Goal: Task Accomplishment & Management: Use online tool/utility

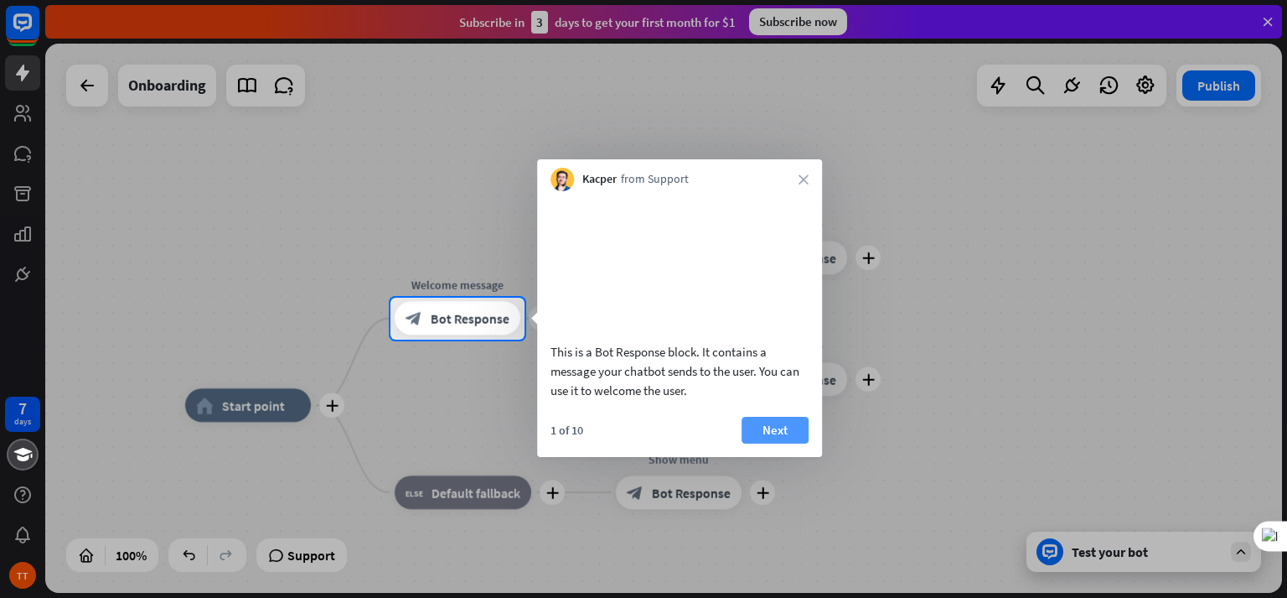
click at [762, 443] on button "Next" at bounding box center [775, 430] width 67 height 27
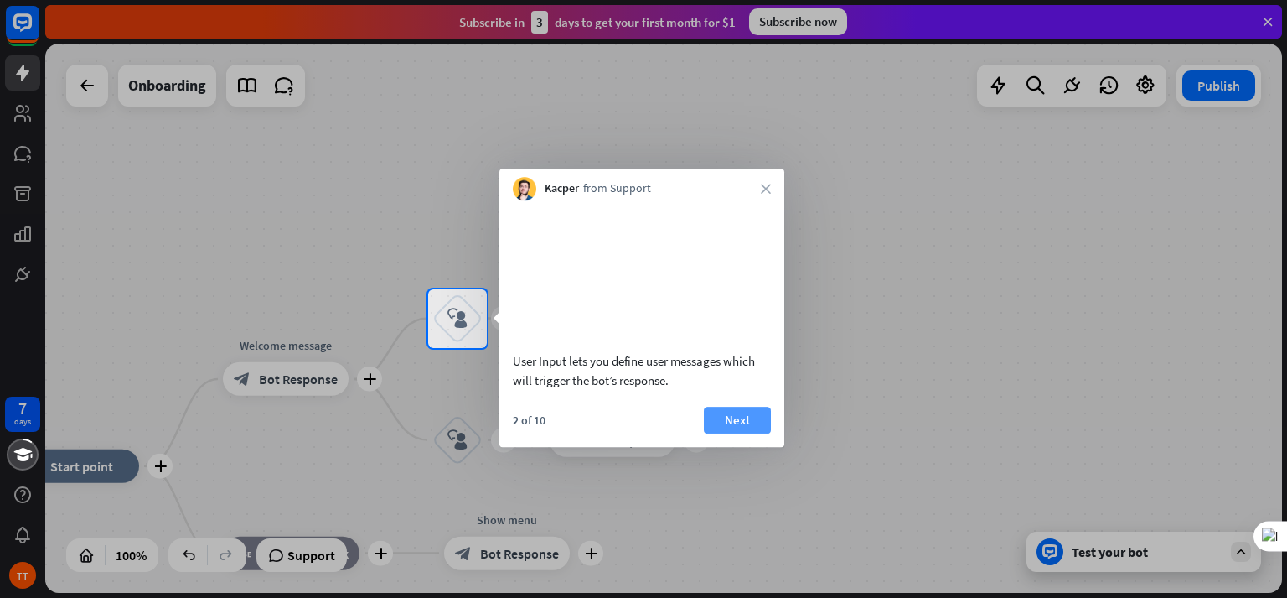
click at [739, 433] on button "Next" at bounding box center [737, 420] width 67 height 27
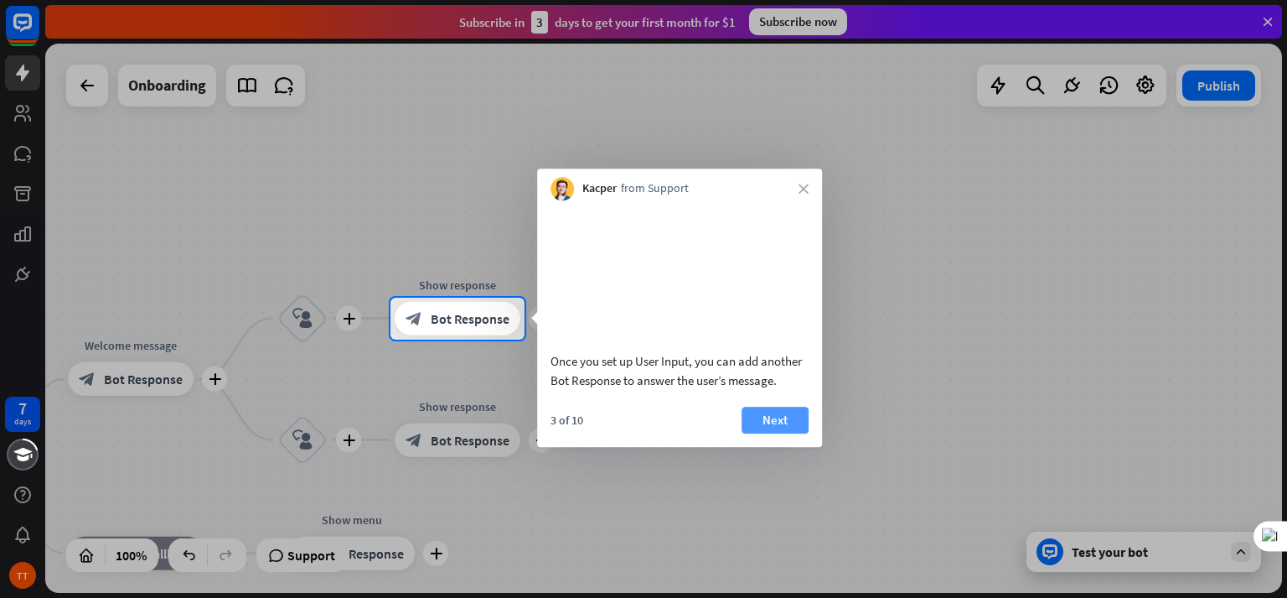
click at [786, 433] on button "Next" at bounding box center [775, 420] width 67 height 27
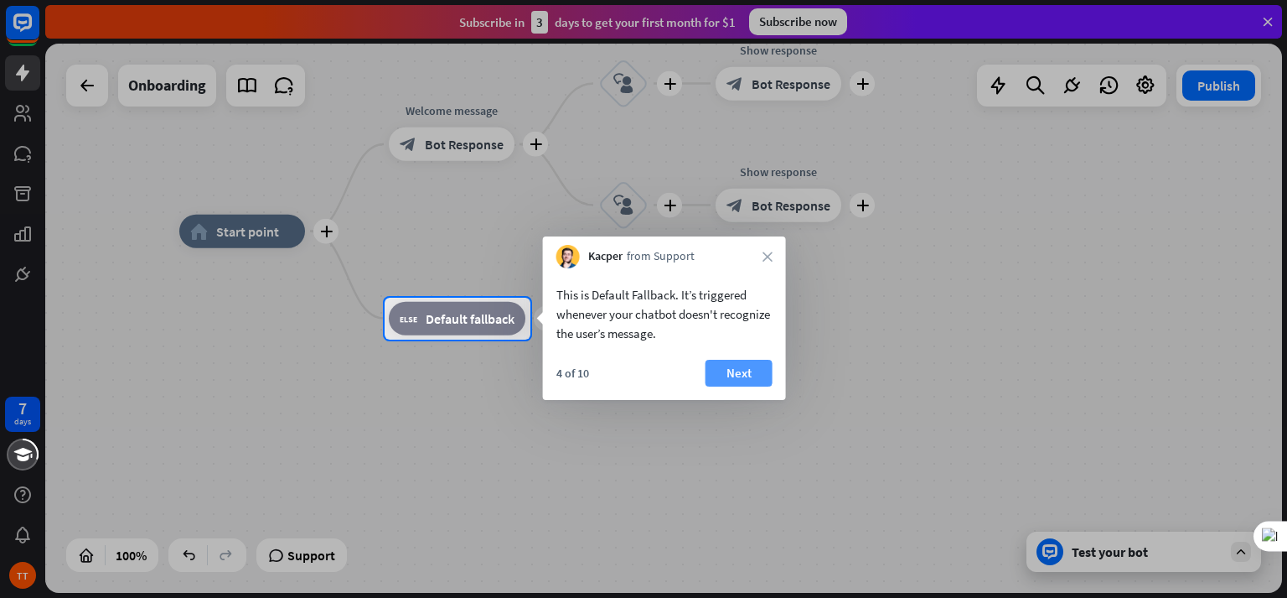
click at [747, 381] on button "Next" at bounding box center [739, 373] width 67 height 27
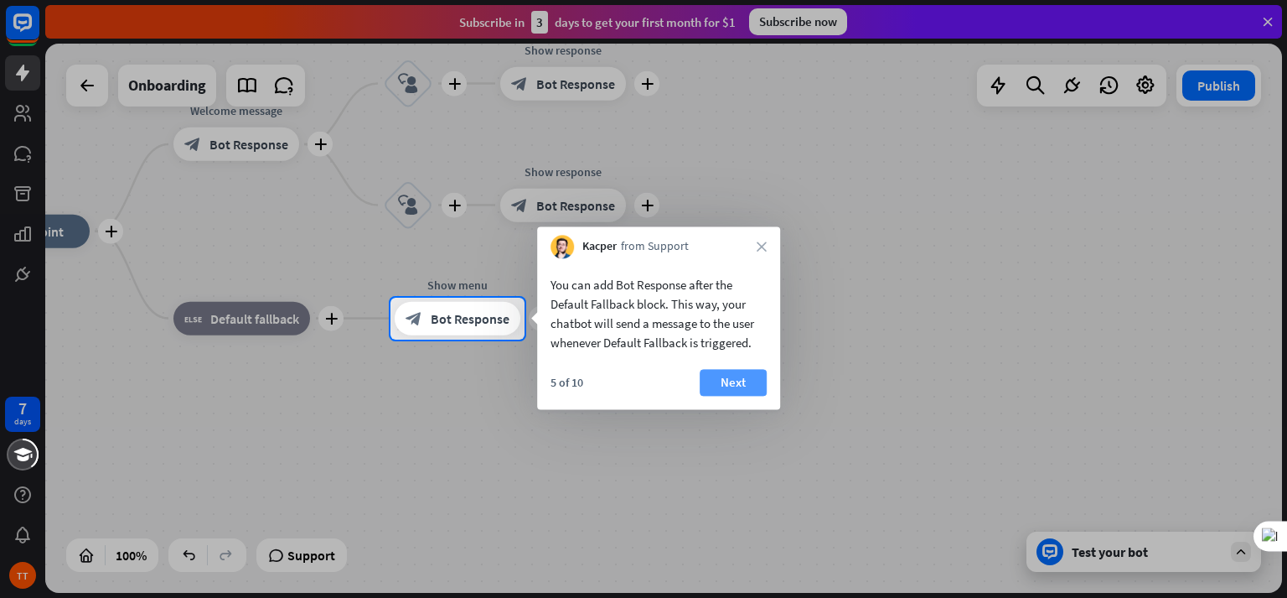
click at [751, 375] on button "Next" at bounding box center [733, 382] width 67 height 27
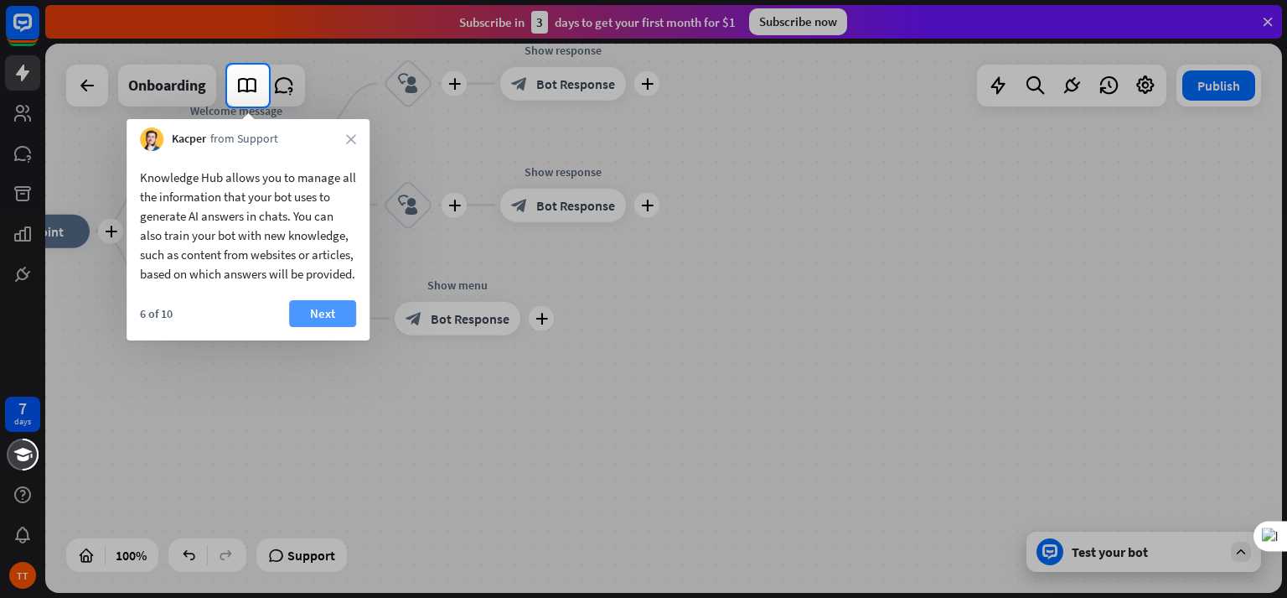
click at [334, 327] on button "Next" at bounding box center [322, 313] width 67 height 27
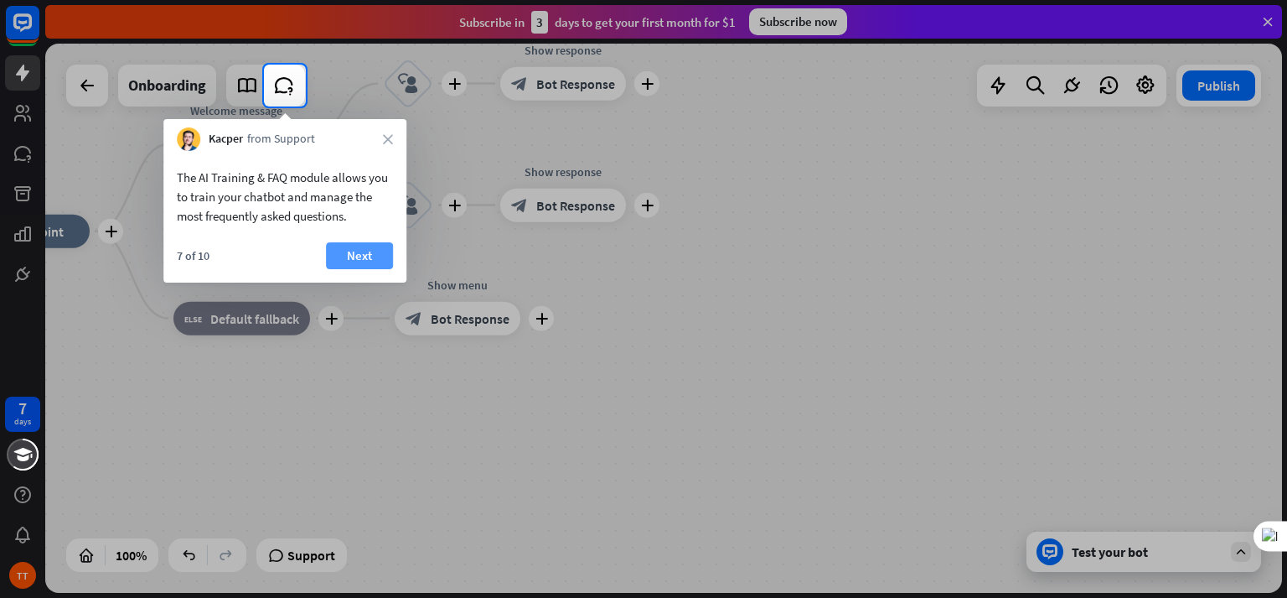
click at [357, 260] on button "Next" at bounding box center [359, 255] width 67 height 27
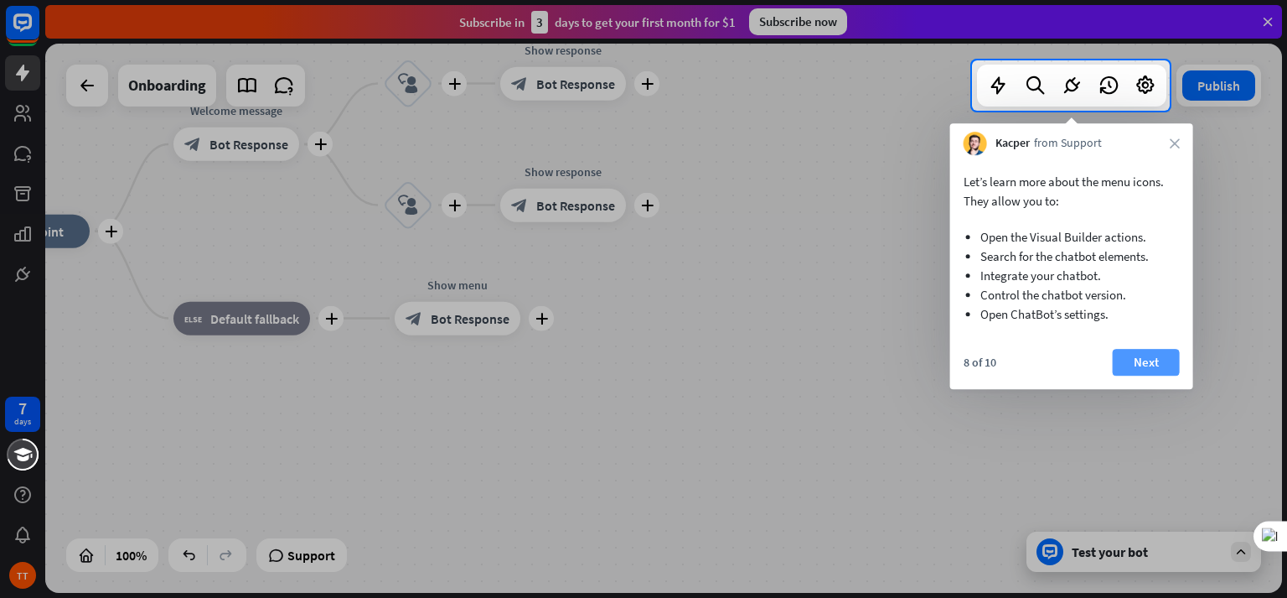
click at [1137, 357] on button "Next" at bounding box center [1146, 362] width 67 height 27
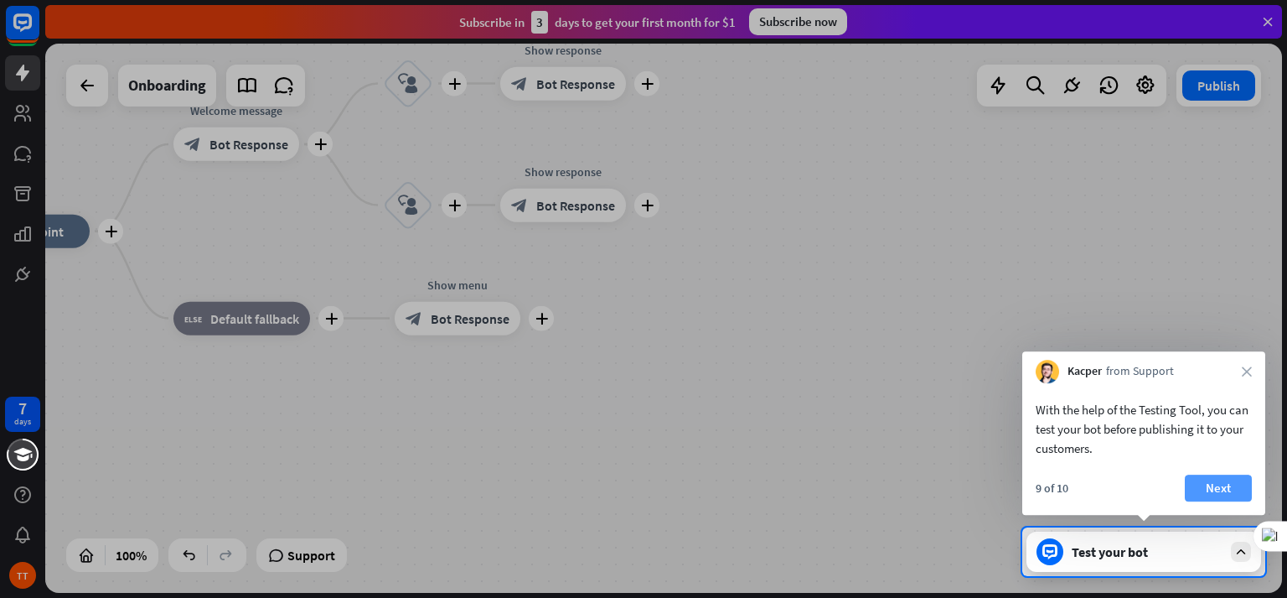
click at [1217, 487] on button "Next" at bounding box center [1218, 487] width 67 height 27
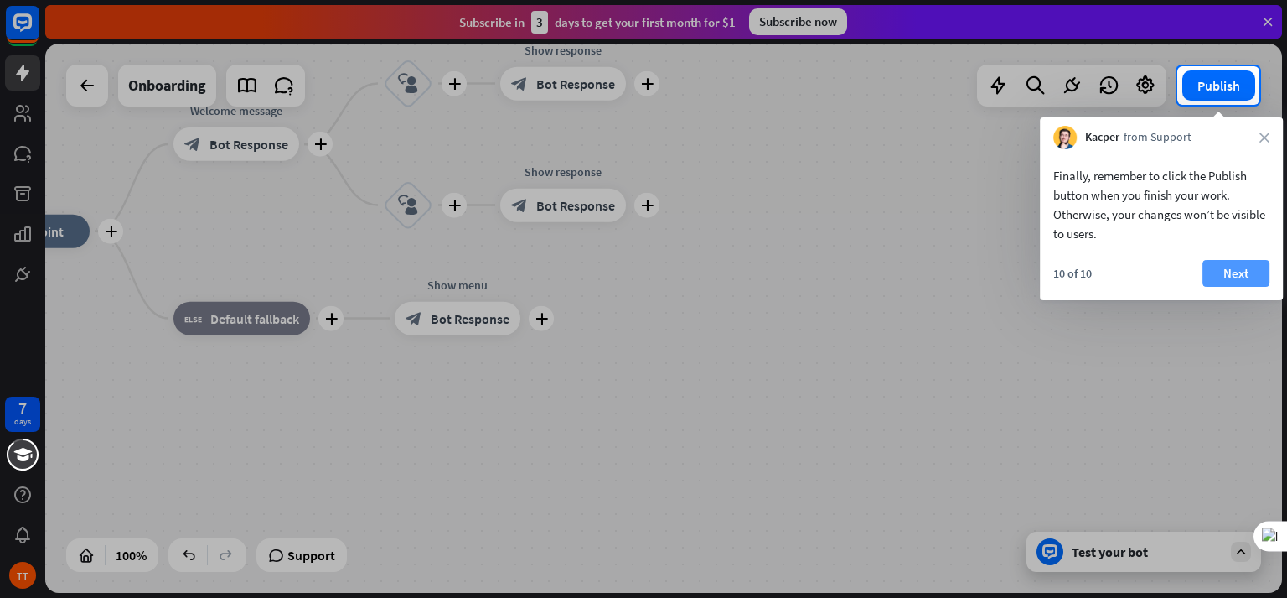
click at [1213, 271] on button "Next" at bounding box center [1236, 273] width 67 height 27
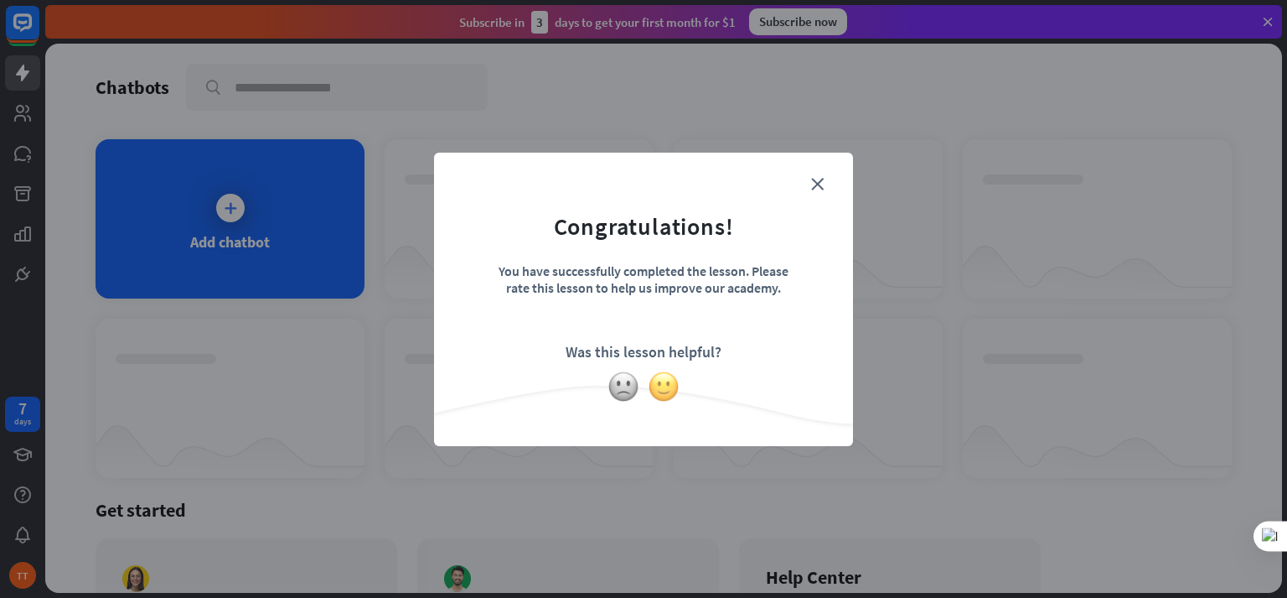
click at [661, 383] on img at bounding box center [664, 386] width 32 height 32
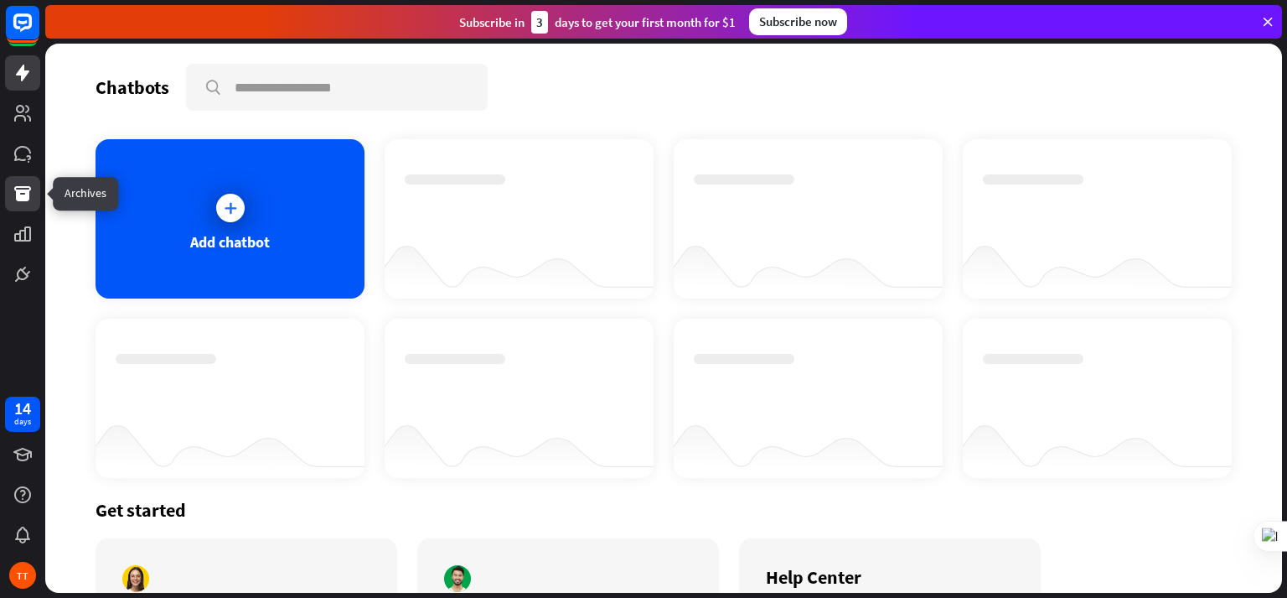
click at [24, 189] on icon at bounding box center [23, 194] width 20 height 20
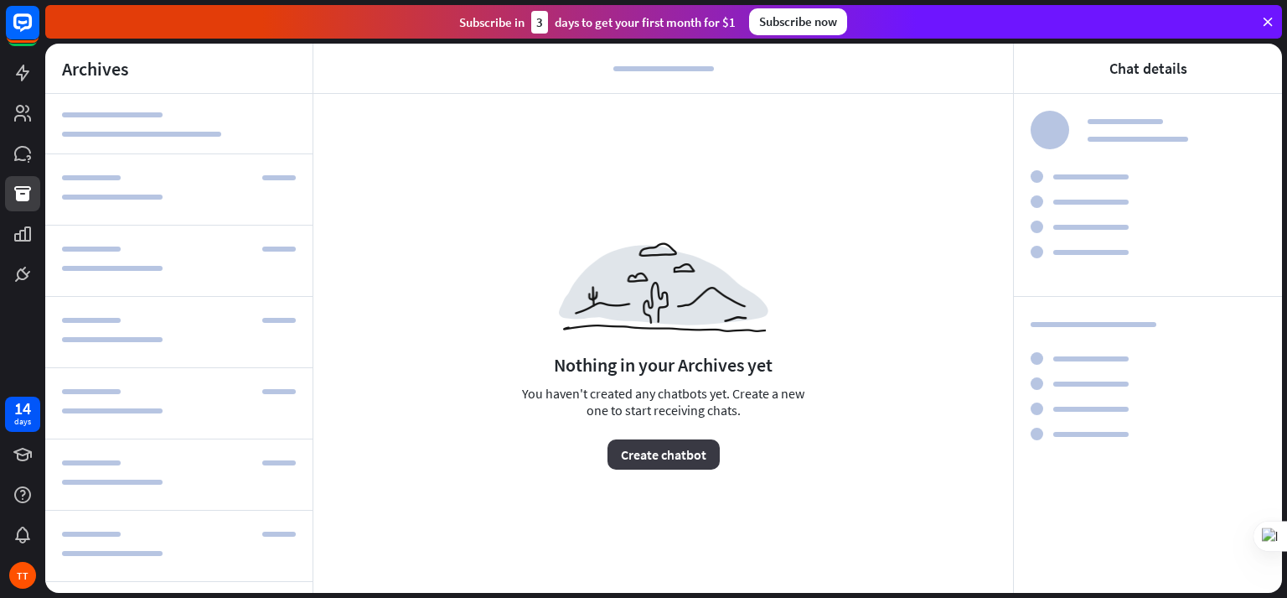
click at [654, 459] on button "Create chatbot" at bounding box center [664, 454] width 112 height 30
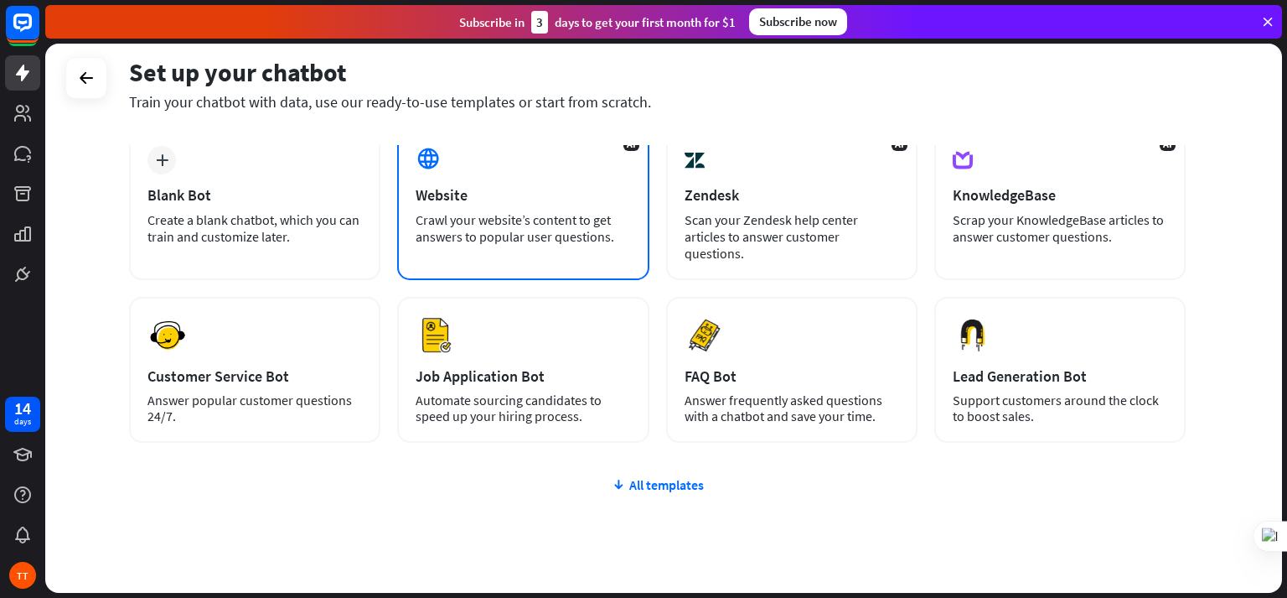
scroll to position [127, 0]
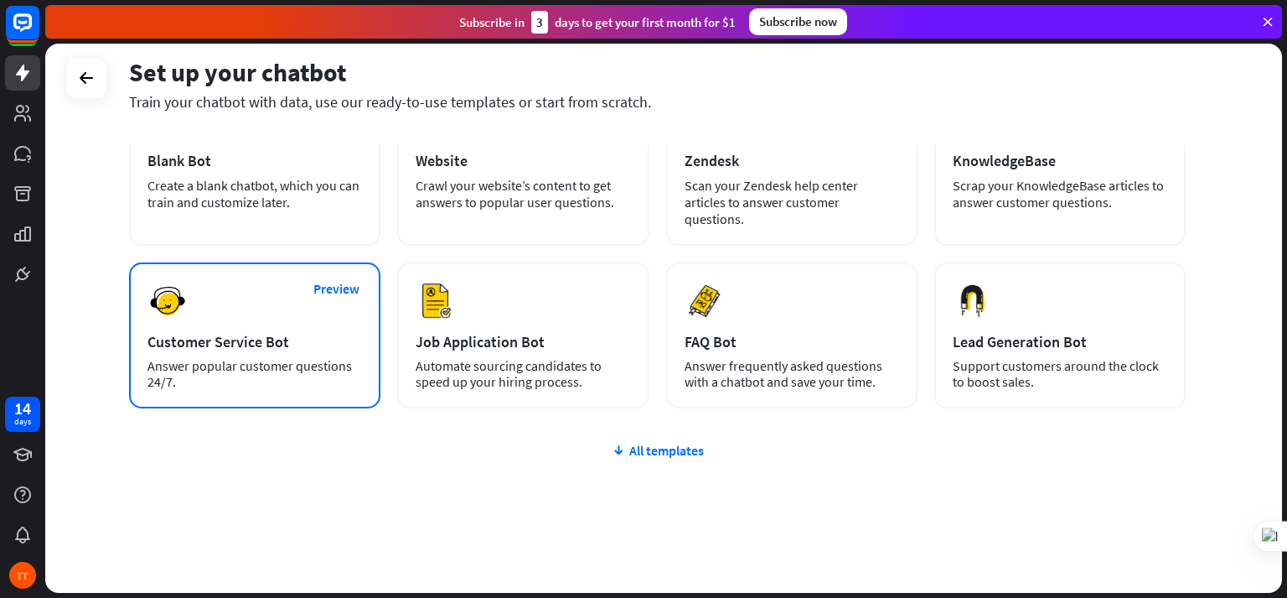
drag, startPoint x: 107, startPoint y: 346, endPoint x: 193, endPoint y: 366, distance: 87.8
click at [193, 366] on div "Set up your chatbot Train your chatbot with data, use our ready-to-use template…" at bounding box center [663, 318] width 1237 height 549
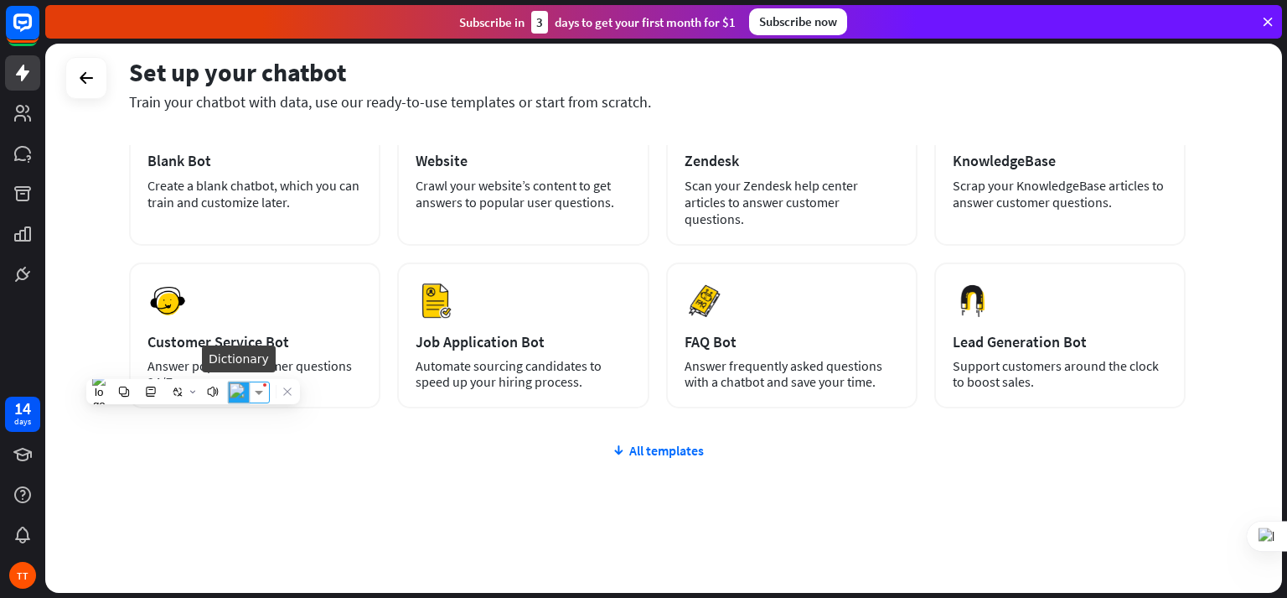
click at [238, 391] on img at bounding box center [239, 392] width 22 height 22
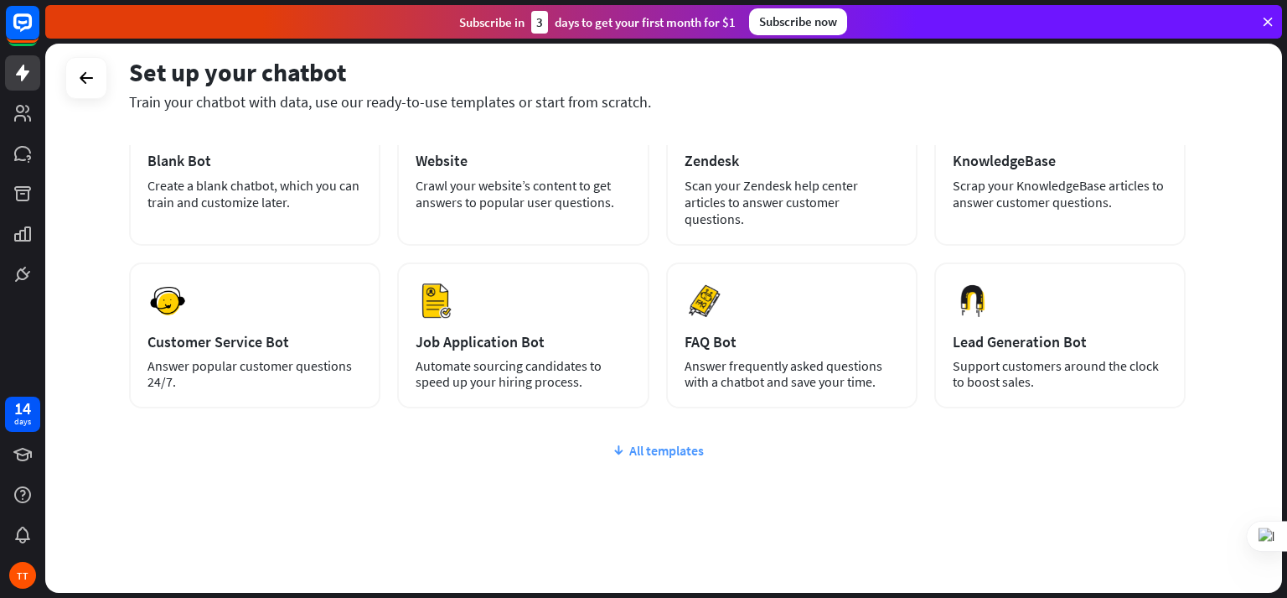
click at [304, 442] on div "All templates" at bounding box center [657, 450] width 1057 height 17
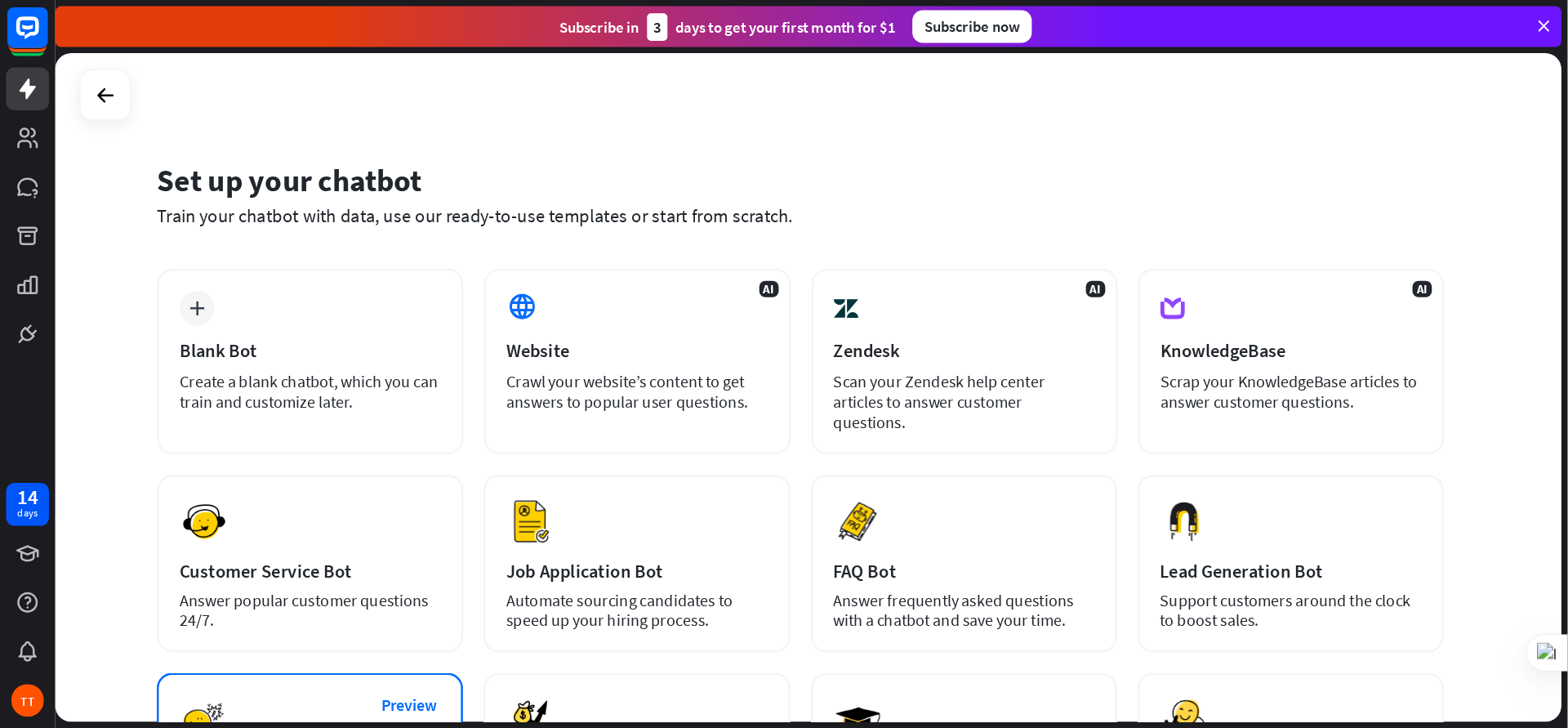
scroll to position [190, 0]
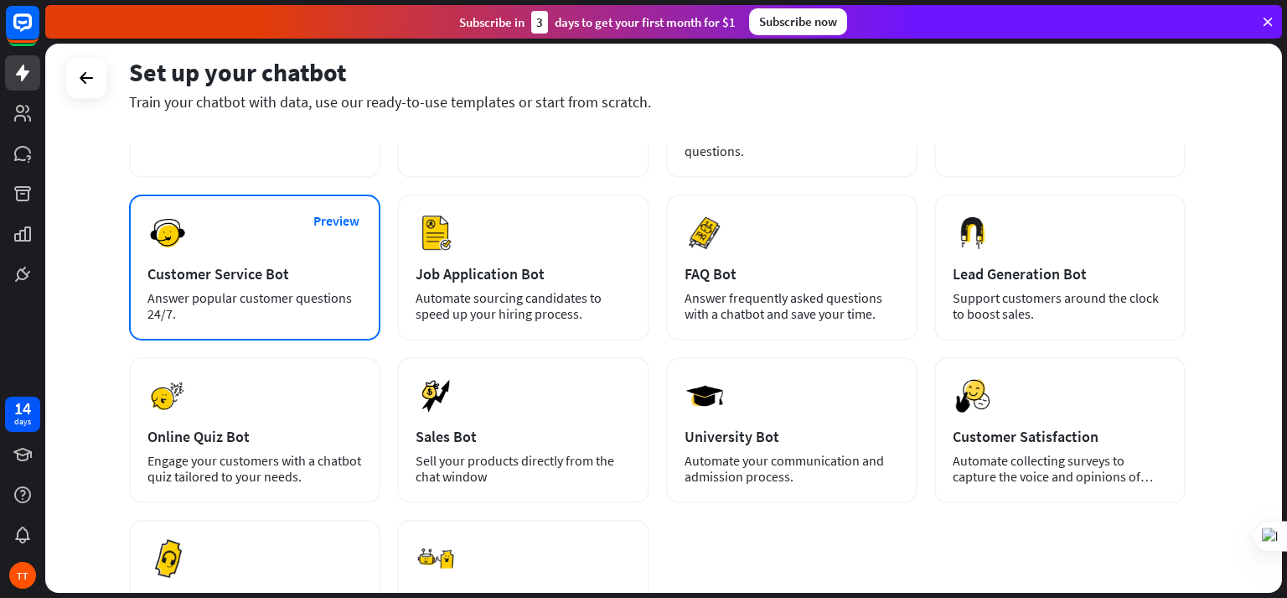
click at [216, 264] on div "Customer Service Bot" at bounding box center [255, 273] width 215 height 19
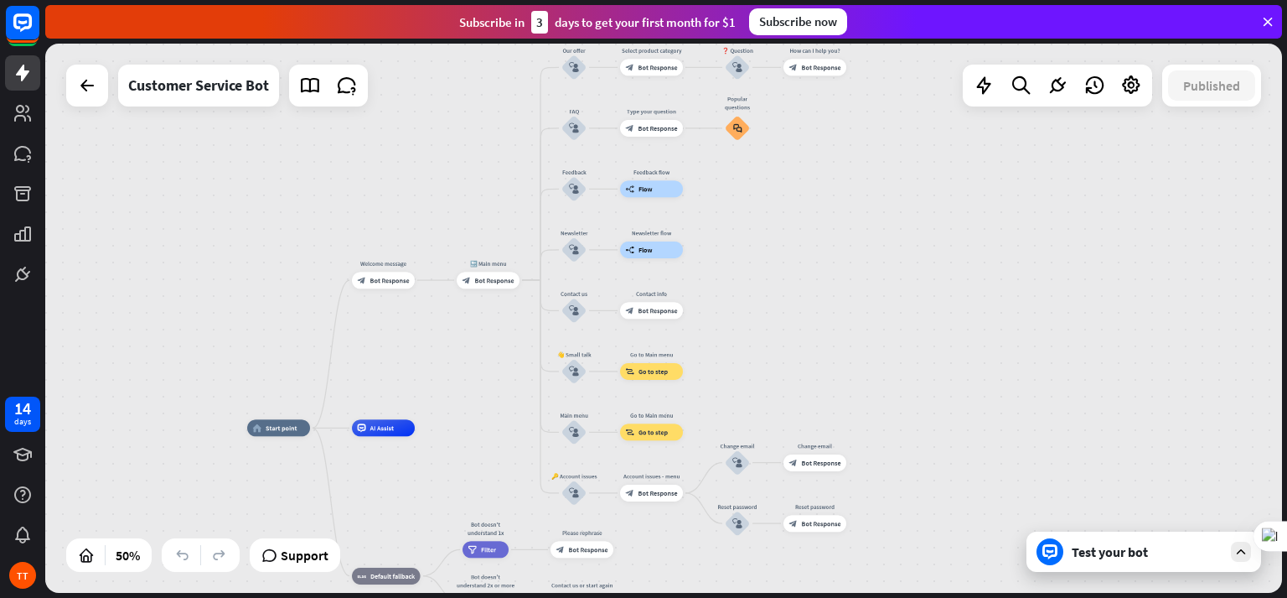
drag, startPoint x: 776, startPoint y: 204, endPoint x: 495, endPoint y: 359, distance: 321.5
click at [495, 360] on div "home_2 Start point Welcome message block_bot_response Bot Response 🔙 Main menu …" at bounding box center [663, 318] width 1237 height 549
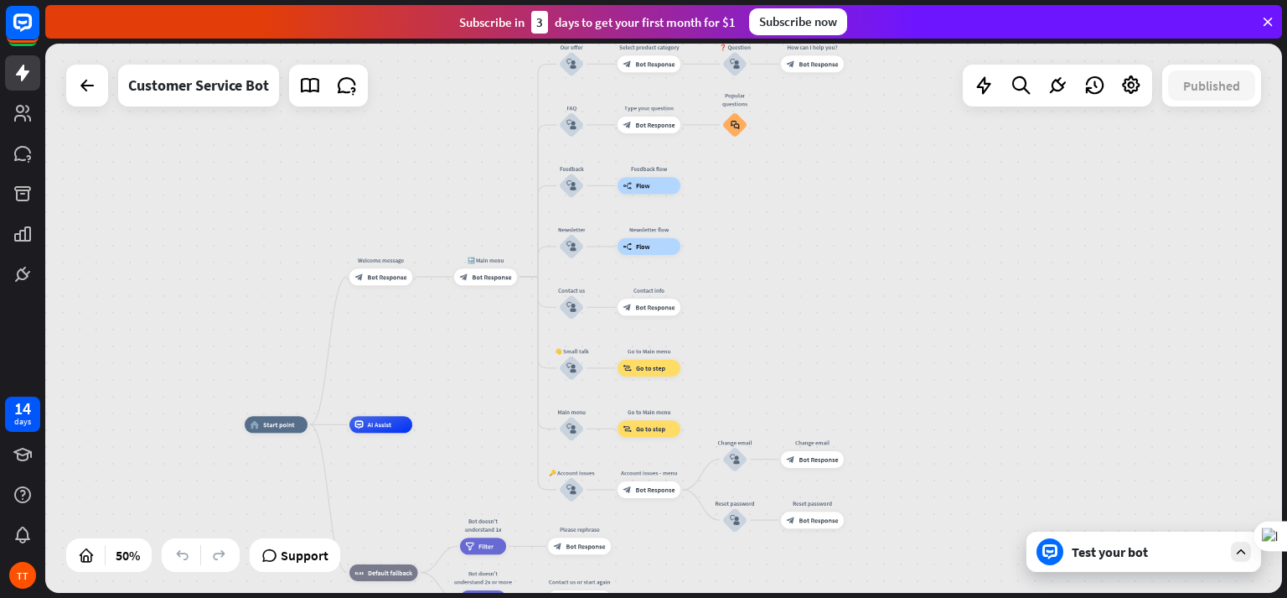
click at [922, 24] on div "Subscribe [DATE] to get your first month for $1 Subscribe now" at bounding box center [663, 22] width 1237 height 34
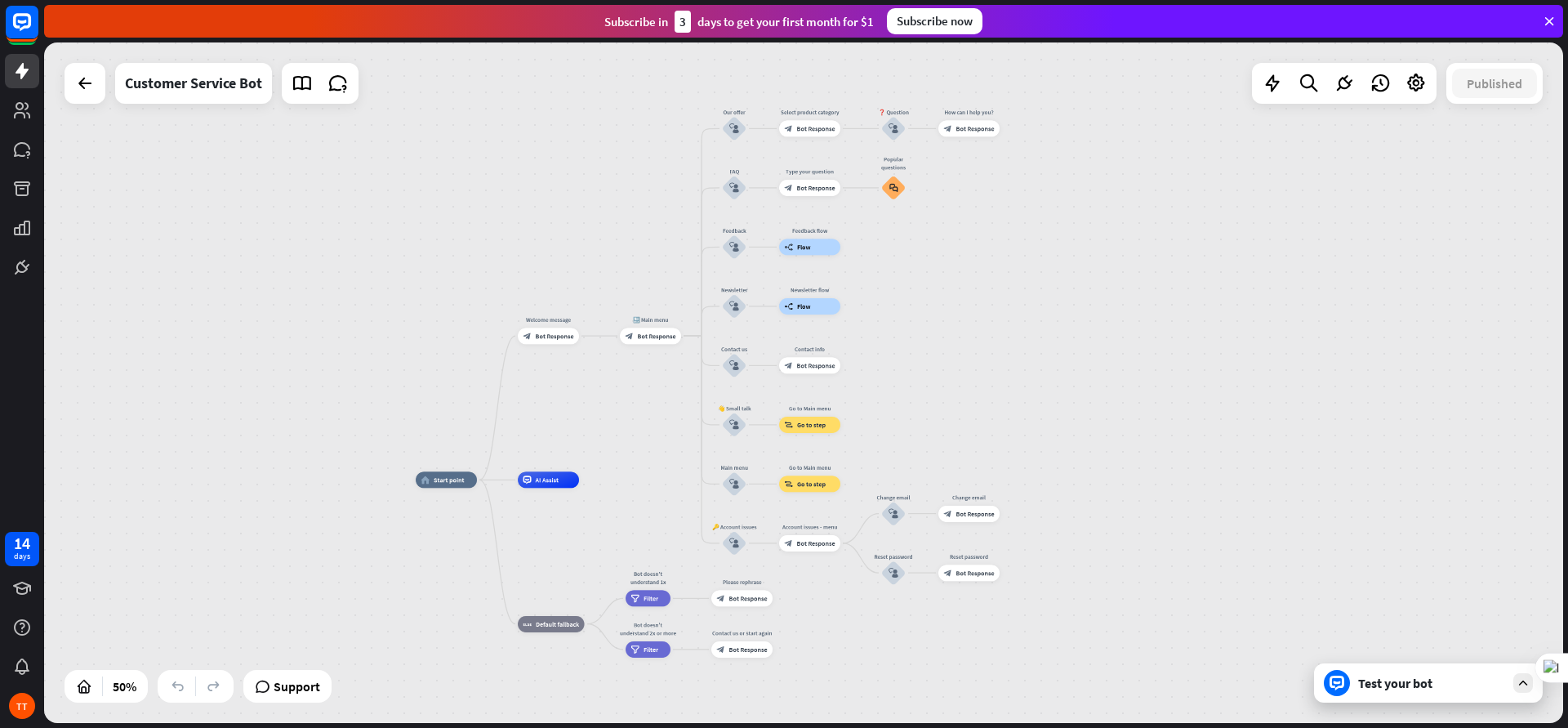
drag, startPoint x: 817, startPoint y: 291, endPoint x: 997, endPoint y: 355, distance: 191.0
click at [995, 356] on div "home_2 Start point Welcome message block_bot_response Bot Response 🔙 Main menu …" at bounding box center [803, 383] width 1519 height 680
click at [1108, 384] on div "home_2 Start point Welcome message block_bot_response Bot Response 🔙 Main menu …" at bounding box center [803, 383] width 1519 height 680
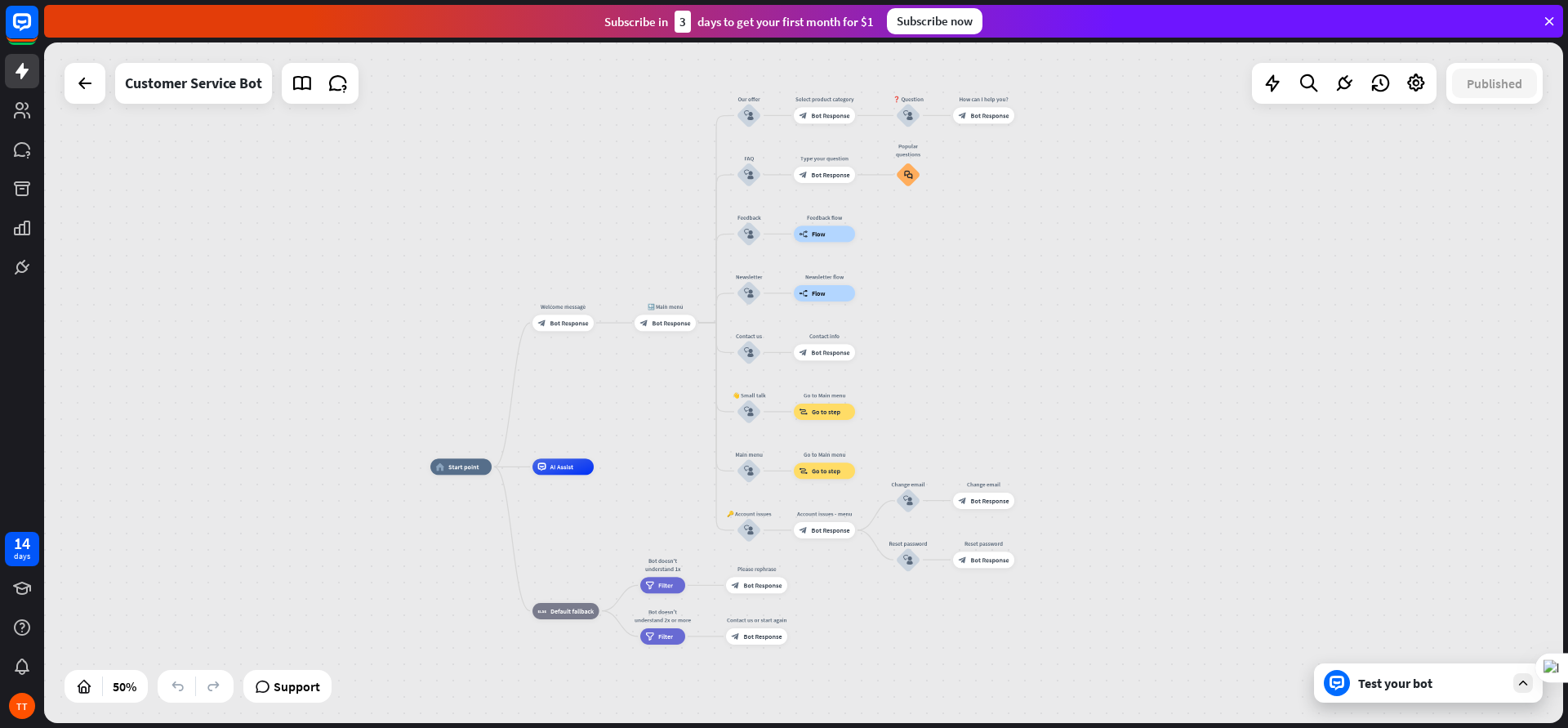
drag, startPoint x: 1055, startPoint y: 381, endPoint x: 1069, endPoint y: 372, distance: 16.6
click at [1069, 372] on div "home_2 Start point Welcome message block_bot_response Bot Response 🔙 Main menu …" at bounding box center [803, 383] width 1519 height 680
drag, startPoint x: 1048, startPoint y: 30, endPoint x: 1003, endPoint y: 297, distance: 270.8
click at [1003, 297] on div "home_2 Start point Welcome message block_bot_response Bot Response 🔙 Main menu …" at bounding box center [803, 383] width 1519 height 680
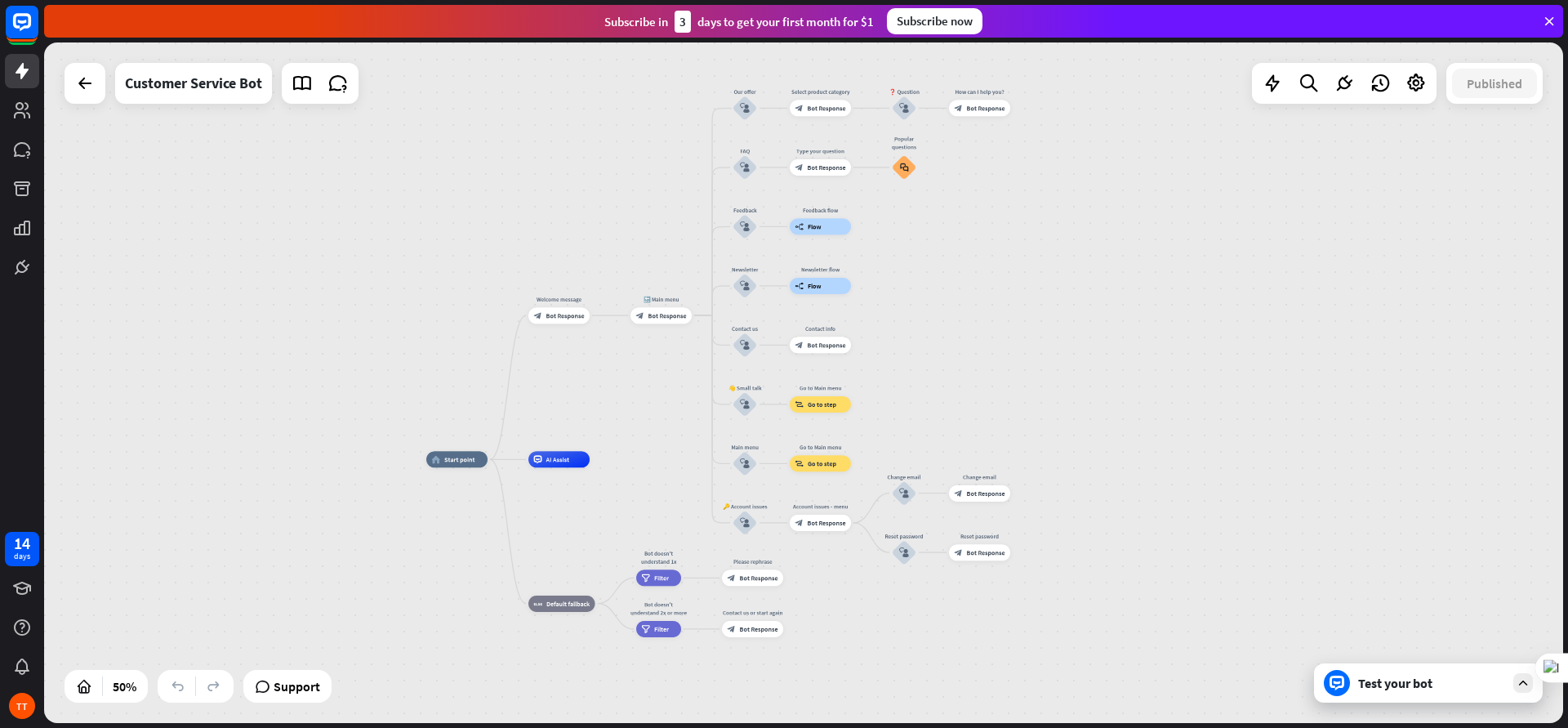
drag, startPoint x: 1044, startPoint y: 311, endPoint x: 1039, endPoint y: 301, distance: 11.2
click at [1039, 301] on div "home_2 Start point Welcome message block_bot_response Bot Response 🔙 Main menu …" at bounding box center [803, 383] width 1519 height 680
click at [19, 188] on icon at bounding box center [21, 188] width 17 height 15
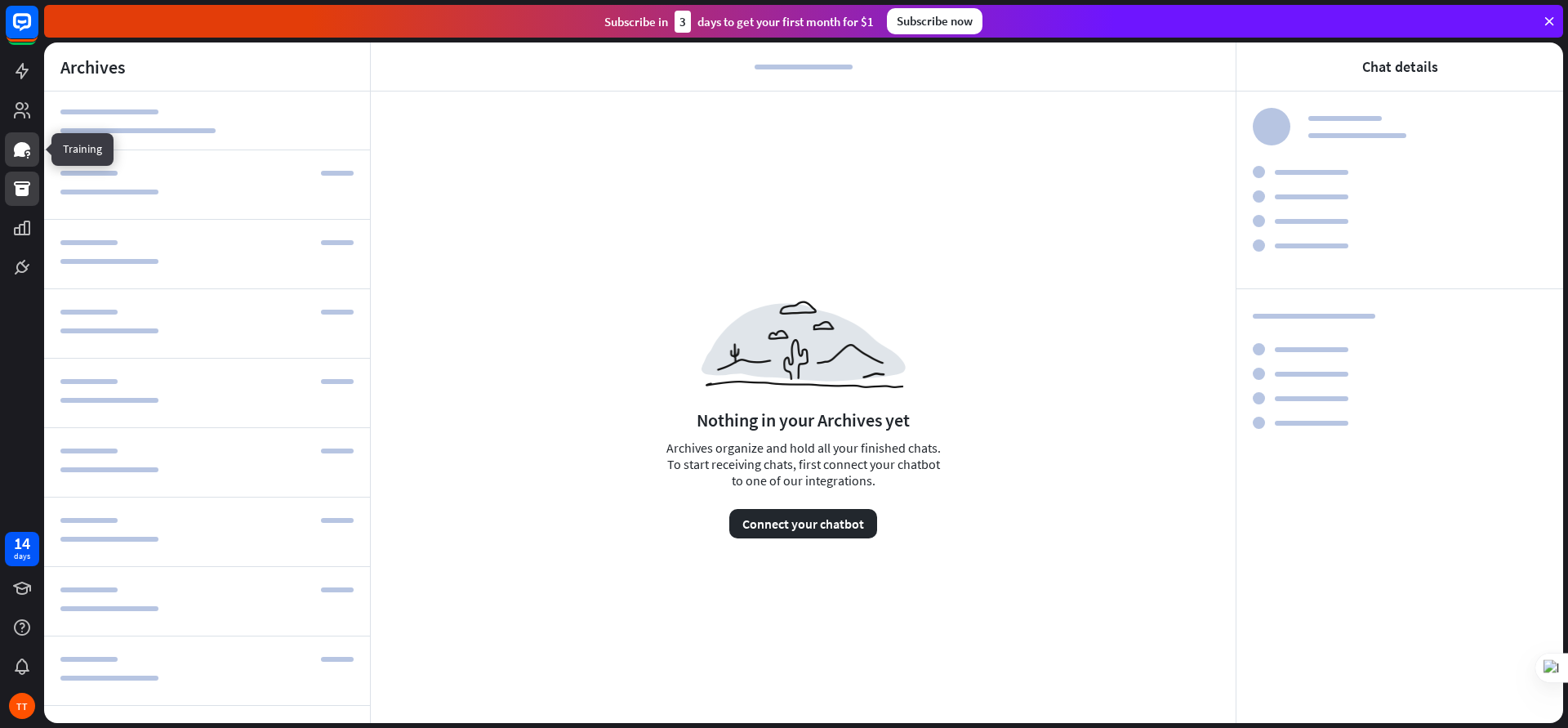
click at [21, 145] on icon at bounding box center [21, 149] width 17 height 15
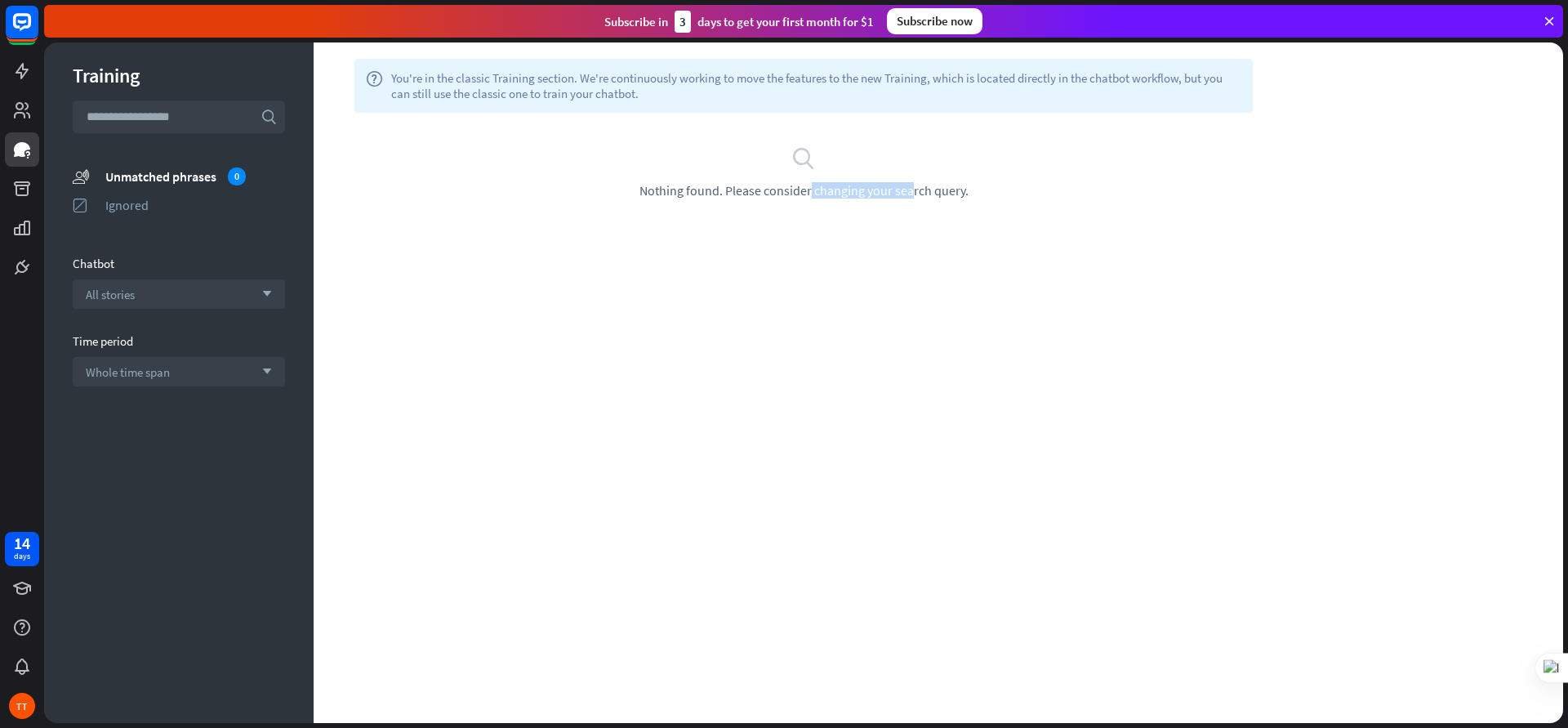
drag, startPoint x: 740, startPoint y: 189, endPoint x: 876, endPoint y: 189, distance: 136.0
click at [875, 188] on span "Nothing found. Please consider changing your search query." at bounding box center [804, 190] width 329 height 17
click at [877, 189] on span "Nothing found. Please consider changing your search query." at bounding box center [804, 190] width 329 height 17
click at [256, 290] on icon "arrow_down" at bounding box center [263, 294] width 18 height 10
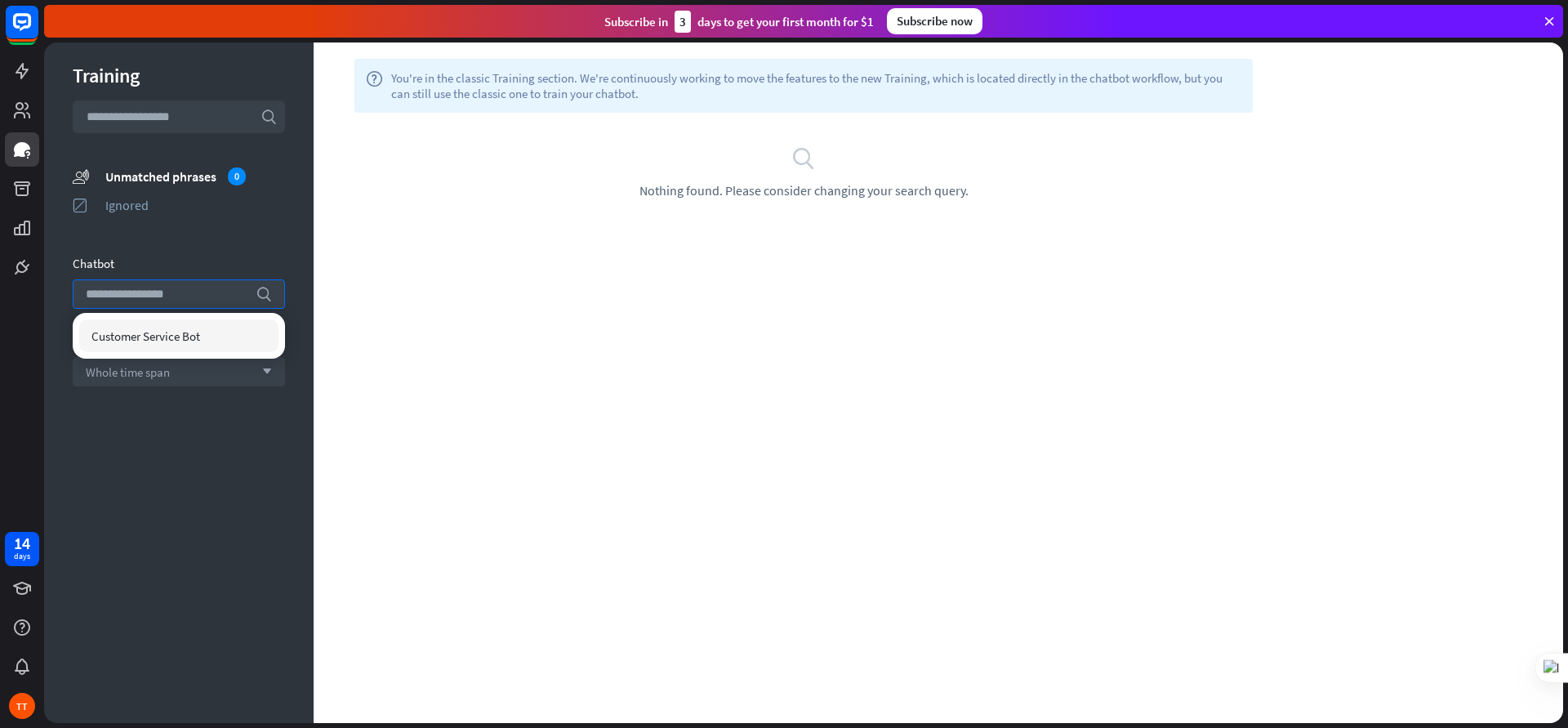
click at [229, 326] on div "Customer Service Bot" at bounding box center [178, 336] width 200 height 33
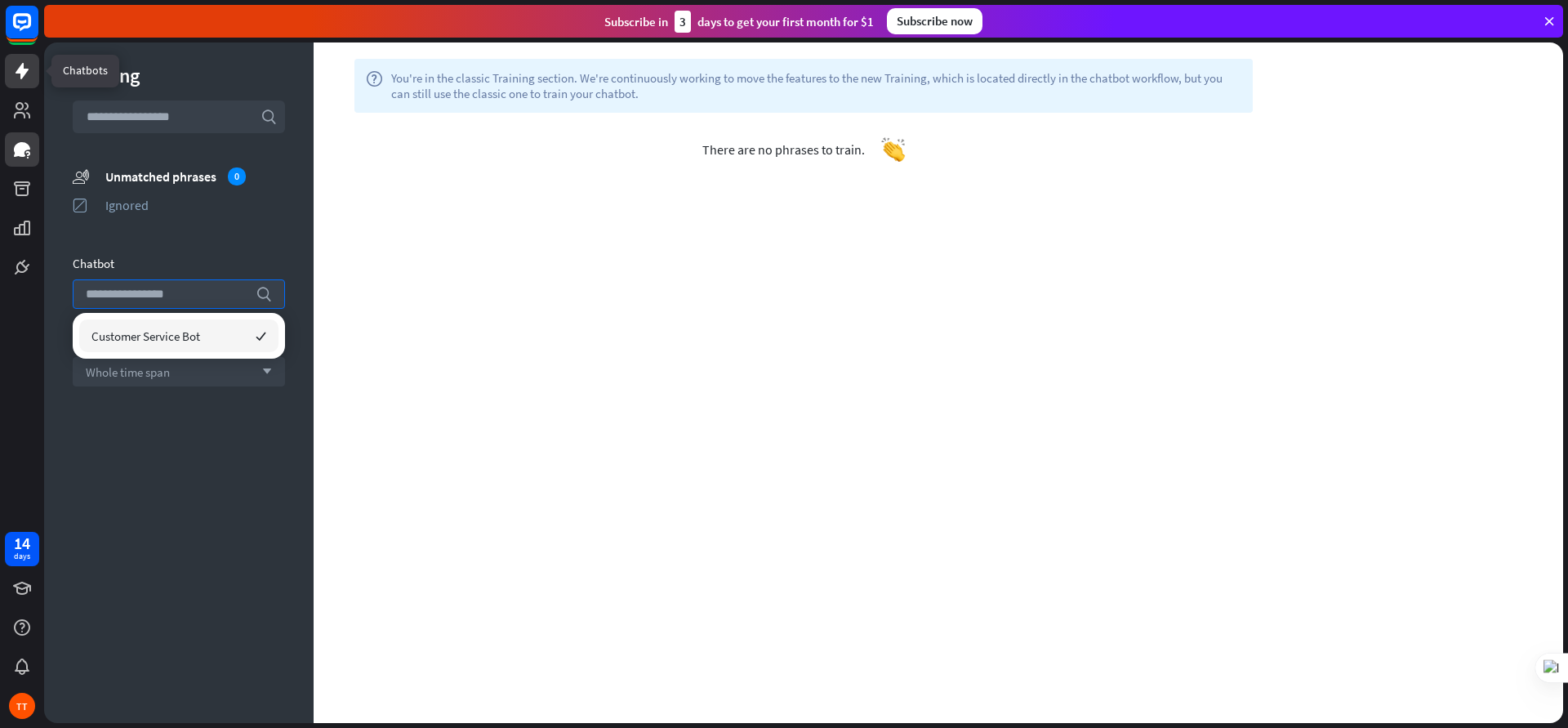
click at [19, 71] on icon at bounding box center [21, 71] width 13 height 17
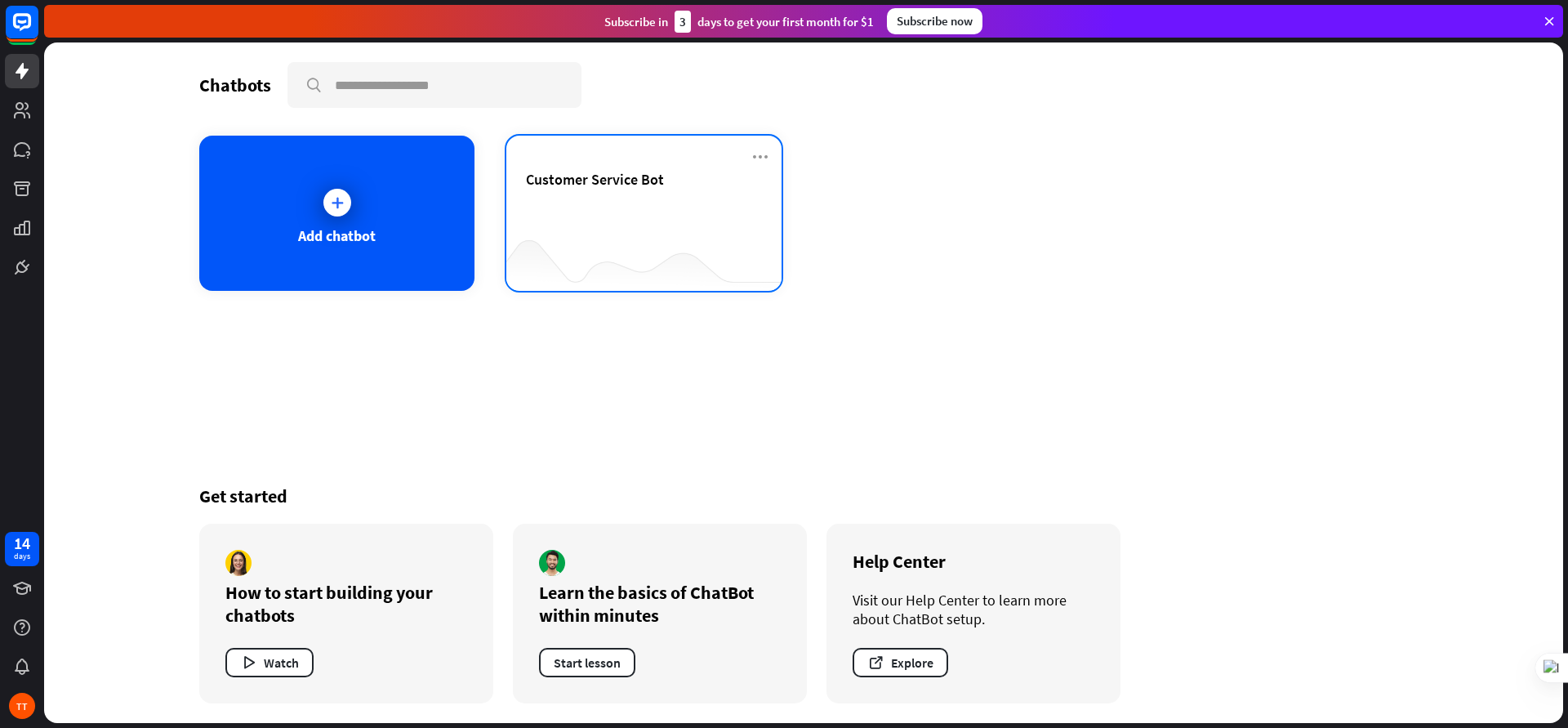
click at [617, 220] on div "Customer Service Bot" at bounding box center [644, 198] width 236 height 57
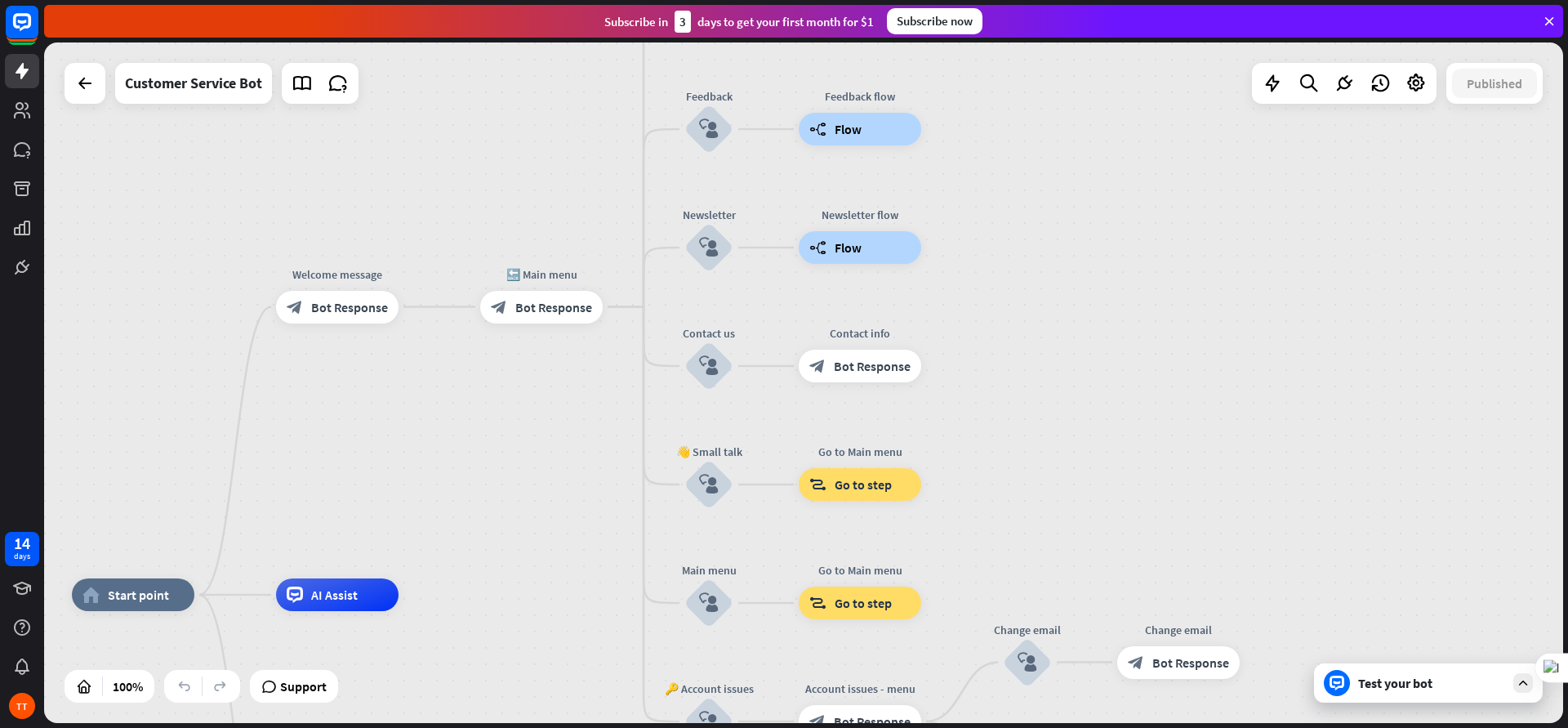
drag, startPoint x: 846, startPoint y: 346, endPoint x: 595, endPoint y: 573, distance: 338.4
click at [595, 582] on div "home_2 Start point Welcome message block_bot_response Bot Response 🔙 Main menu …" at bounding box center [803, 383] width 1519 height 680
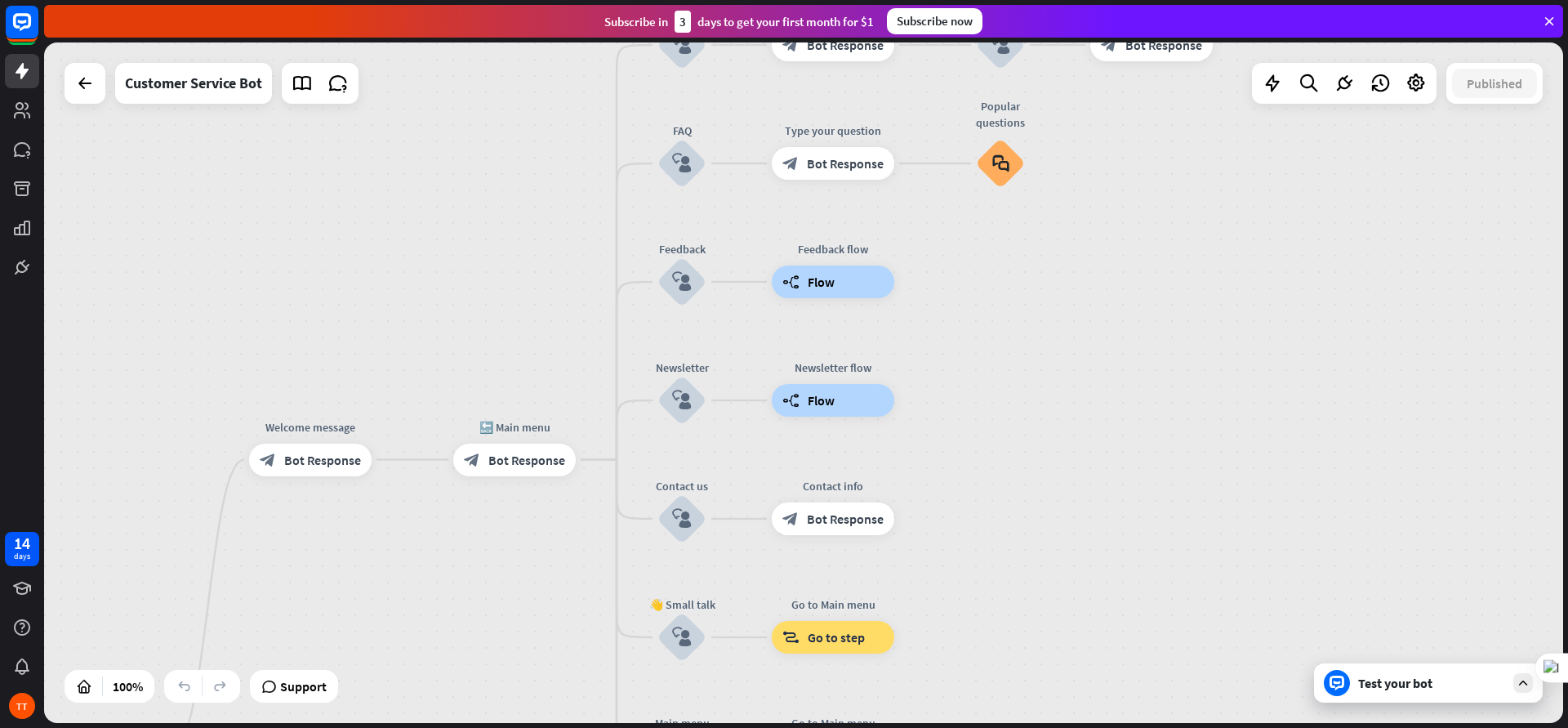
drag, startPoint x: 619, startPoint y: 207, endPoint x: 598, endPoint y: 345, distance: 139.6
click at [598, 345] on div "home_2 Start point Welcome message block_bot_response Bot Response 🔙 Main menu …" at bounding box center [803, 383] width 1519 height 680
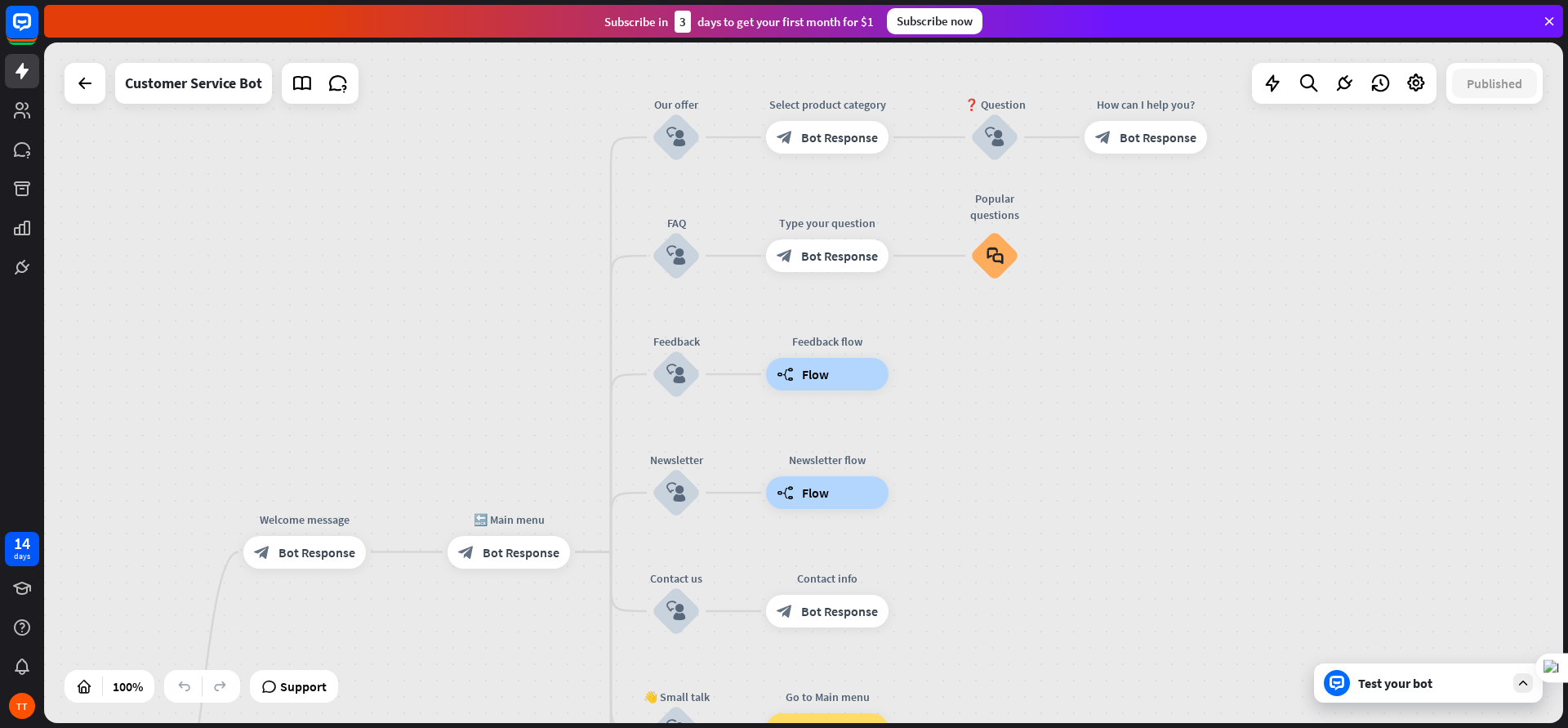
drag, startPoint x: 590, startPoint y: 209, endPoint x: 583, endPoint y: 318, distance: 109.2
click at [583, 318] on div "home_2 Start point Welcome message block_bot_response Bot Response 🔙 Main menu …" at bounding box center [803, 383] width 1519 height 680
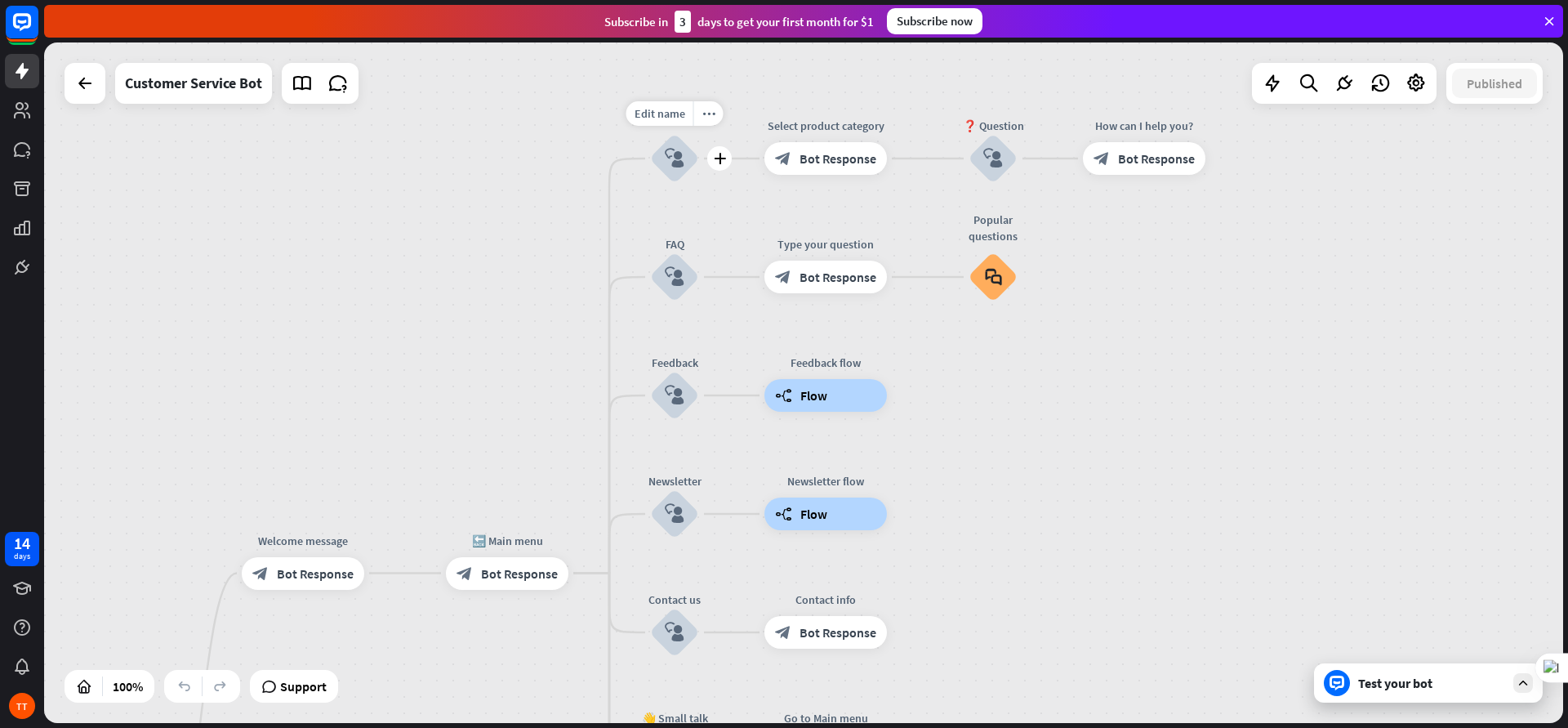
click at [669, 154] on icon "block_user_input" at bounding box center [674, 159] width 19 height 19
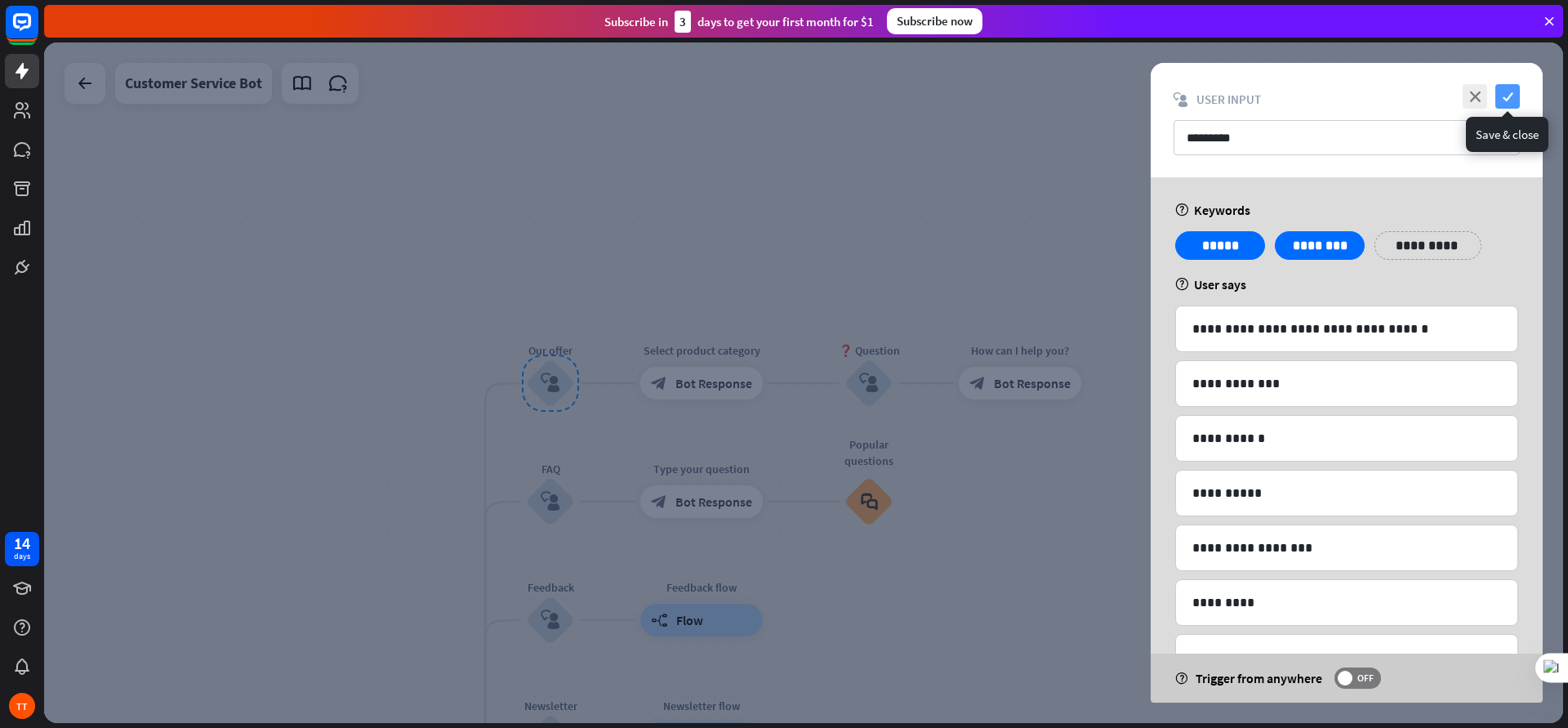
click at [1254, 96] on icon "check" at bounding box center [1508, 96] width 24 height 24
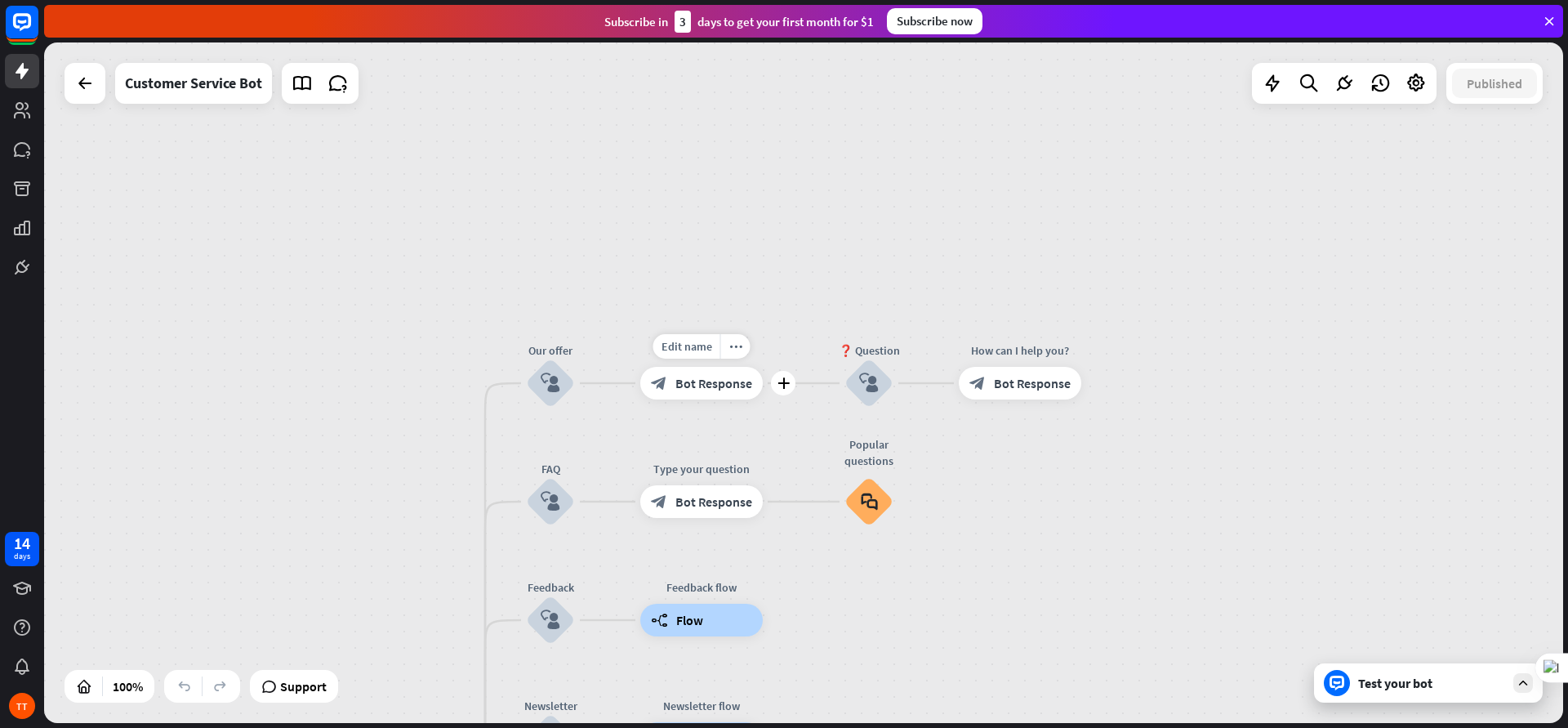
click at [740, 386] on span "Bot Response" at bounding box center [713, 383] width 77 height 17
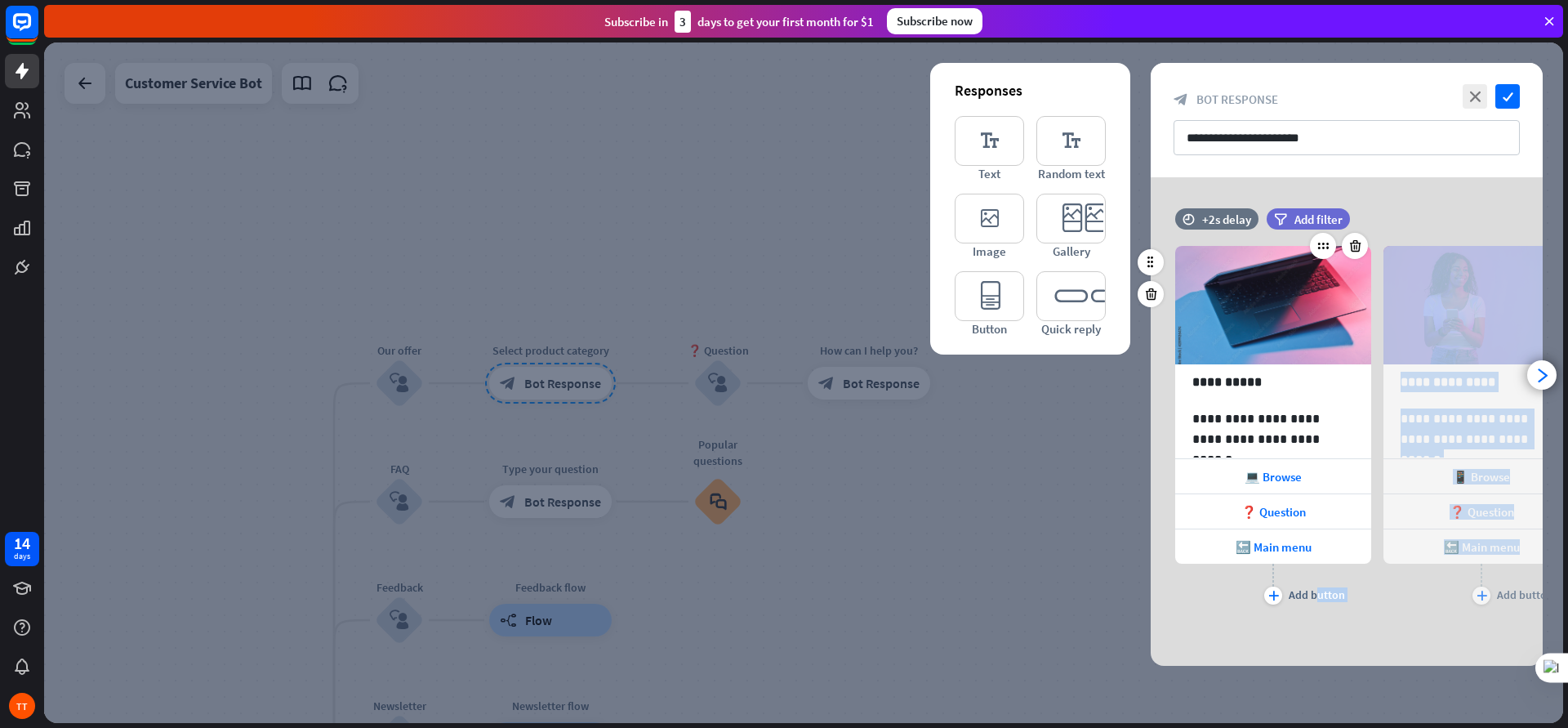
drag, startPoint x: 1379, startPoint y: 593, endPoint x: 1331, endPoint y: 603, distance: 49.0
click at [1254, 582] on div "**********" at bounding box center [1347, 414] width 392 height 387
click at [1254, 582] on div "**********" at bounding box center [1347, 421] width 392 height 488
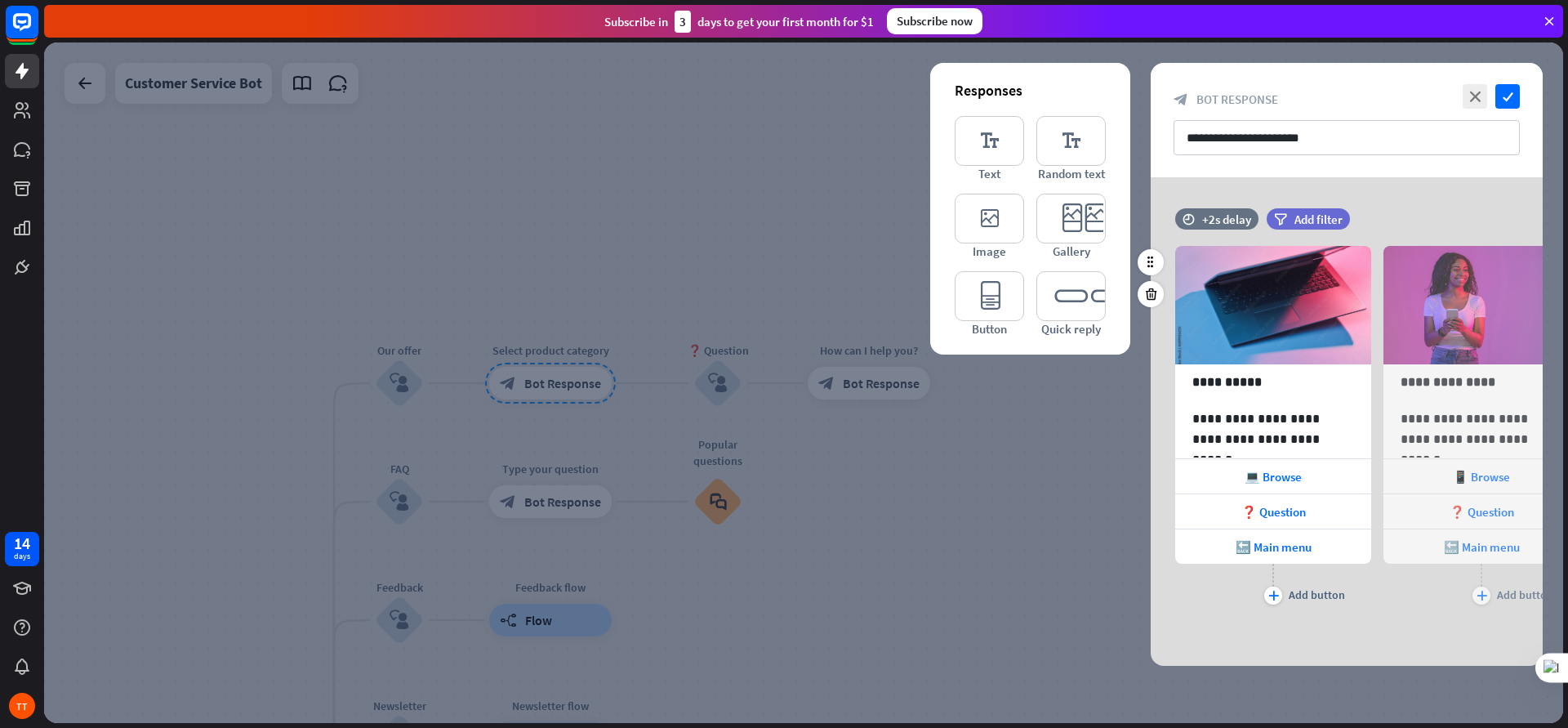
drag, startPoint x: 1444, startPoint y: 212, endPoint x: 1390, endPoint y: 220, distance: 54.6
click at [1254, 220] on div "time +2s delay filter Add filter" at bounding box center [1347, 227] width 392 height 38
click at [1254, 386] on div "arrowhead_right" at bounding box center [1542, 375] width 29 height 29
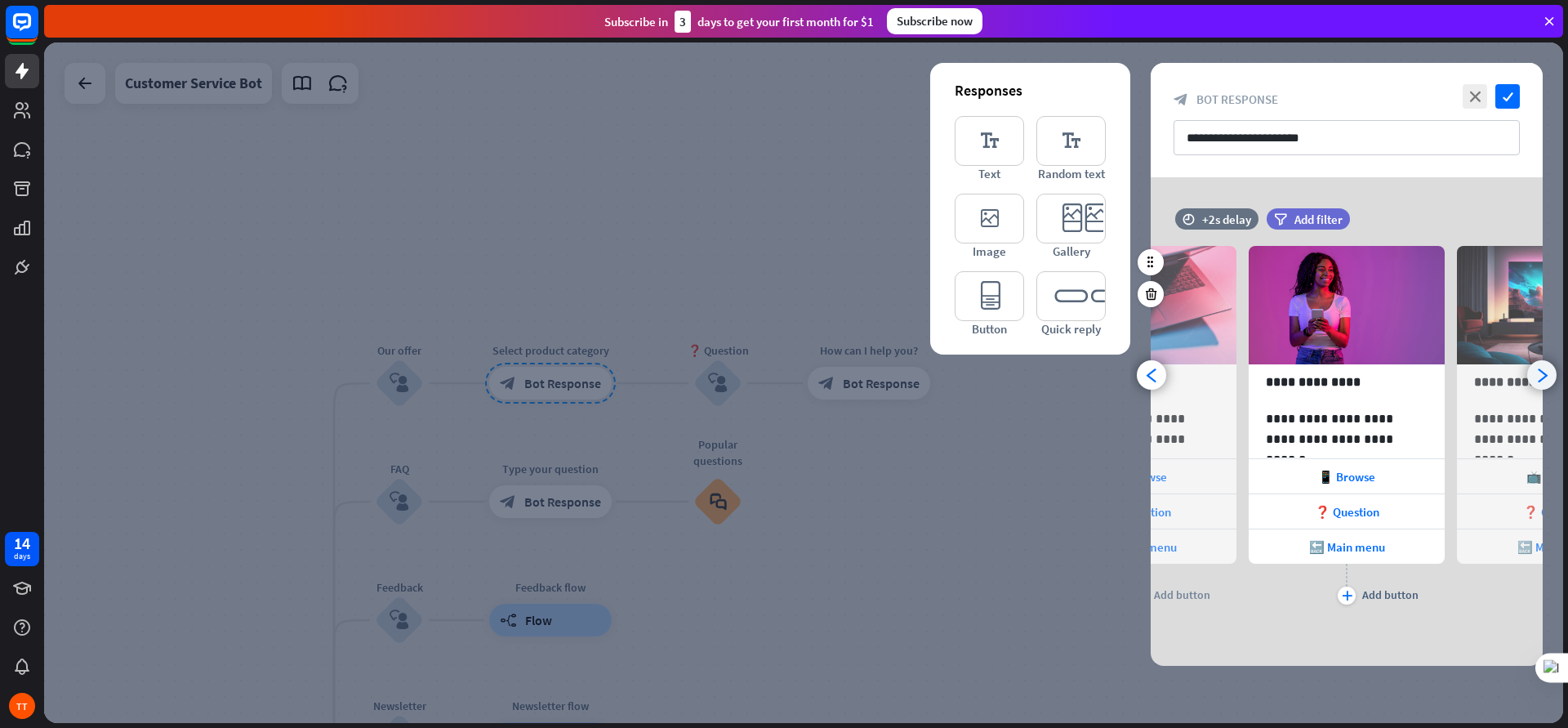
click at [1254, 382] on div "arrowhead_right" at bounding box center [1542, 375] width 29 height 29
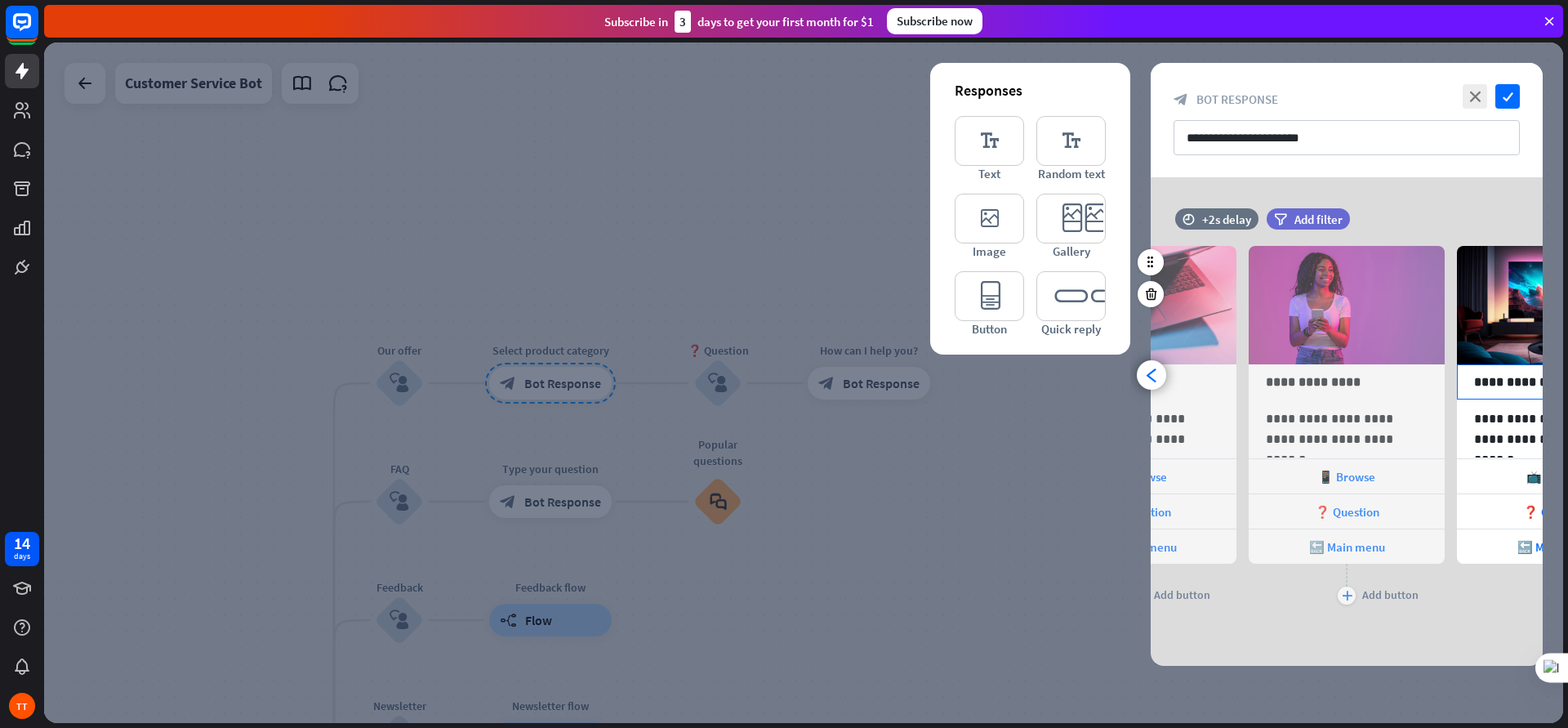
scroll to position [0, 343]
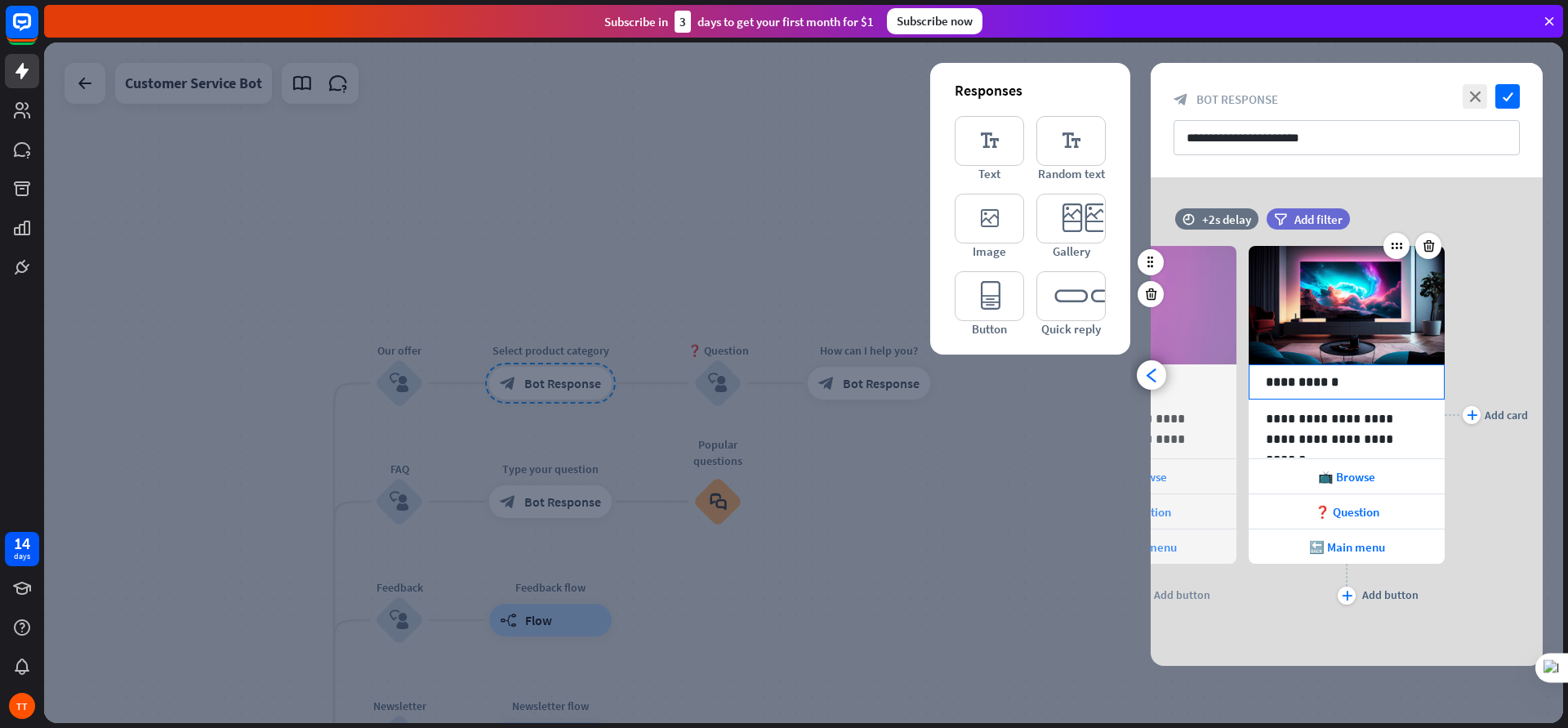
click at [1254, 384] on div "**********" at bounding box center [1347, 414] width 392 height 387
click at [1149, 379] on icon "arrowhead_left" at bounding box center [1152, 375] width 16 height 16
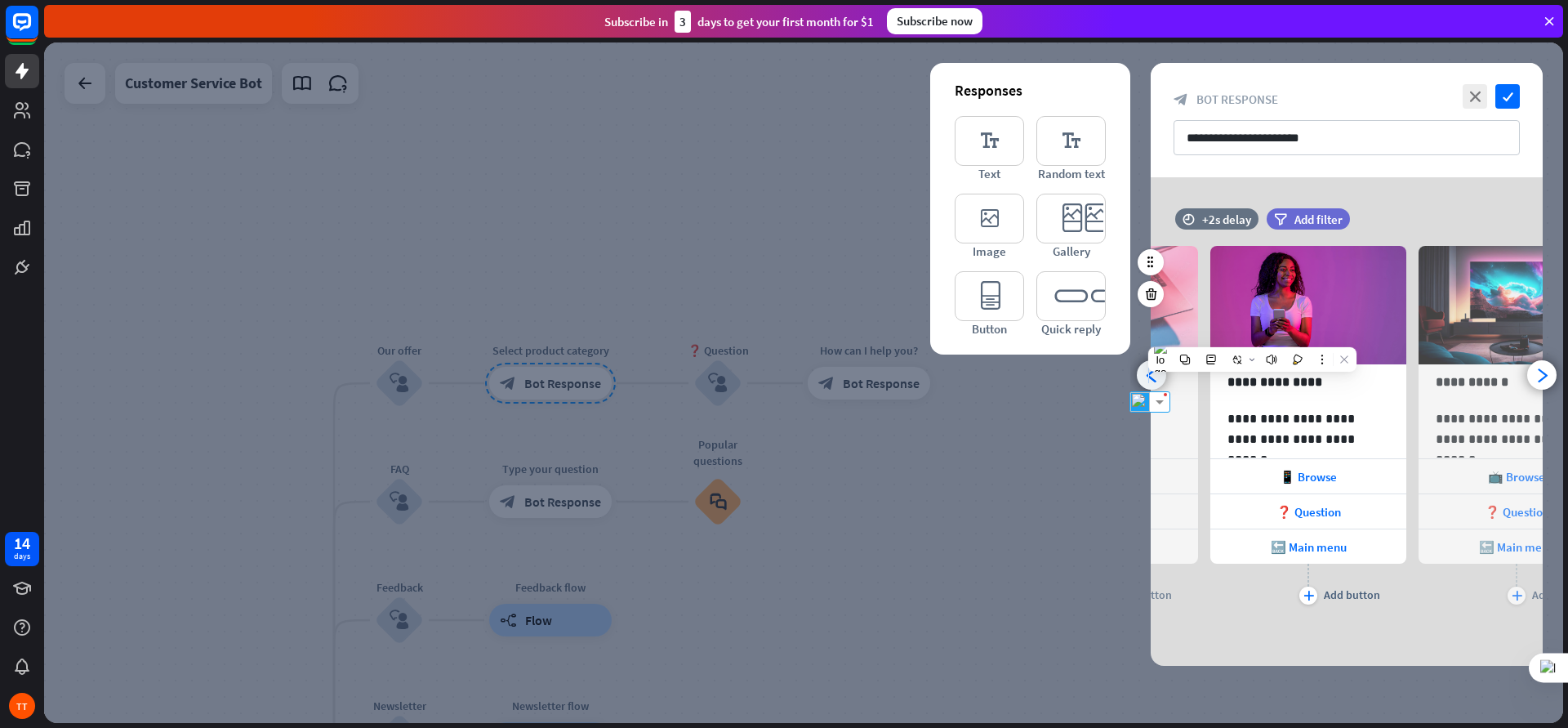
scroll to position [0, 134]
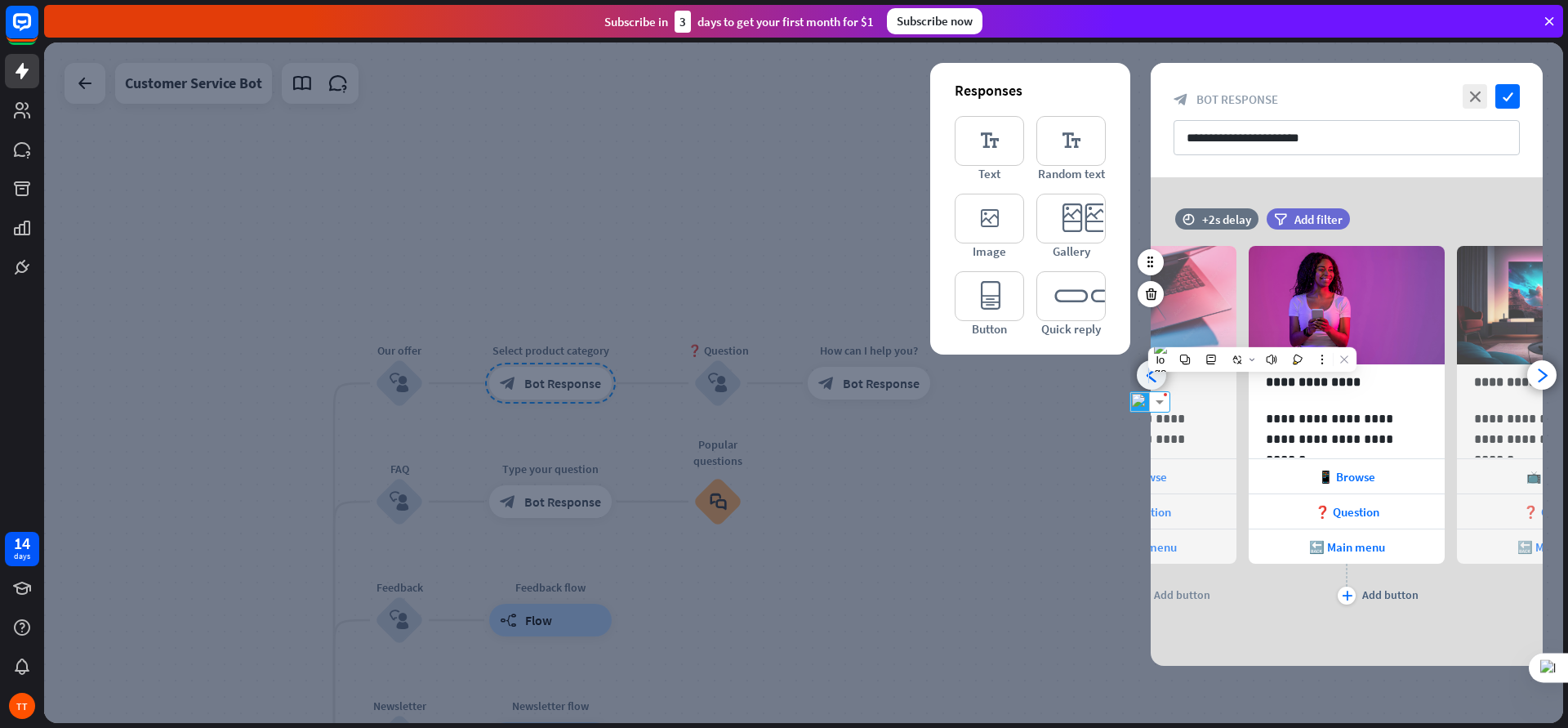
click at [1149, 378] on icon "arrowhead_left" at bounding box center [1152, 375] width 16 height 16
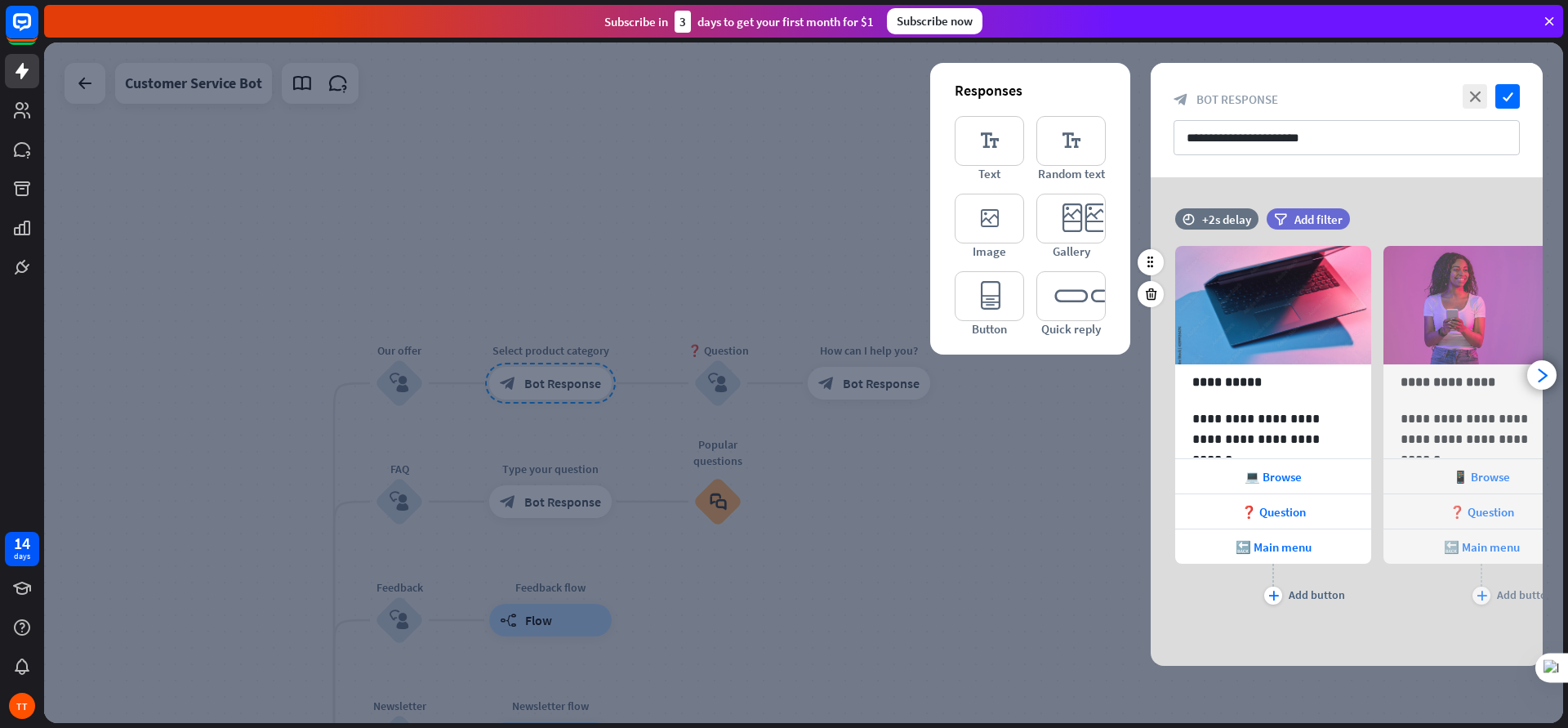
scroll to position [0, 0]
click at [1254, 98] on icon "check" at bounding box center [1508, 96] width 24 height 24
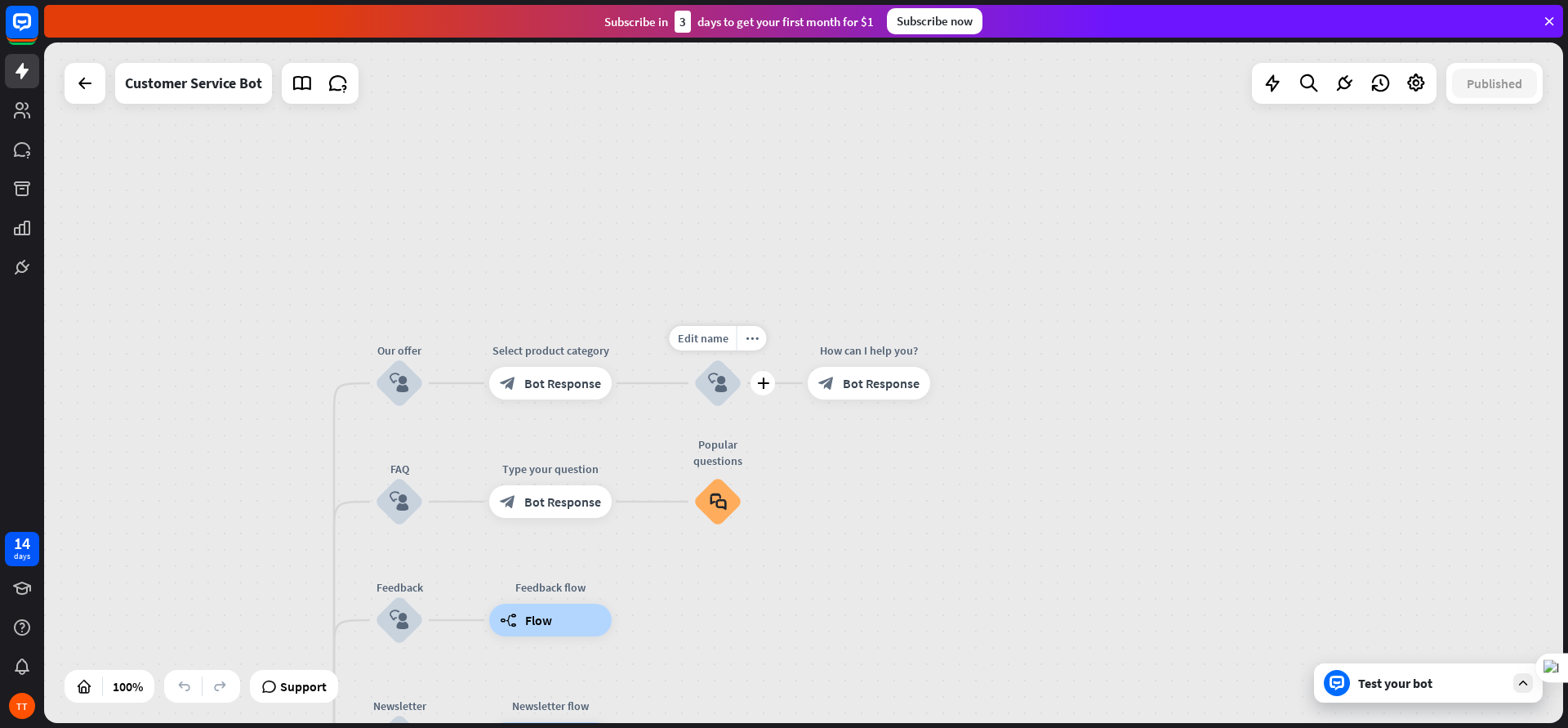
click at [725, 374] on icon "block_user_input" at bounding box center [718, 383] width 19 height 19
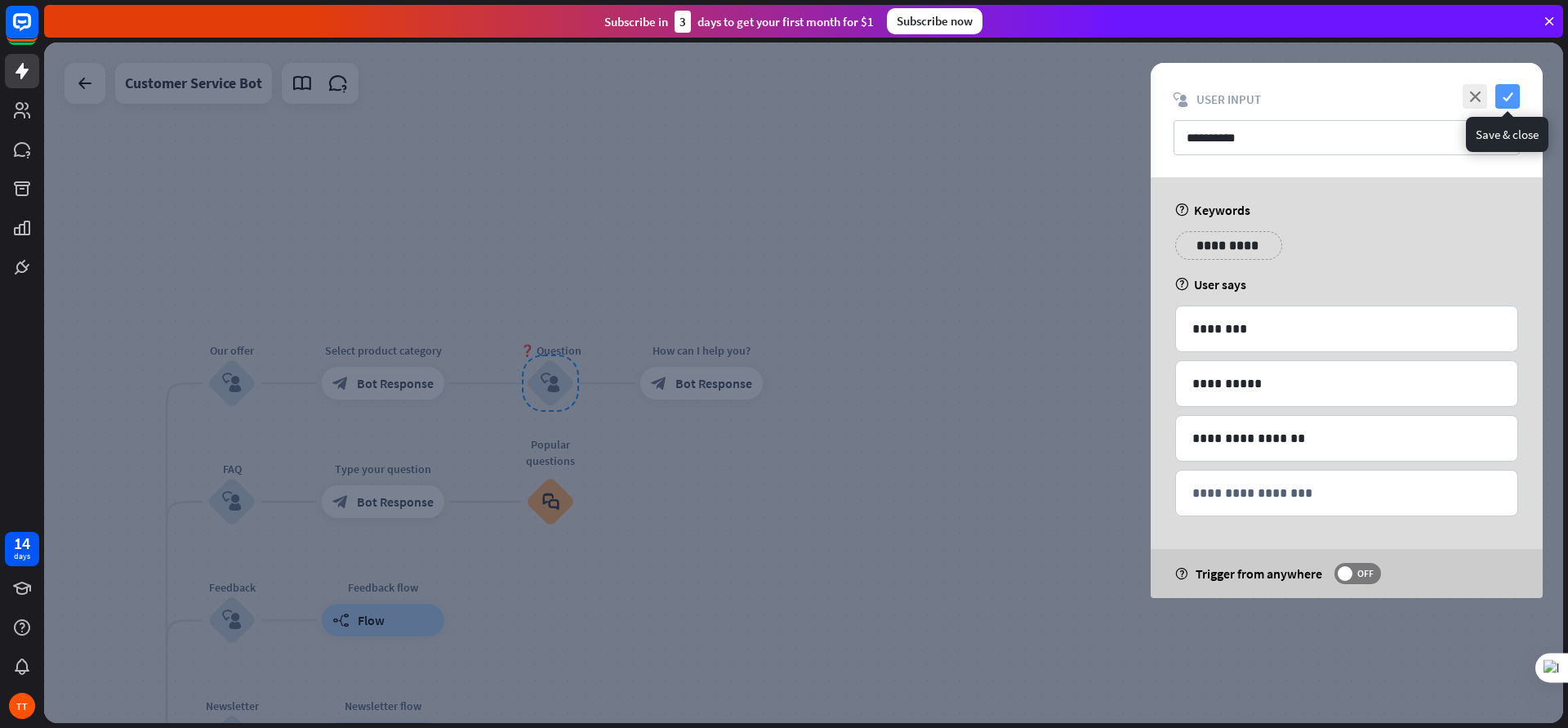
click at [1254, 101] on icon "check" at bounding box center [1508, 96] width 24 height 24
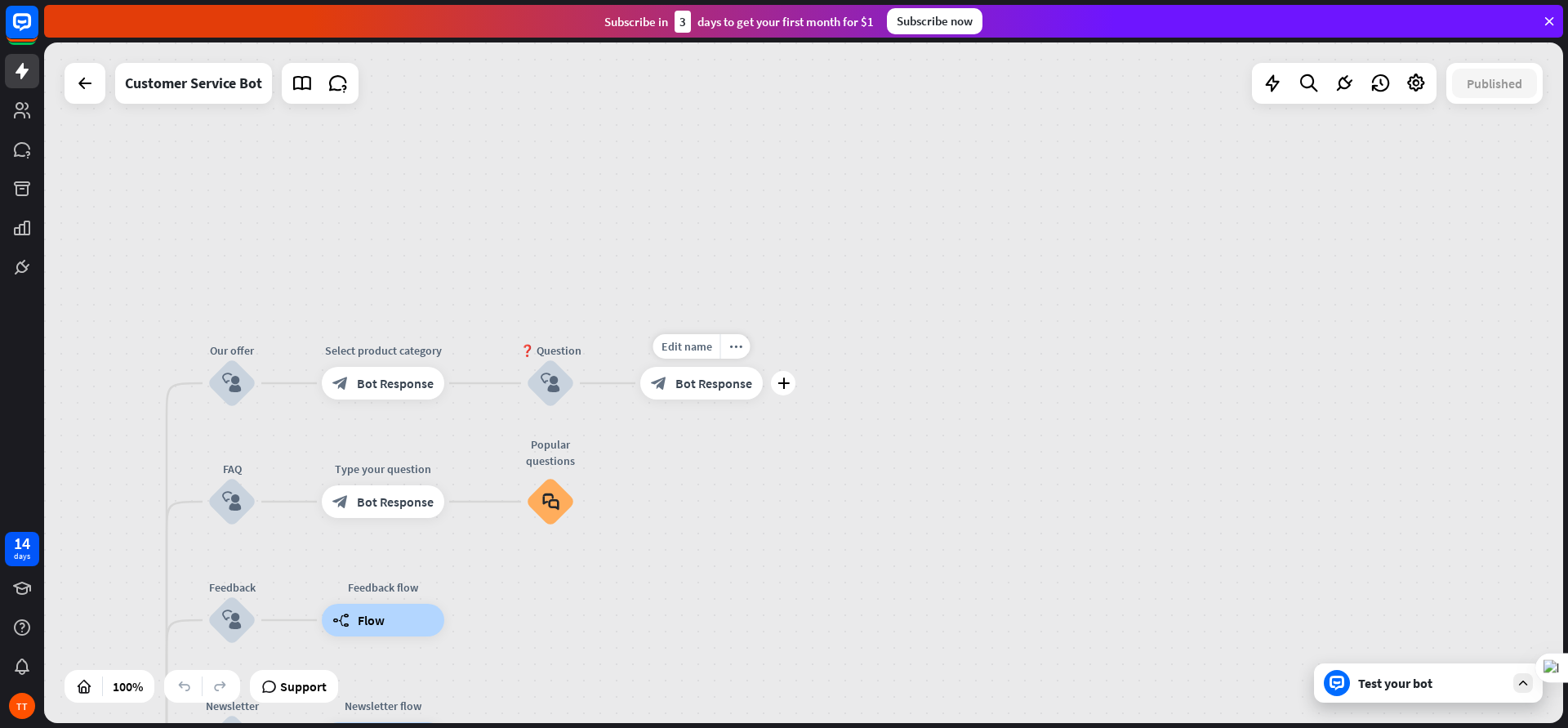
click at [689, 369] on div "block_bot_response Bot Response" at bounding box center [702, 383] width 123 height 33
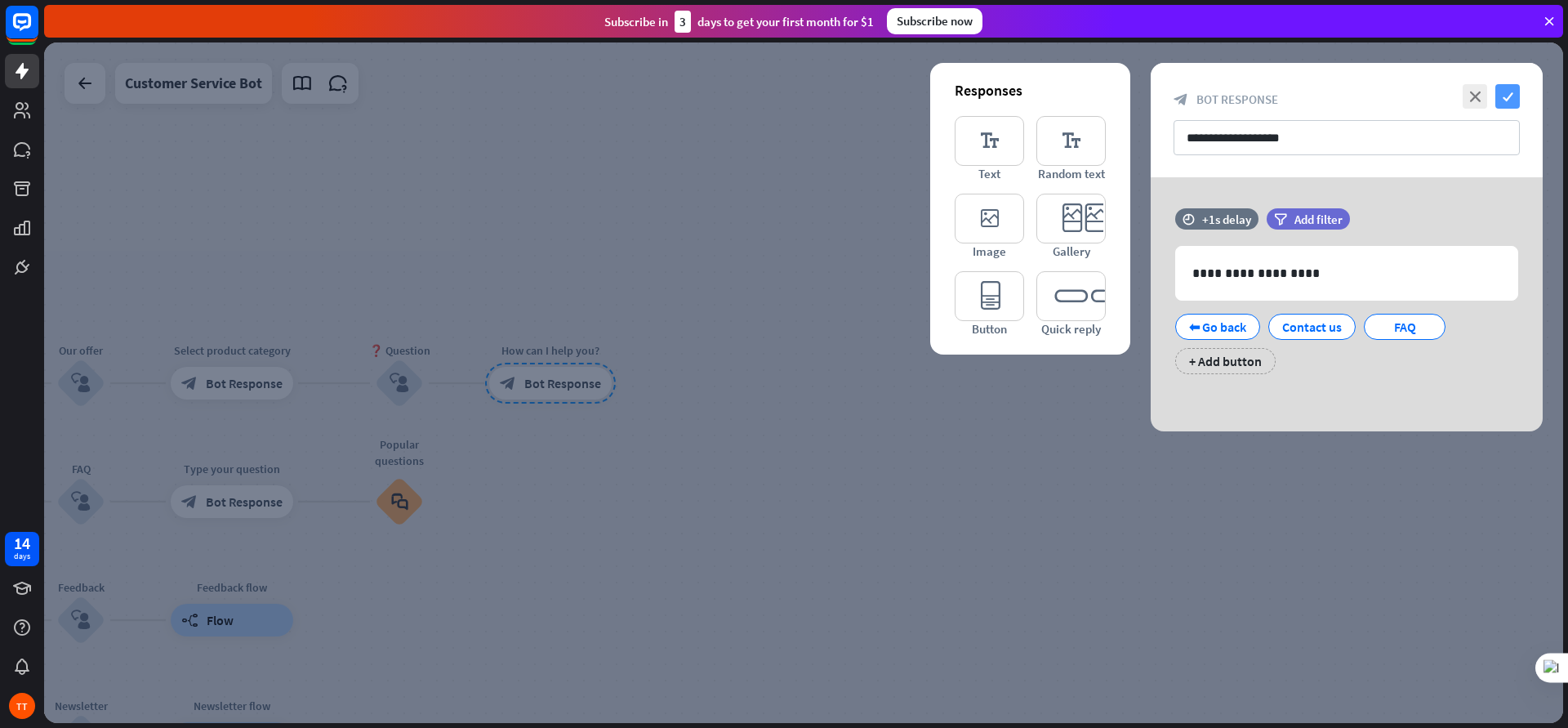
click at [1254, 98] on icon "check" at bounding box center [1508, 96] width 24 height 24
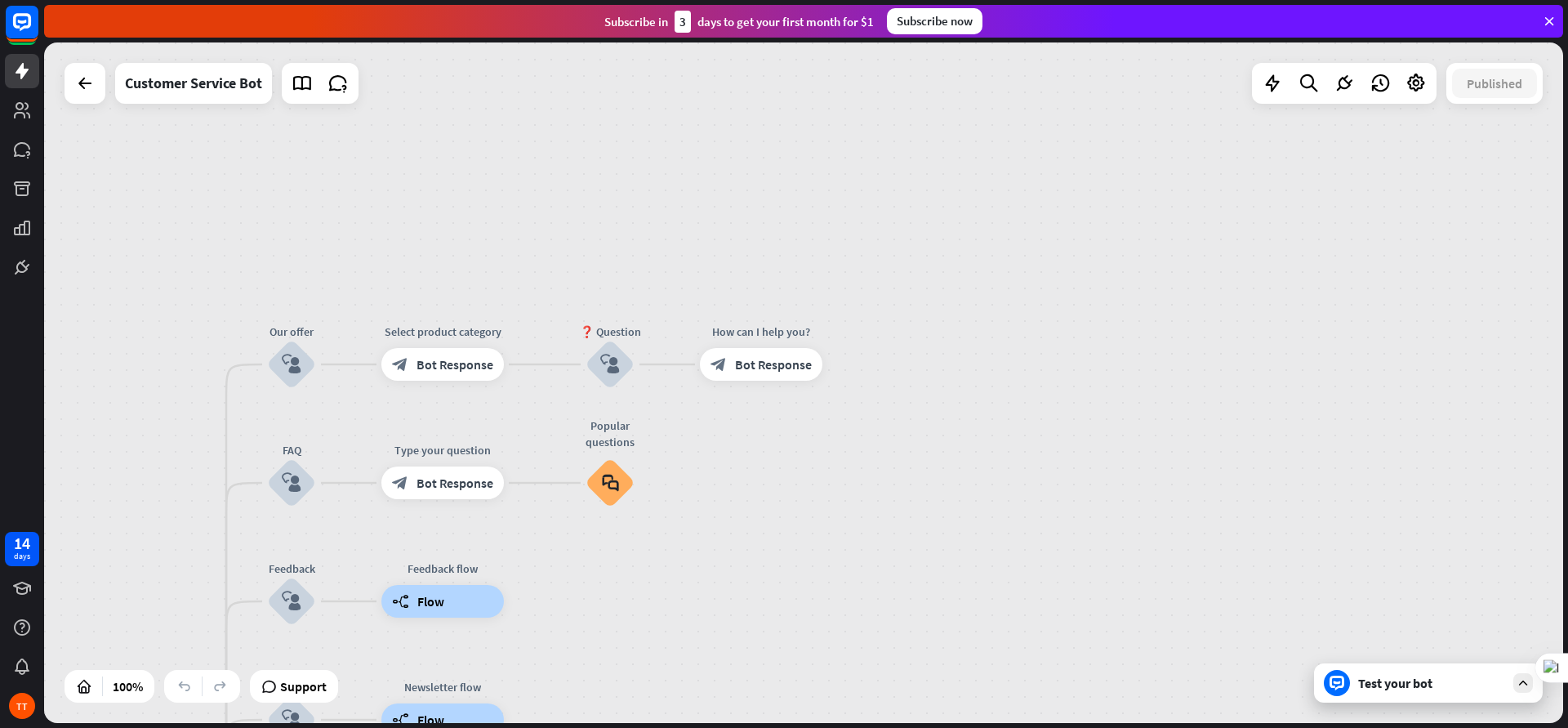
drag, startPoint x: 522, startPoint y: 438, endPoint x: 822, endPoint y: 410, distance: 301.3
click at [822, 410] on div "home_2 Start point Welcome message block_bot_response Bot Response 🔙 Main menu …" at bounding box center [803, 383] width 1519 height 680
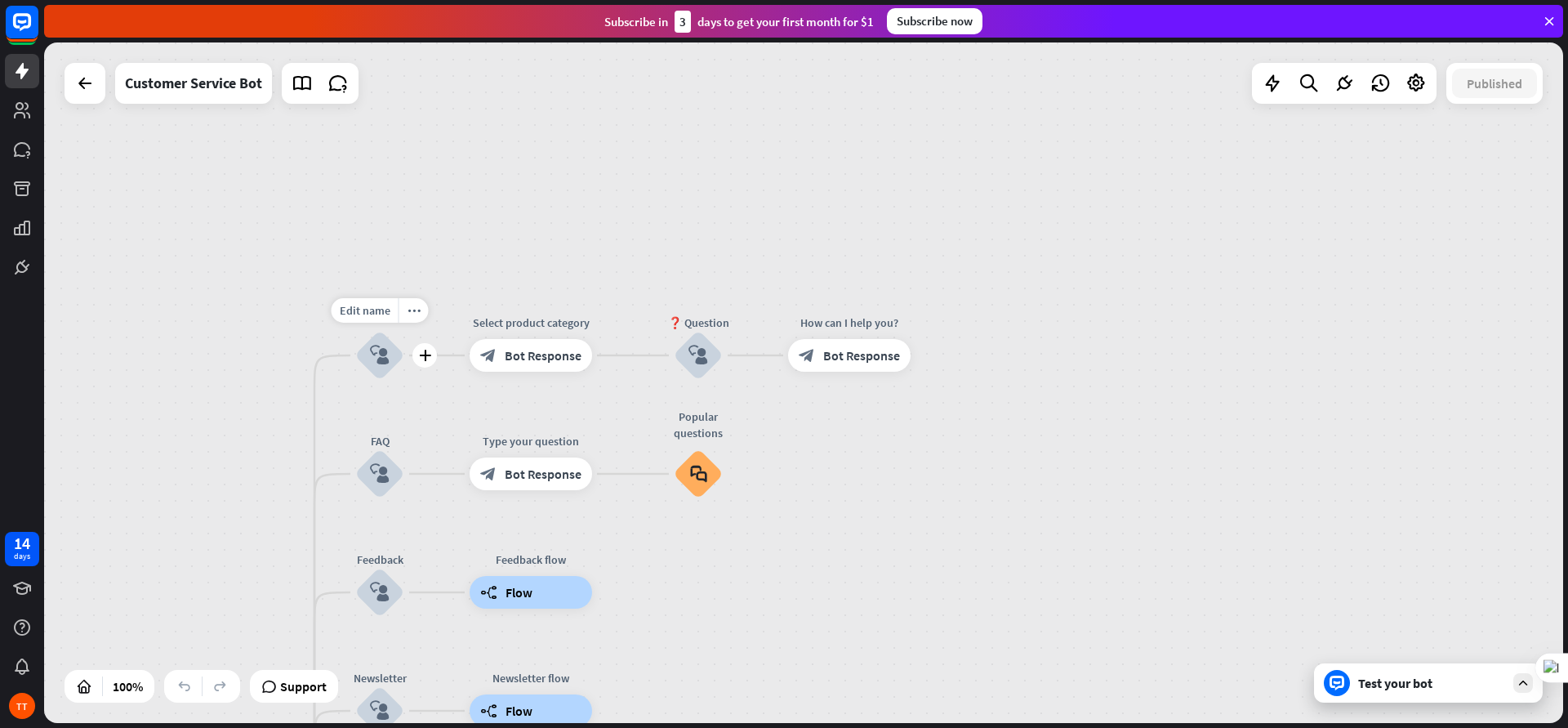
click at [377, 351] on icon "block_user_input" at bounding box center [380, 356] width 19 height 19
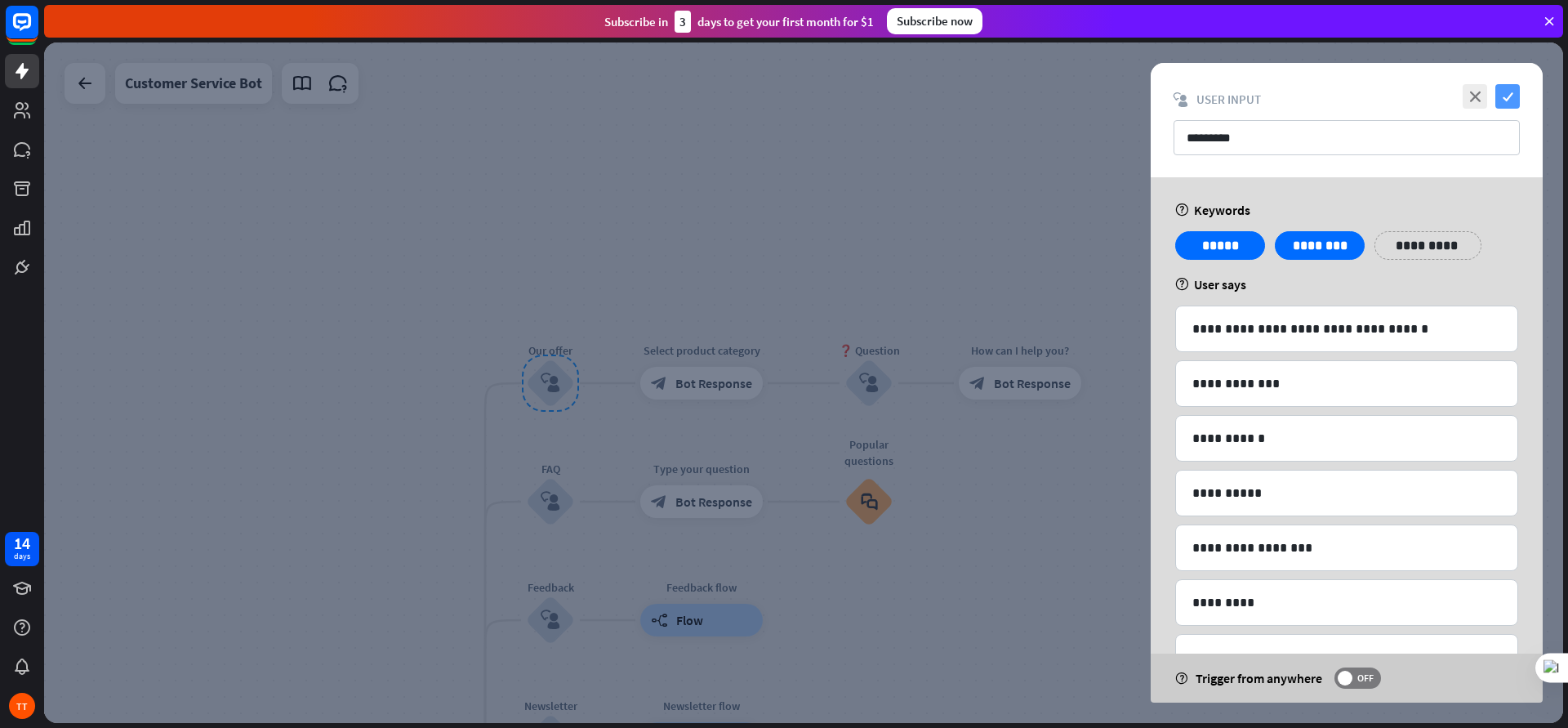
click at [1254, 91] on icon "check" at bounding box center [1508, 96] width 24 height 24
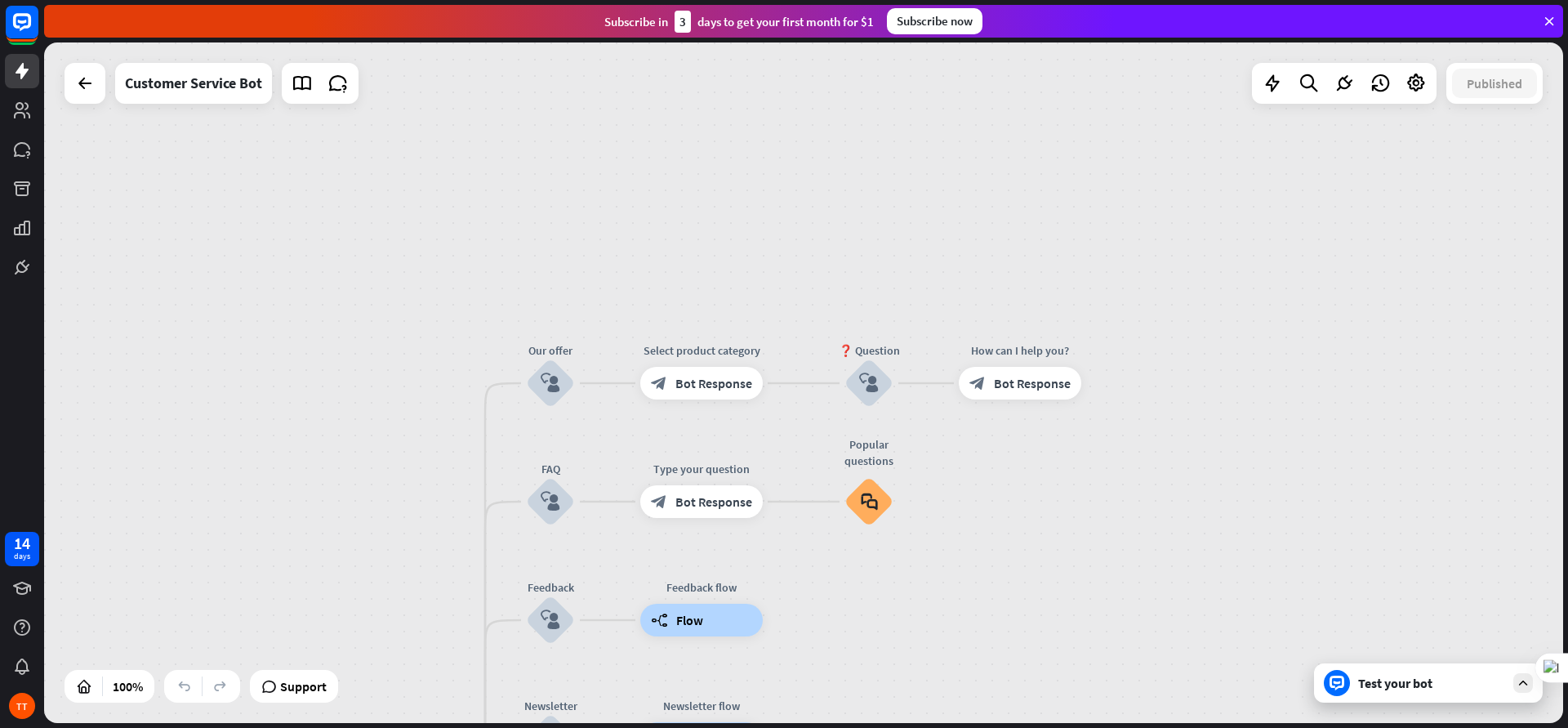
click at [1254, 582] on div "Test your bot" at bounding box center [1432, 682] width 147 height 17
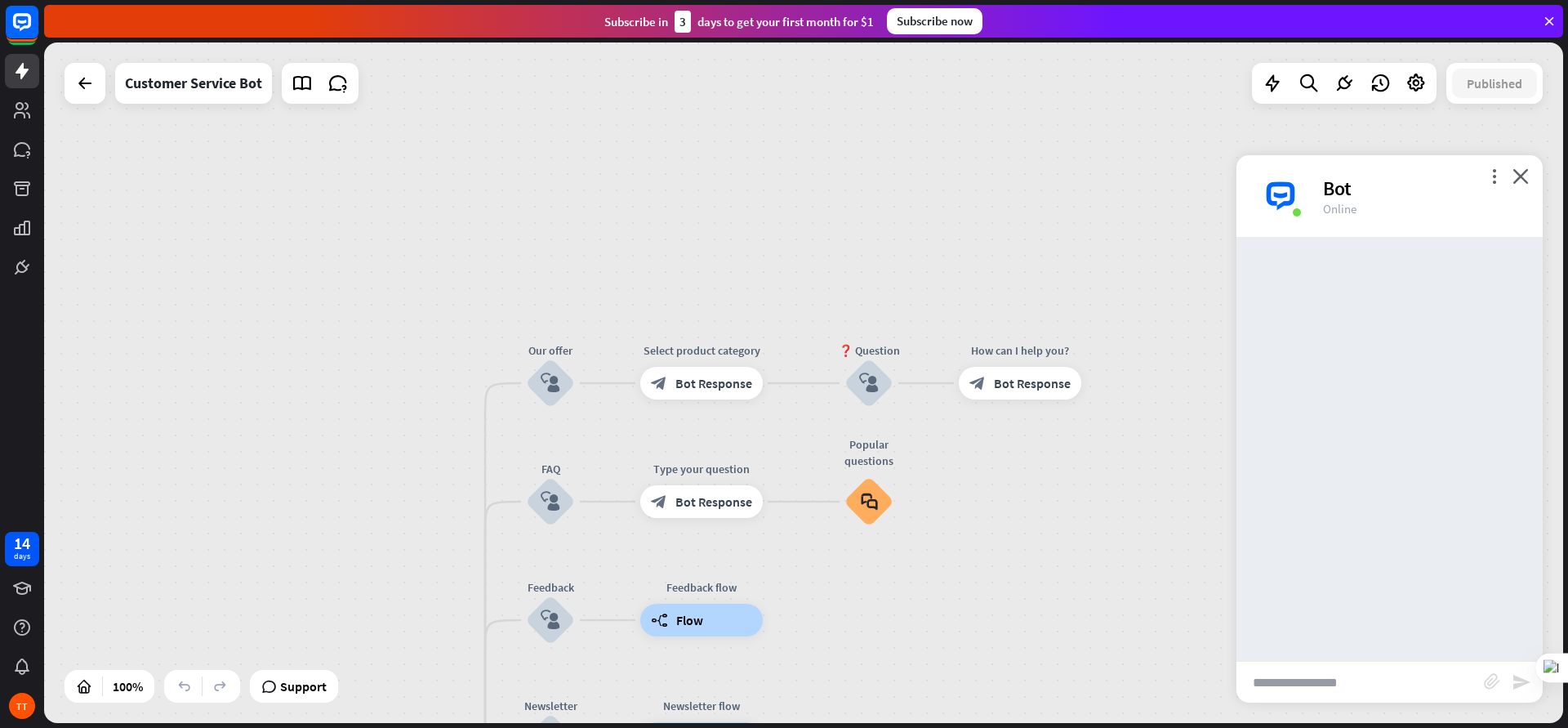
click at [1254, 582] on input "text" at bounding box center [1360, 682] width 248 height 41
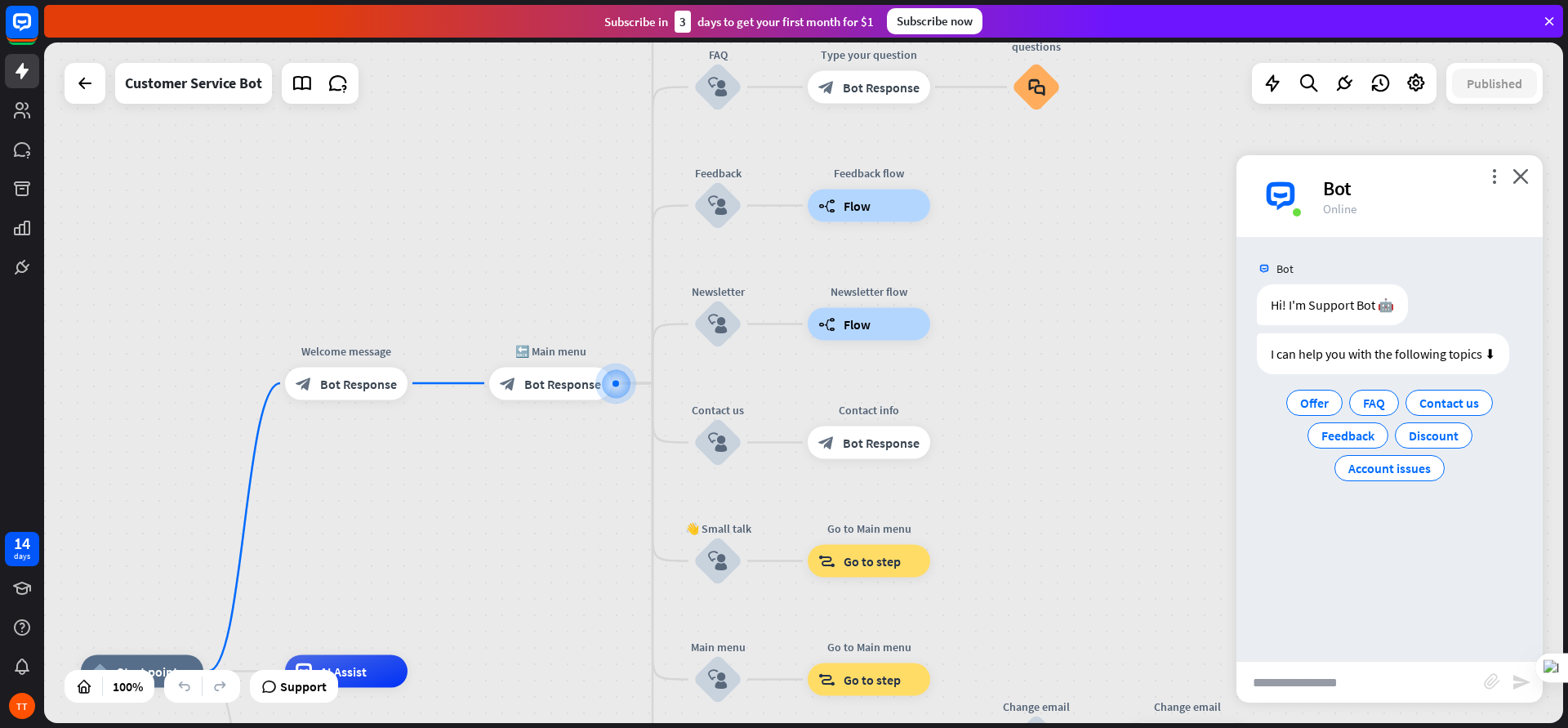
type input "*"
click at [1254, 402] on span "Offer" at bounding box center [1314, 402] width 28 height 17
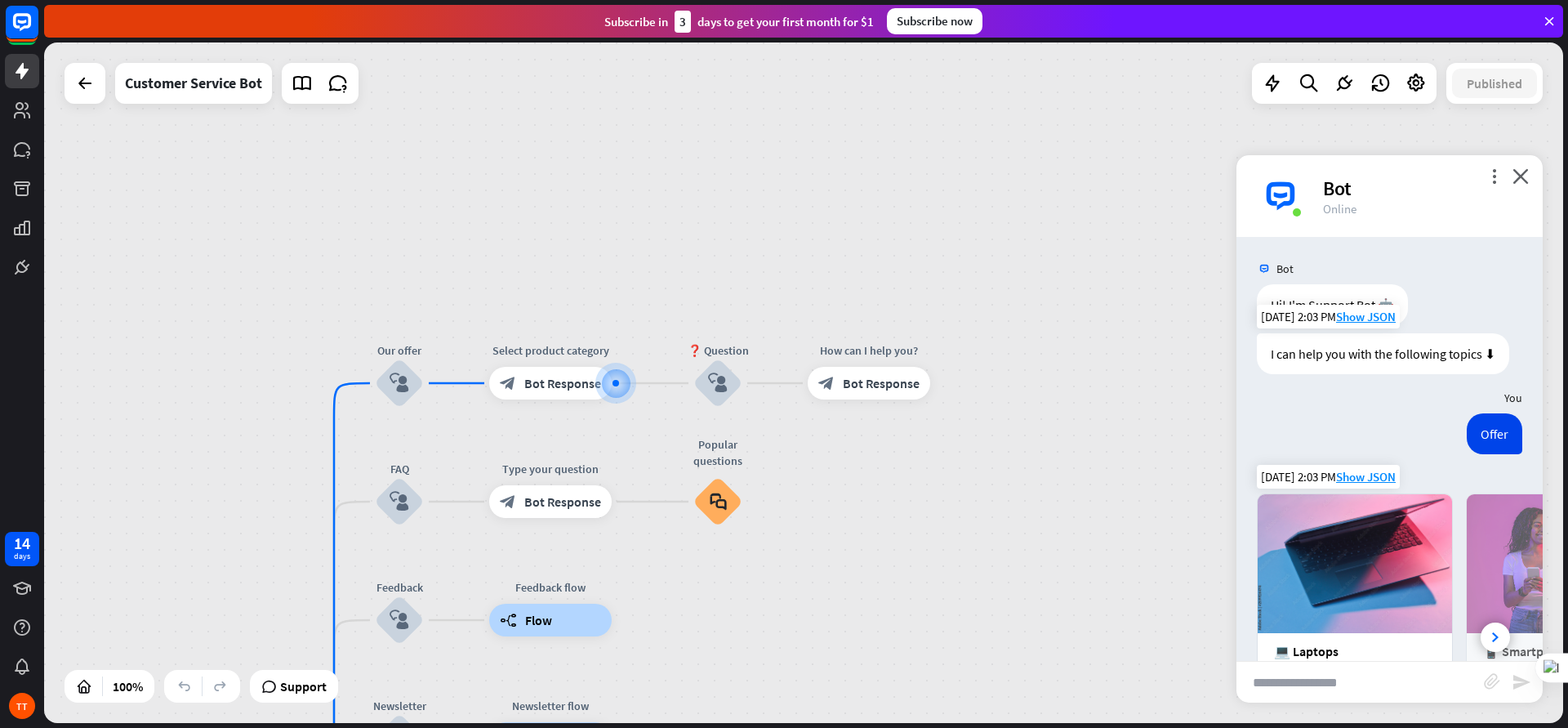
scroll to position [201, 0]
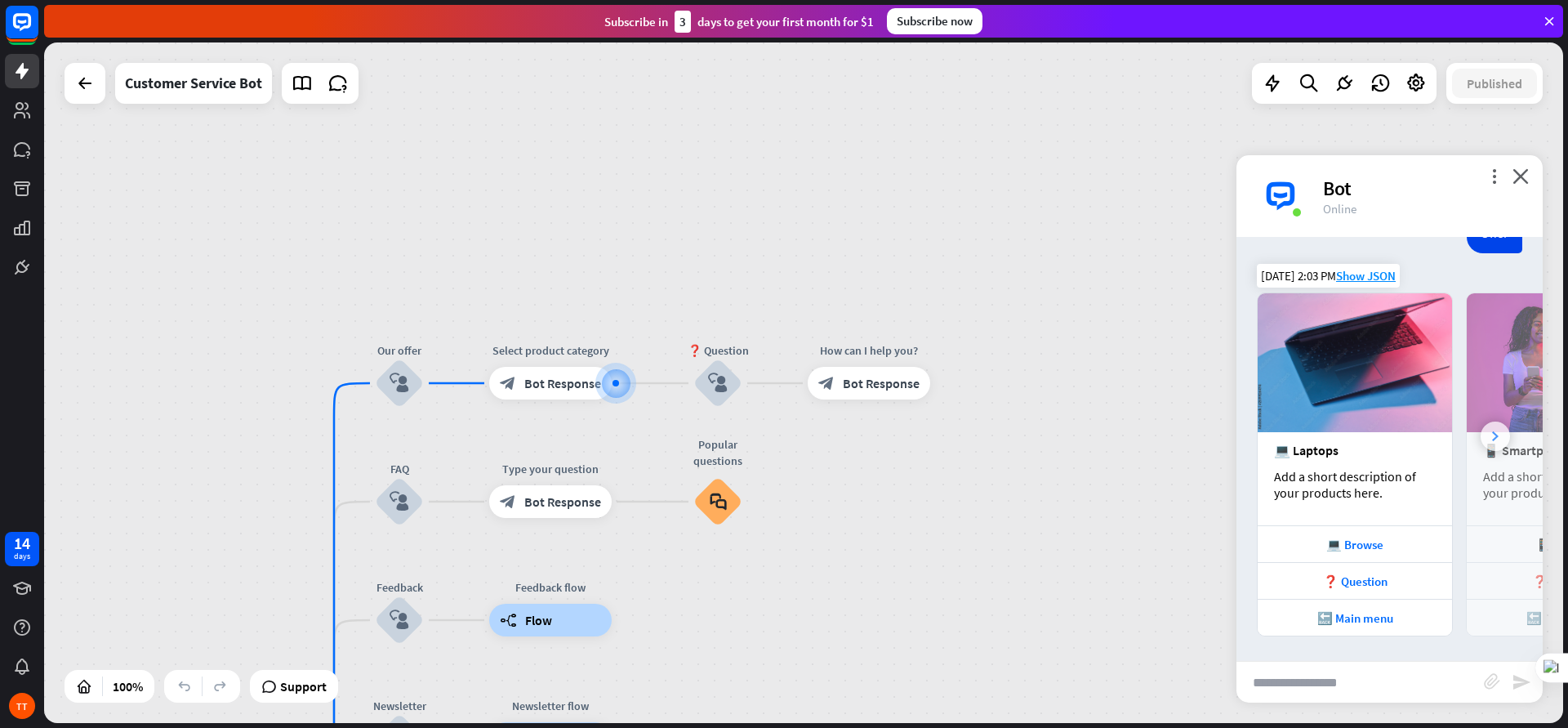
click at [1254, 438] on icon at bounding box center [1495, 437] width 7 height 10
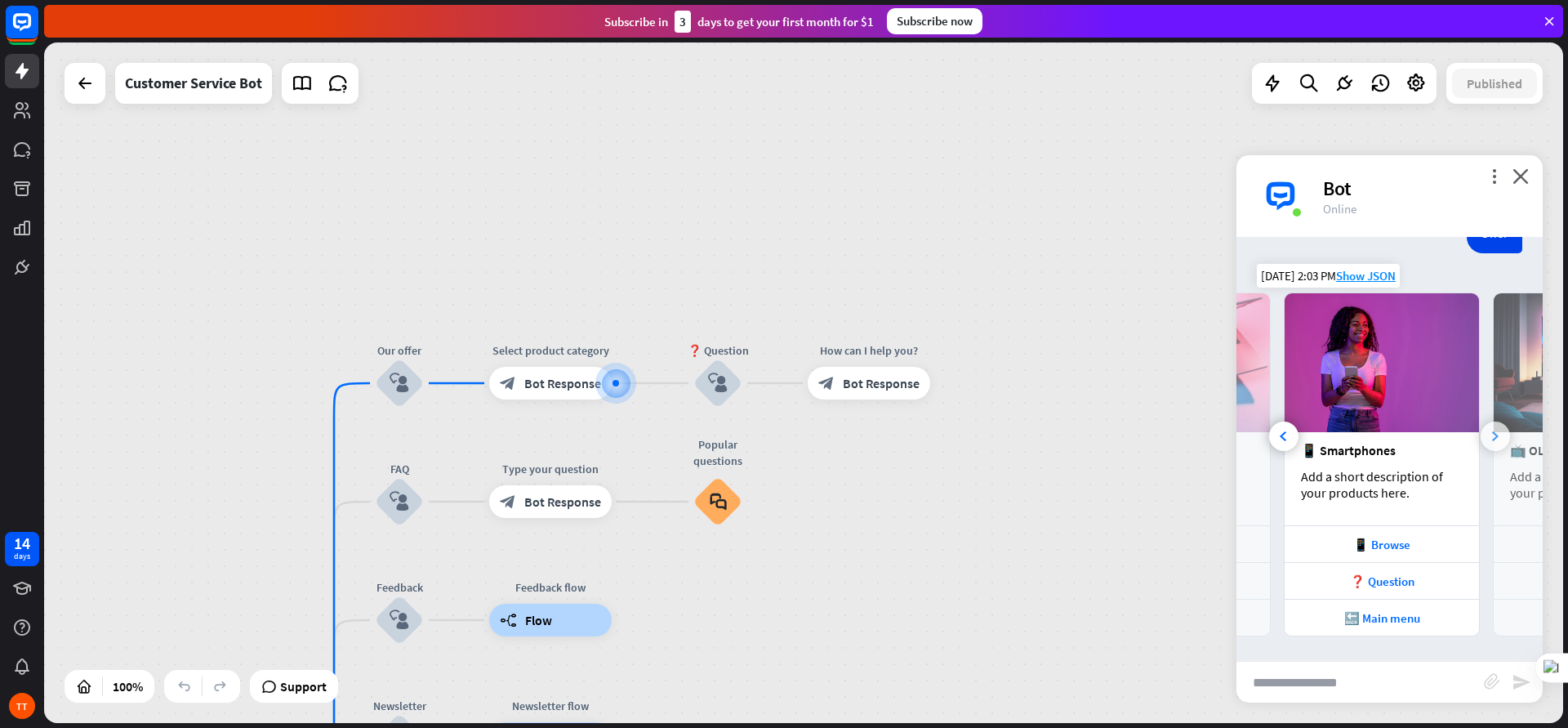
click at [1254, 438] on icon at bounding box center [1495, 437] width 7 height 10
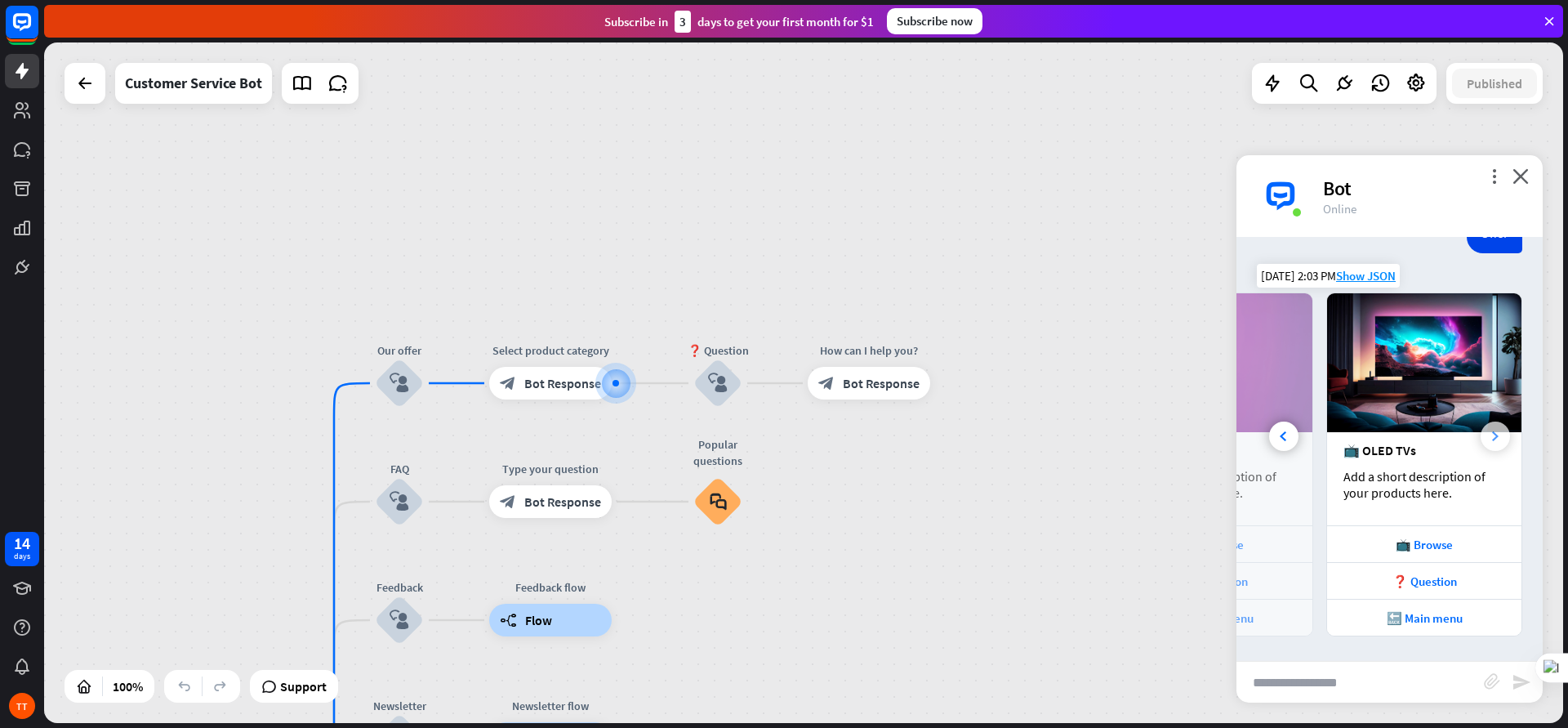
scroll to position [0, 364]
click at [1254, 431] on div at bounding box center [1284, 437] width 29 height 29
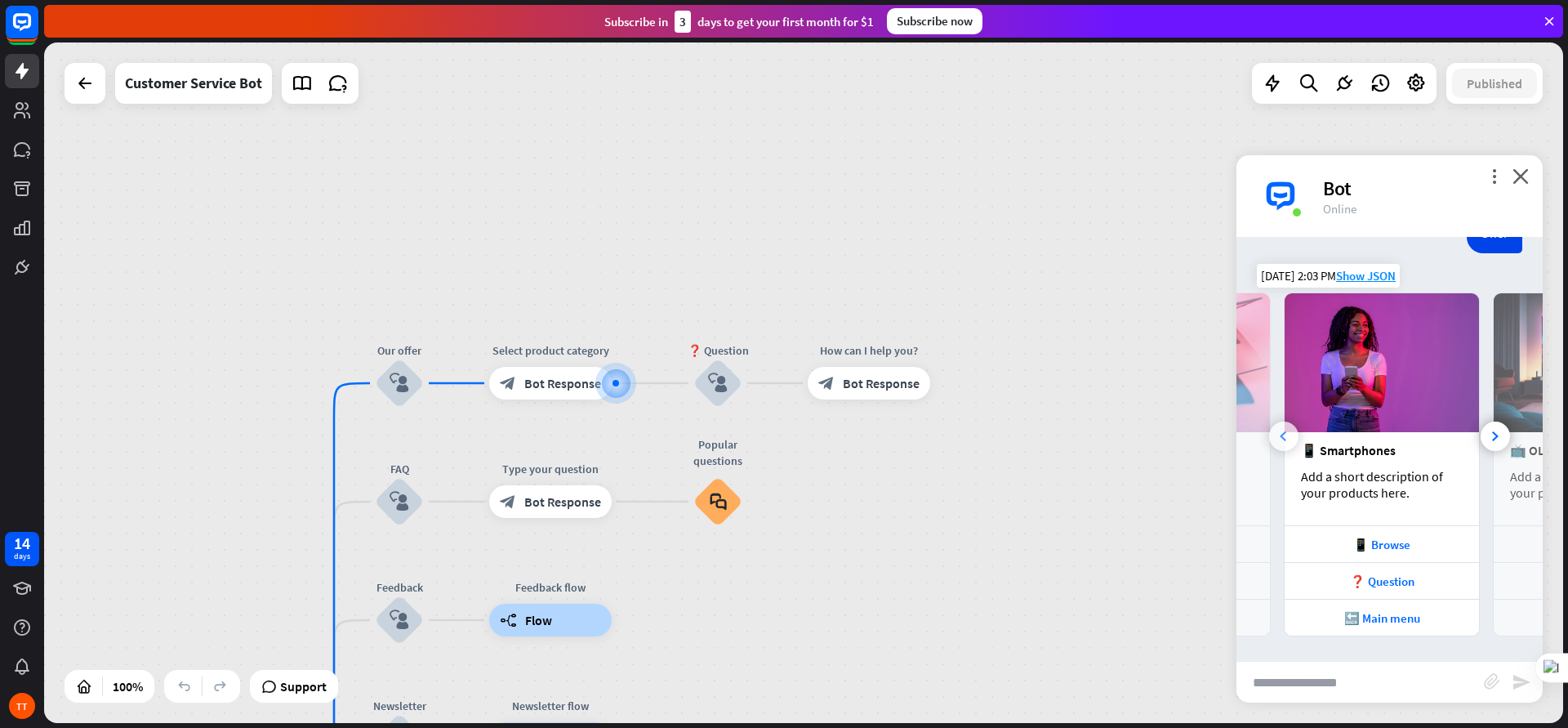
click at [1254, 440] on div at bounding box center [1284, 437] width 29 height 29
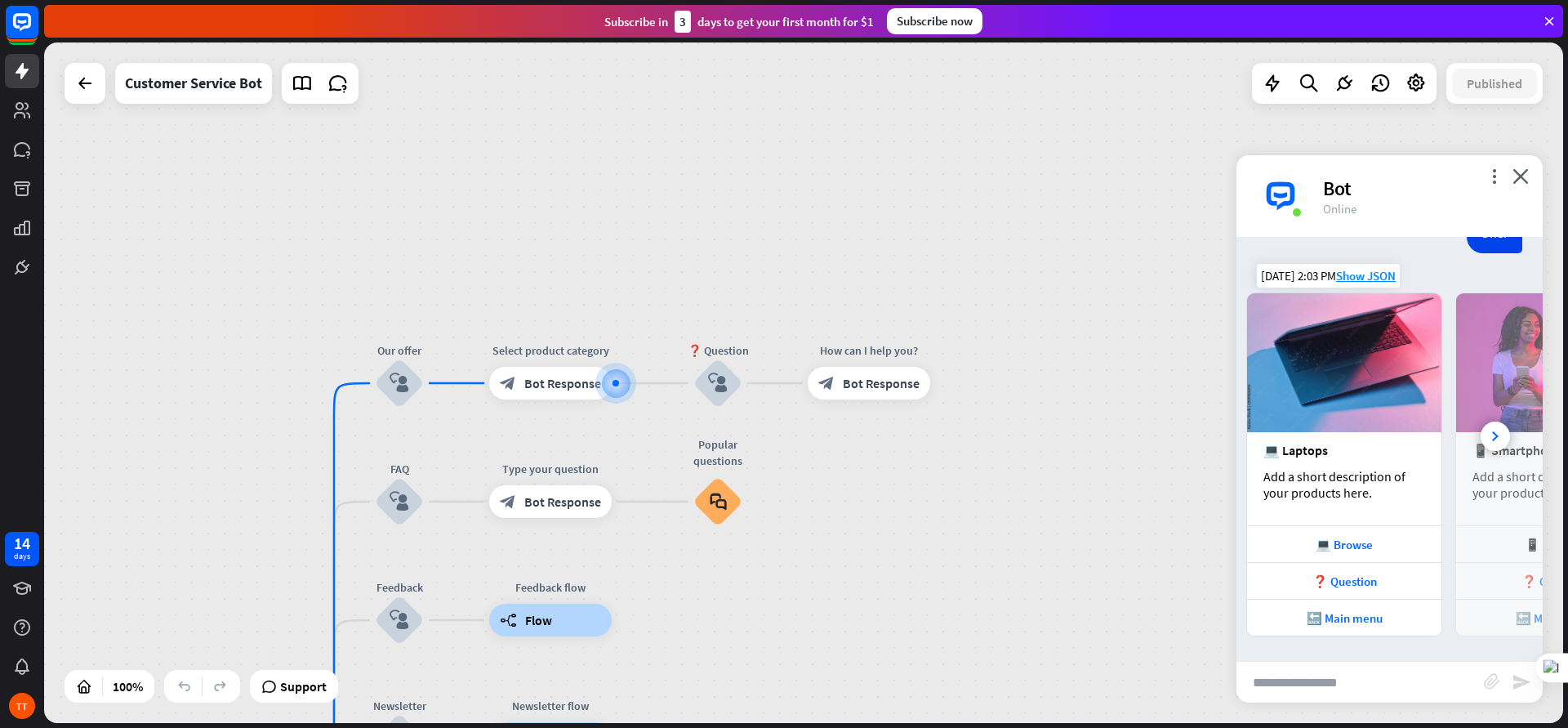
scroll to position [0, 0]
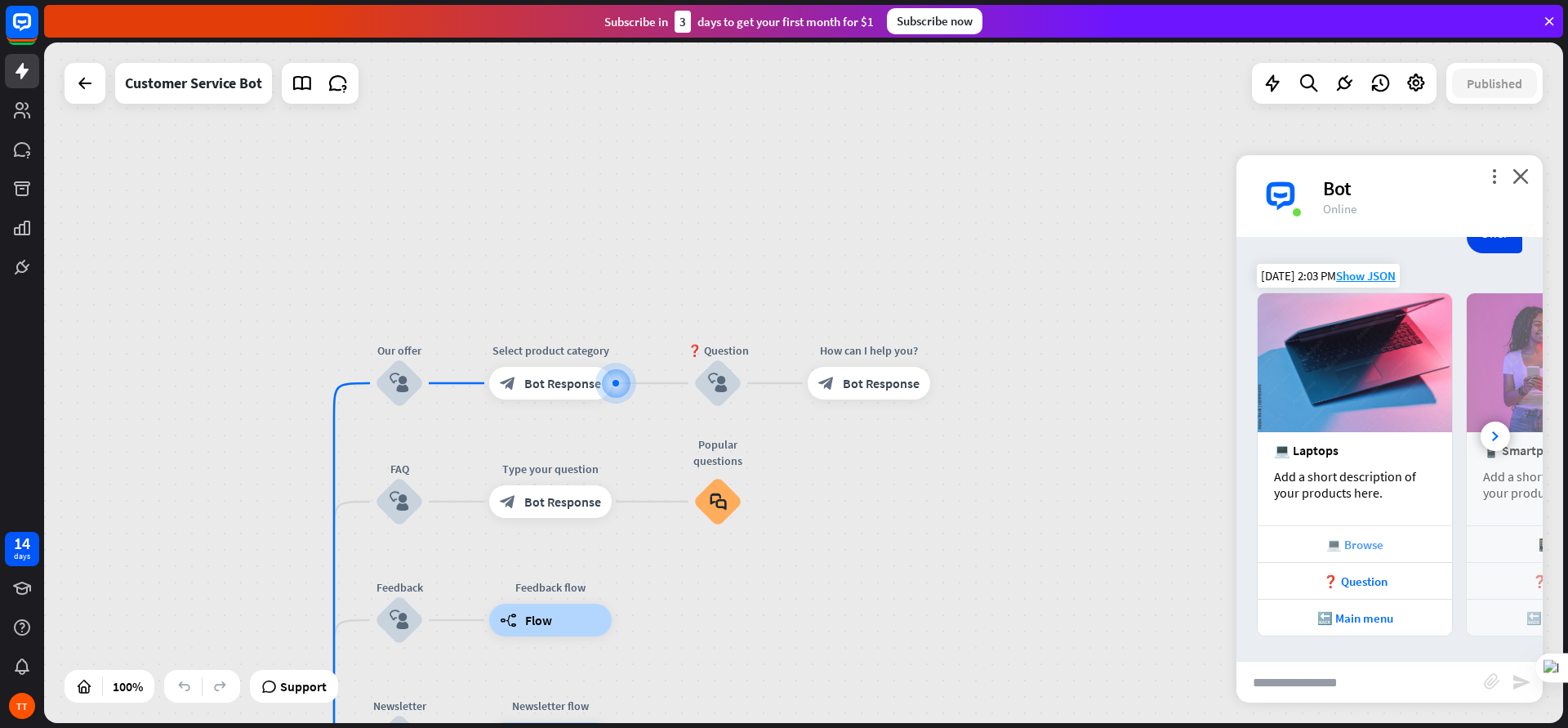
click at [1254, 539] on div "💻 Browse" at bounding box center [1355, 545] width 178 height 16
click at [1254, 578] on div "❓ Question" at bounding box center [1355, 581] width 178 height 16
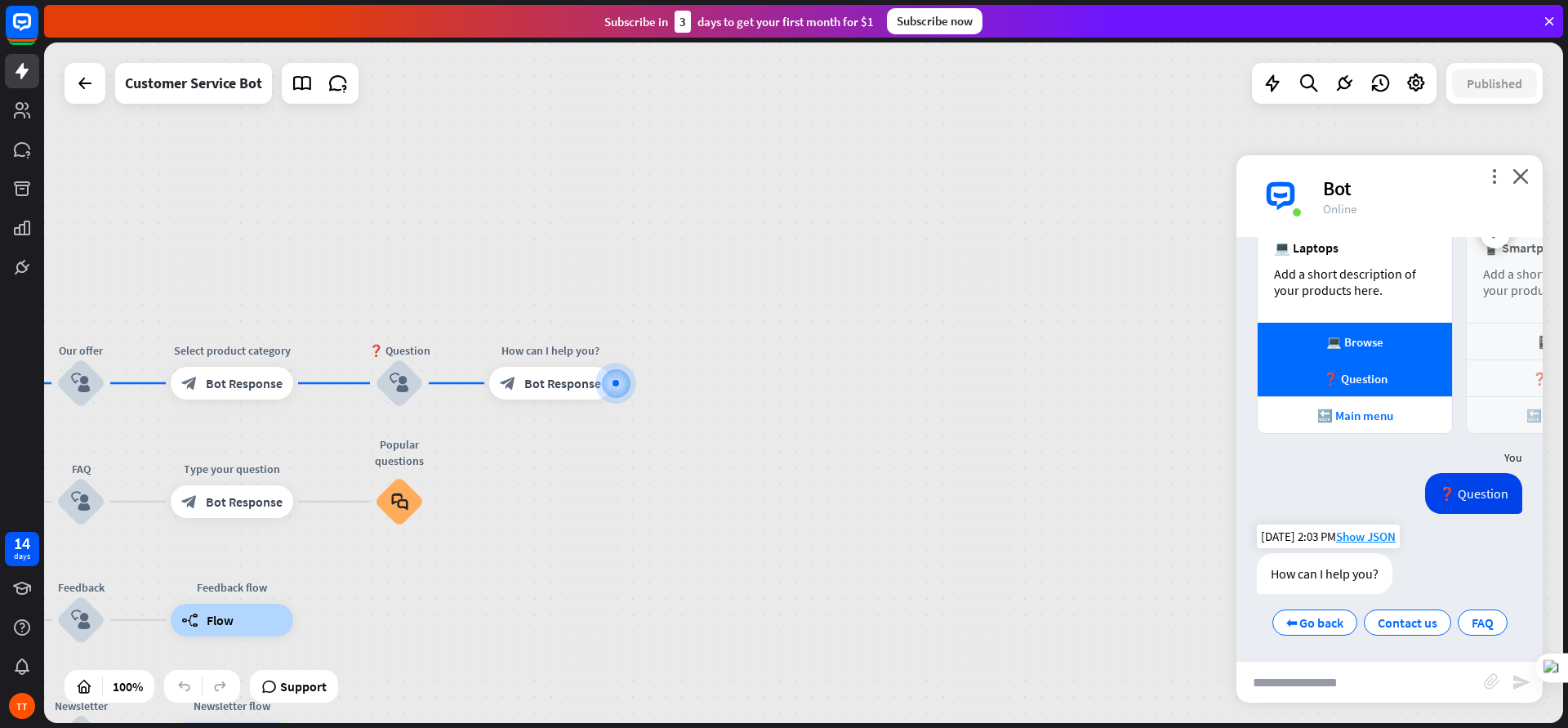
scroll to position [406, 0]
click at [1254, 582] on span "Contact us" at bounding box center [1407, 620] width 59 height 17
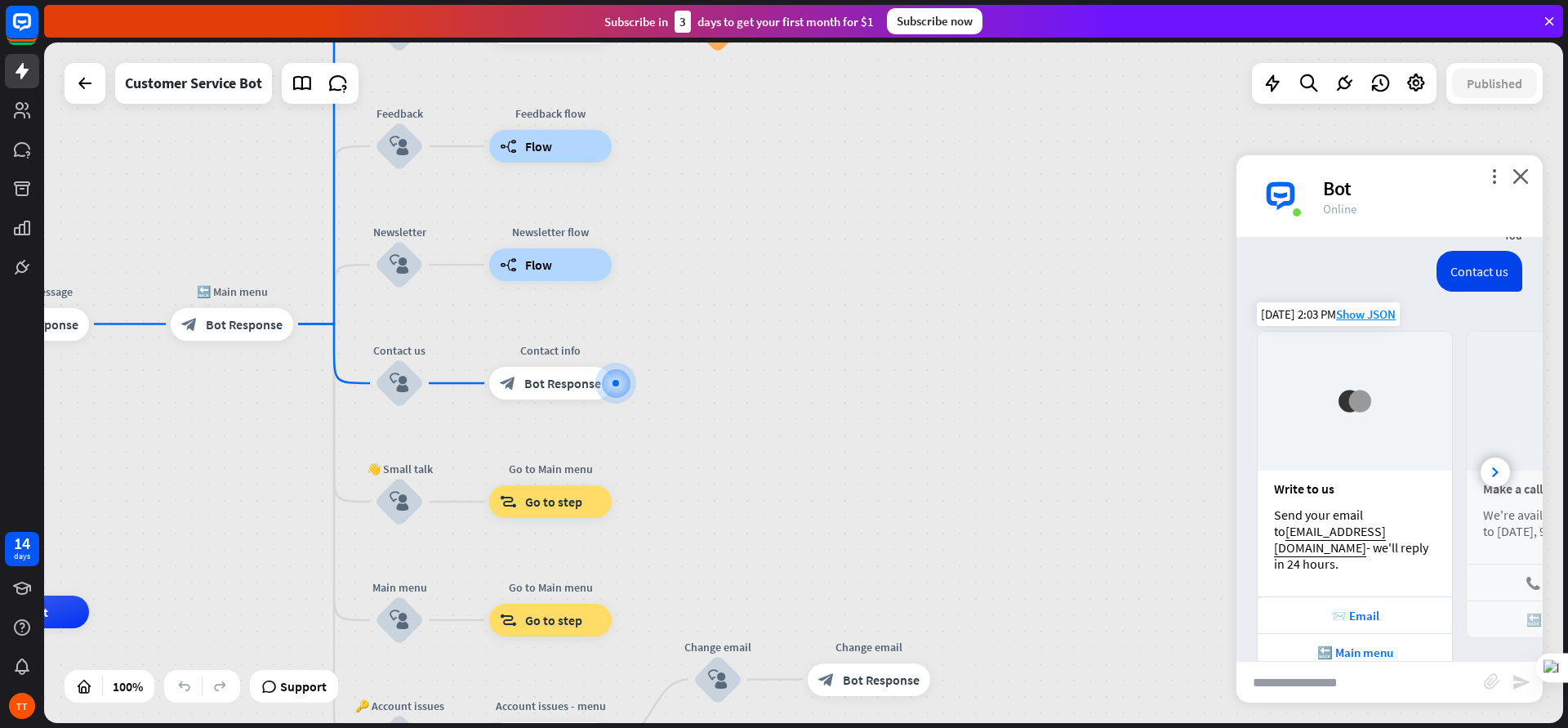
scroll to position [804, 0]
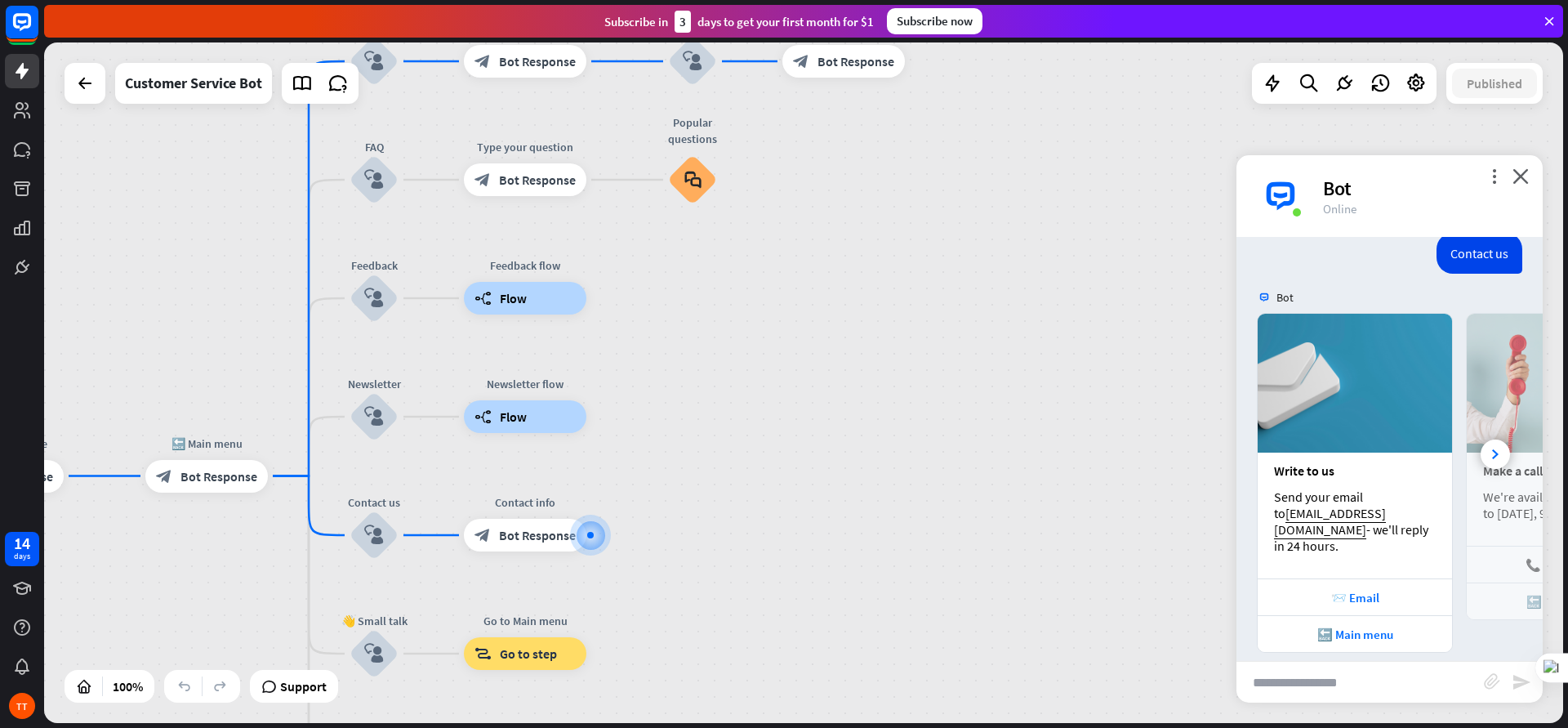
drag, startPoint x: 830, startPoint y: 336, endPoint x: 785, endPoint y: 573, distance: 241.2
click at [786, 569] on div "home_2 Start point Welcome message block_bot_response Bot Response 🔙 Main menu …" at bounding box center [803, 383] width 1519 height 680
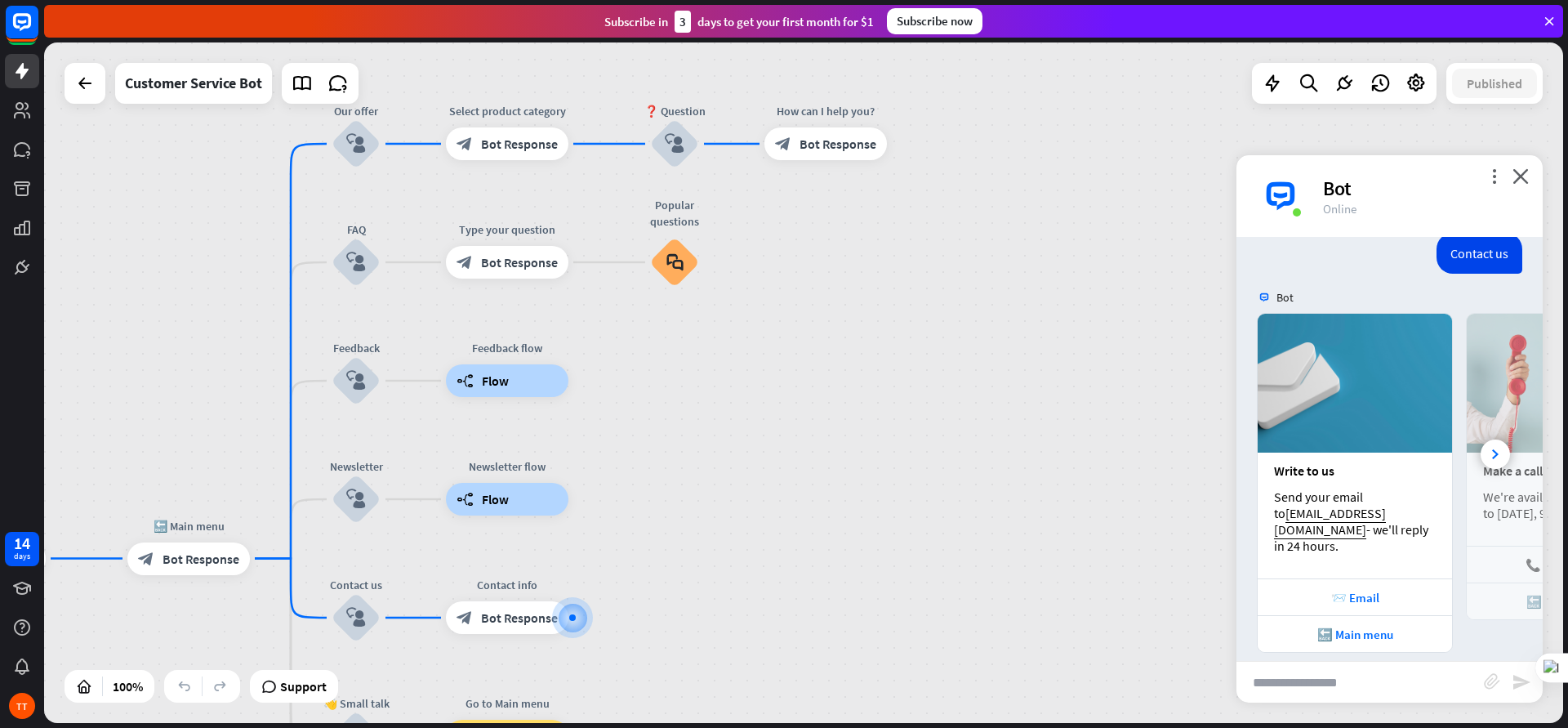
drag, startPoint x: 843, startPoint y: 325, endPoint x: 842, endPoint y: 376, distance: 51.0
click at [842, 376] on div "home_2 Start point Welcome message block_bot_response Bot Response 🔙 Main menu …" at bounding box center [803, 383] width 1519 height 680
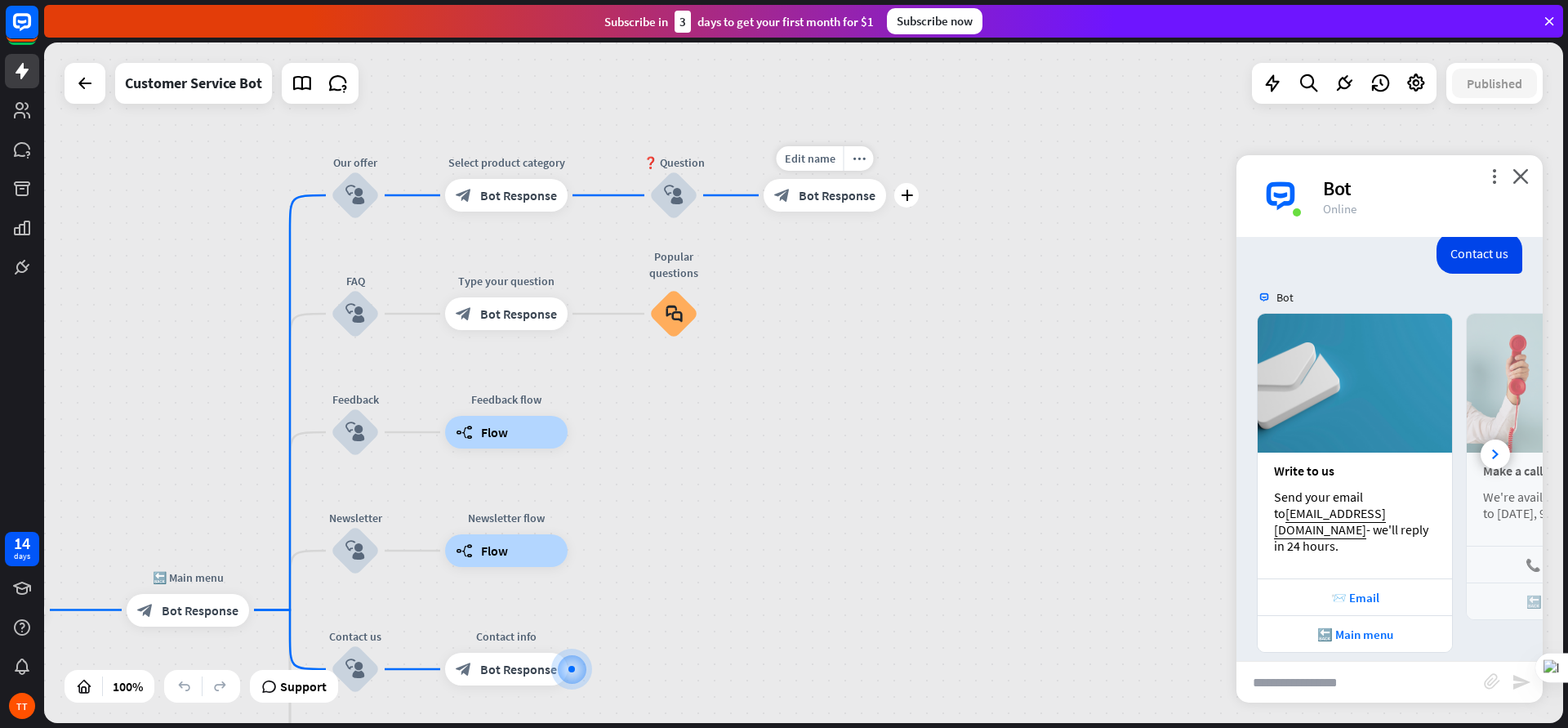
click at [833, 201] on span "Bot Response" at bounding box center [837, 195] width 77 height 17
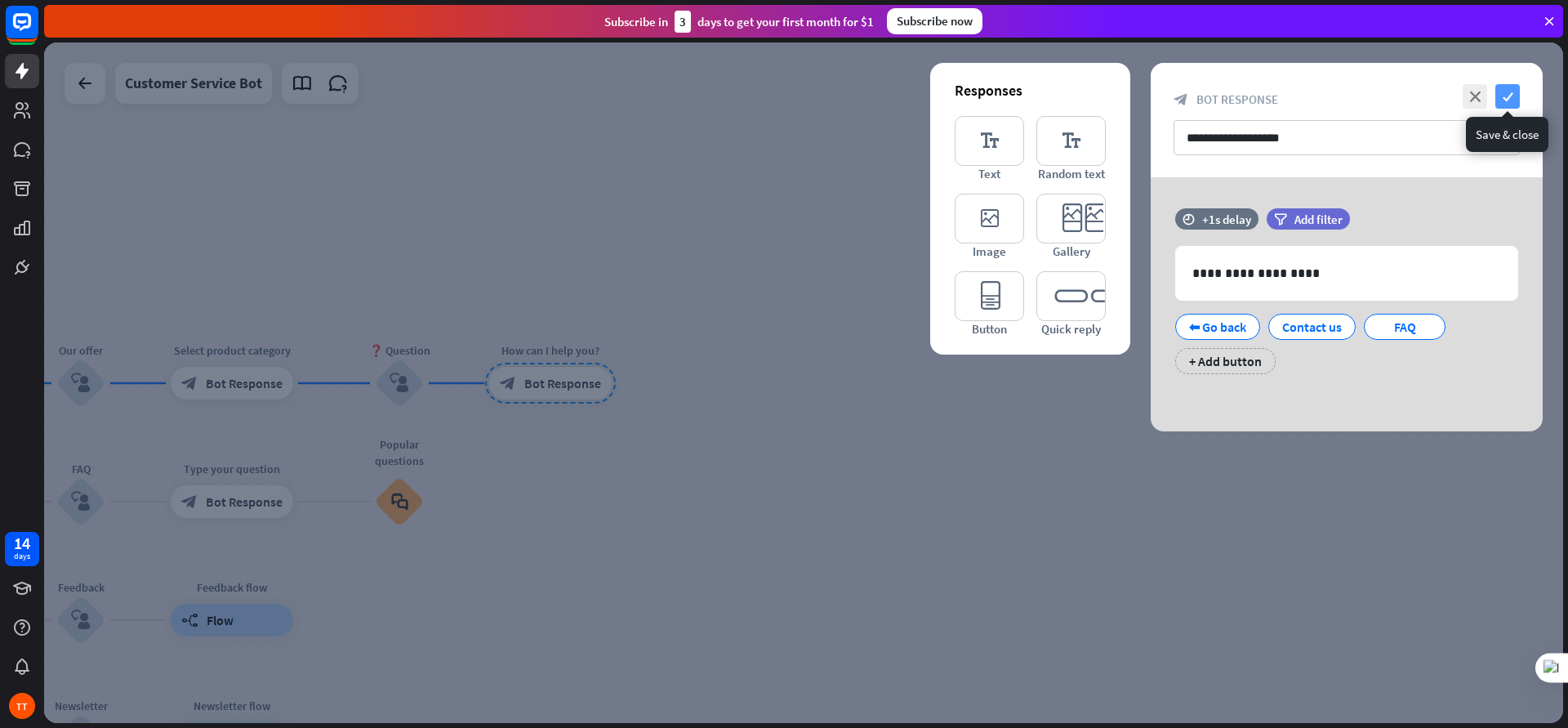
click at [1254, 93] on icon "check" at bounding box center [1508, 96] width 24 height 24
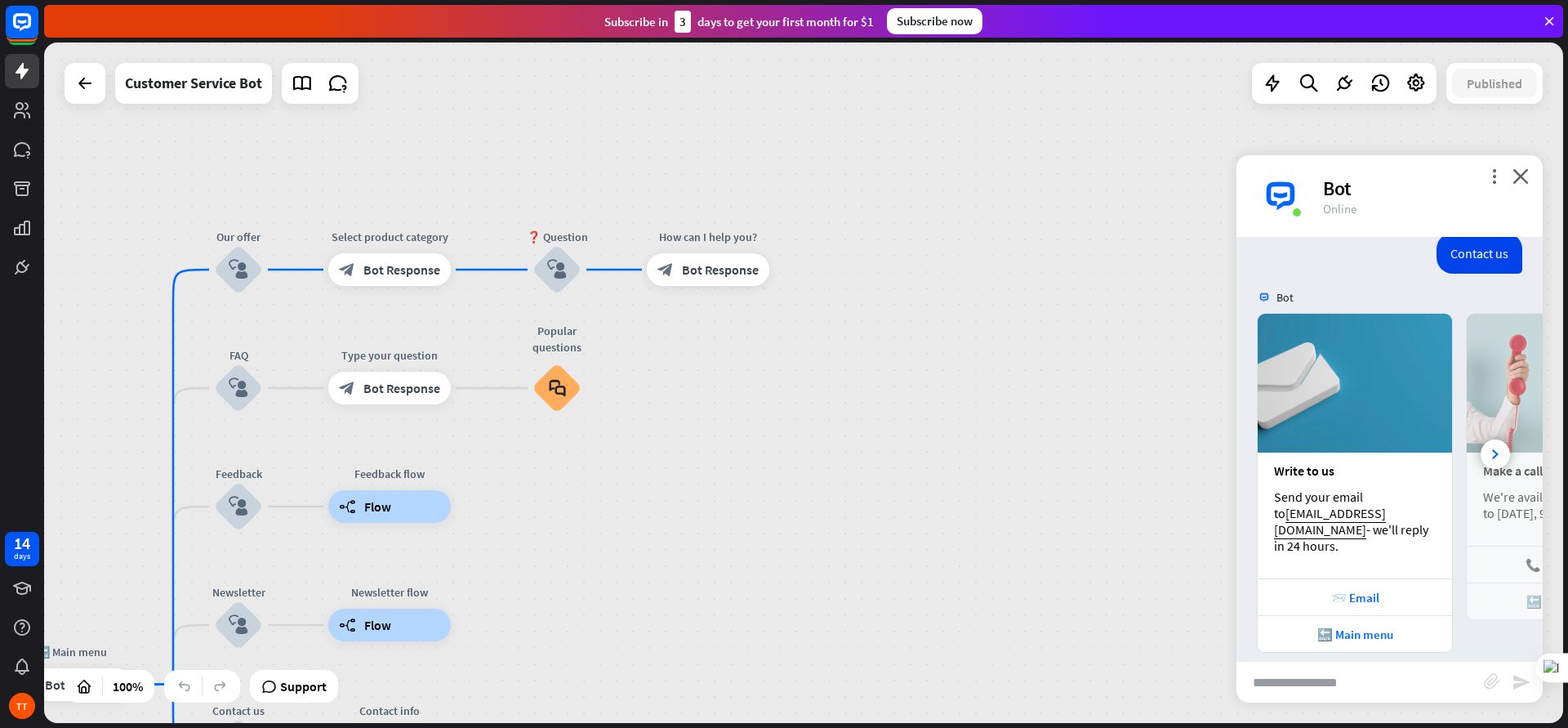
drag, startPoint x: 828, startPoint y: 322, endPoint x: 993, endPoint y: 214, distance: 197.2
click at [993, 214] on div "home_2 Start point Welcome message block_bot_response Bot Response 🔙 Main menu …" at bounding box center [803, 383] width 1519 height 680
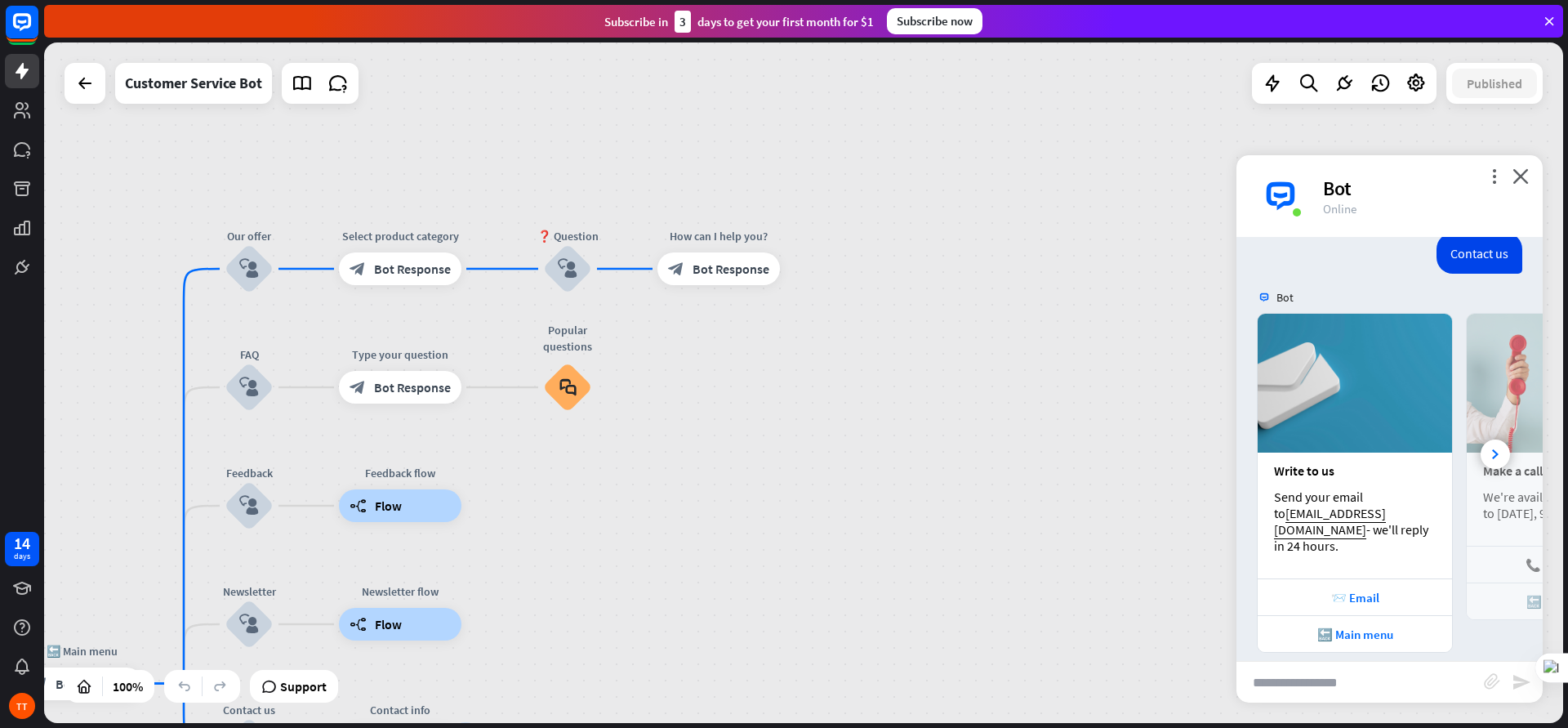
drag, startPoint x: 897, startPoint y: 431, endPoint x: 992, endPoint y: 275, distance: 182.6
click at [982, 283] on div "home_2 Start point Welcome message block_bot_response Bot Response 🔙 Main menu …" at bounding box center [803, 383] width 1519 height 680
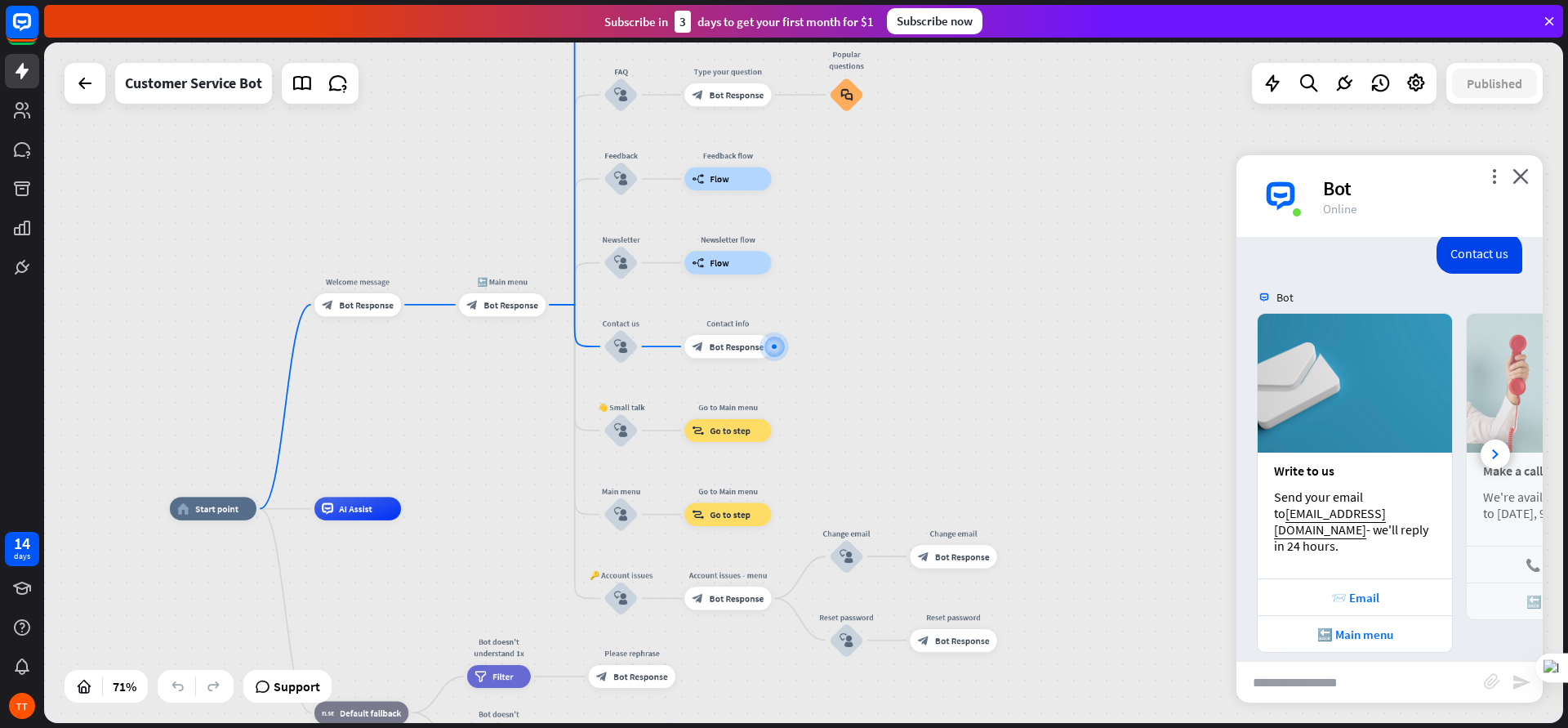
drag, startPoint x: 885, startPoint y: 410, endPoint x: 1002, endPoint y: 240, distance: 206.4
click at [1001, 240] on div "home_2 Start point Welcome message block_bot_response Bot Response 🔙 Main menu …" at bounding box center [803, 383] width 1519 height 680
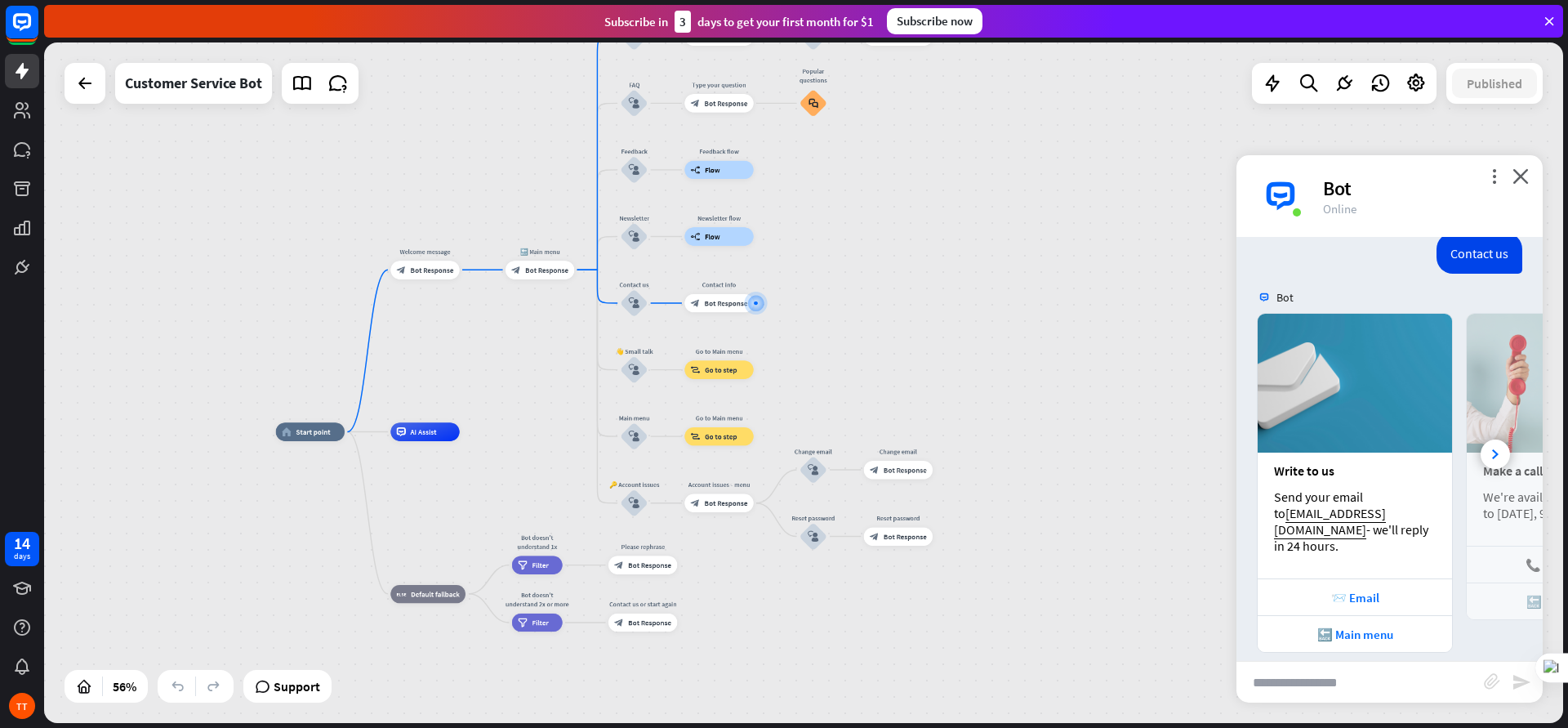
drag, startPoint x: 1073, startPoint y: 306, endPoint x: 987, endPoint y: 308, distance: 86.0
click at [991, 304] on div "home_2 Start point Welcome message block_bot_response Bot Response 🔙 Main menu …" at bounding box center [803, 383] width 1519 height 680
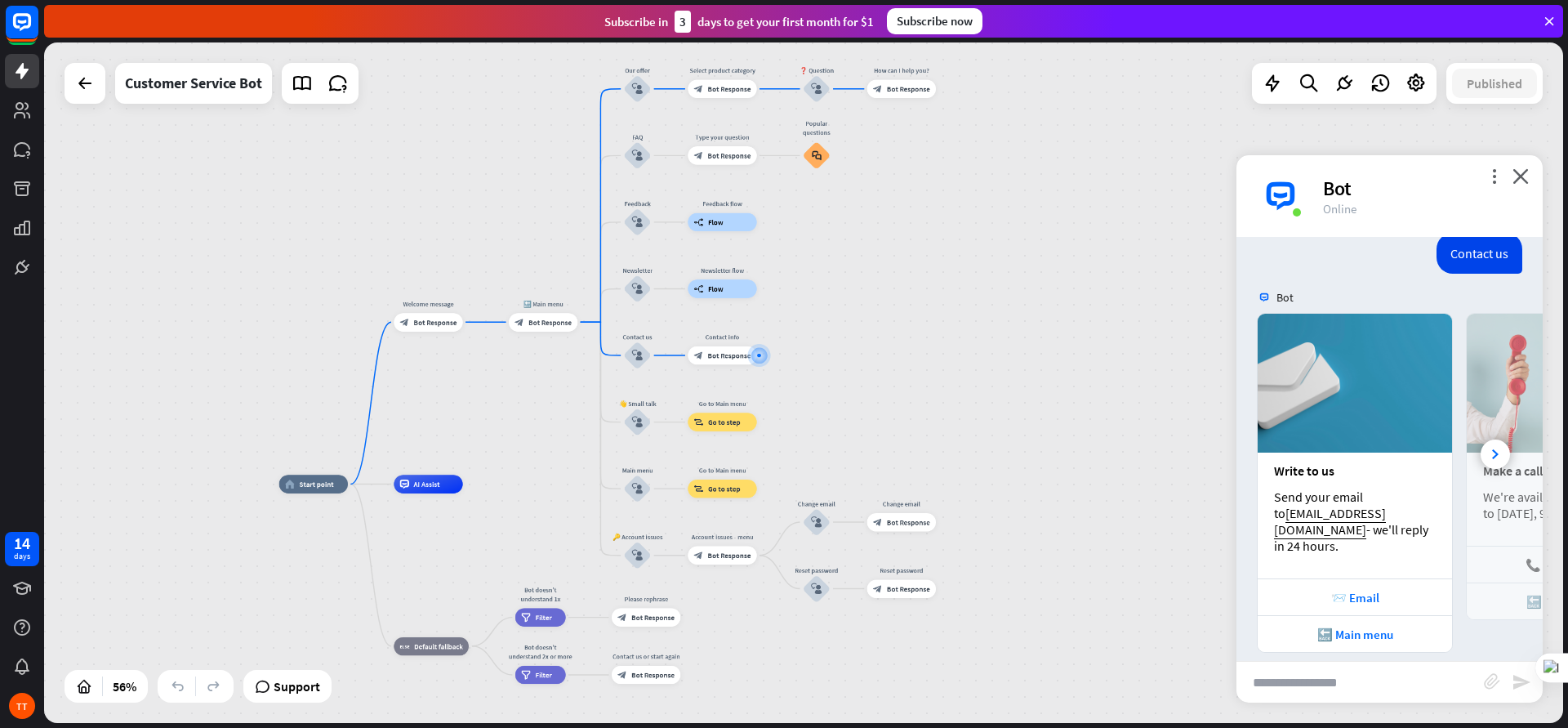
drag, startPoint x: 978, startPoint y: 321, endPoint x: 997, endPoint y: 351, distance: 35.5
click at [997, 351] on div "home_2 Start point Welcome message block_bot_response Bot Response 🔙 Main menu …" at bounding box center [803, 383] width 1519 height 680
click at [1254, 89] on icon at bounding box center [1417, 84] width 21 height 21
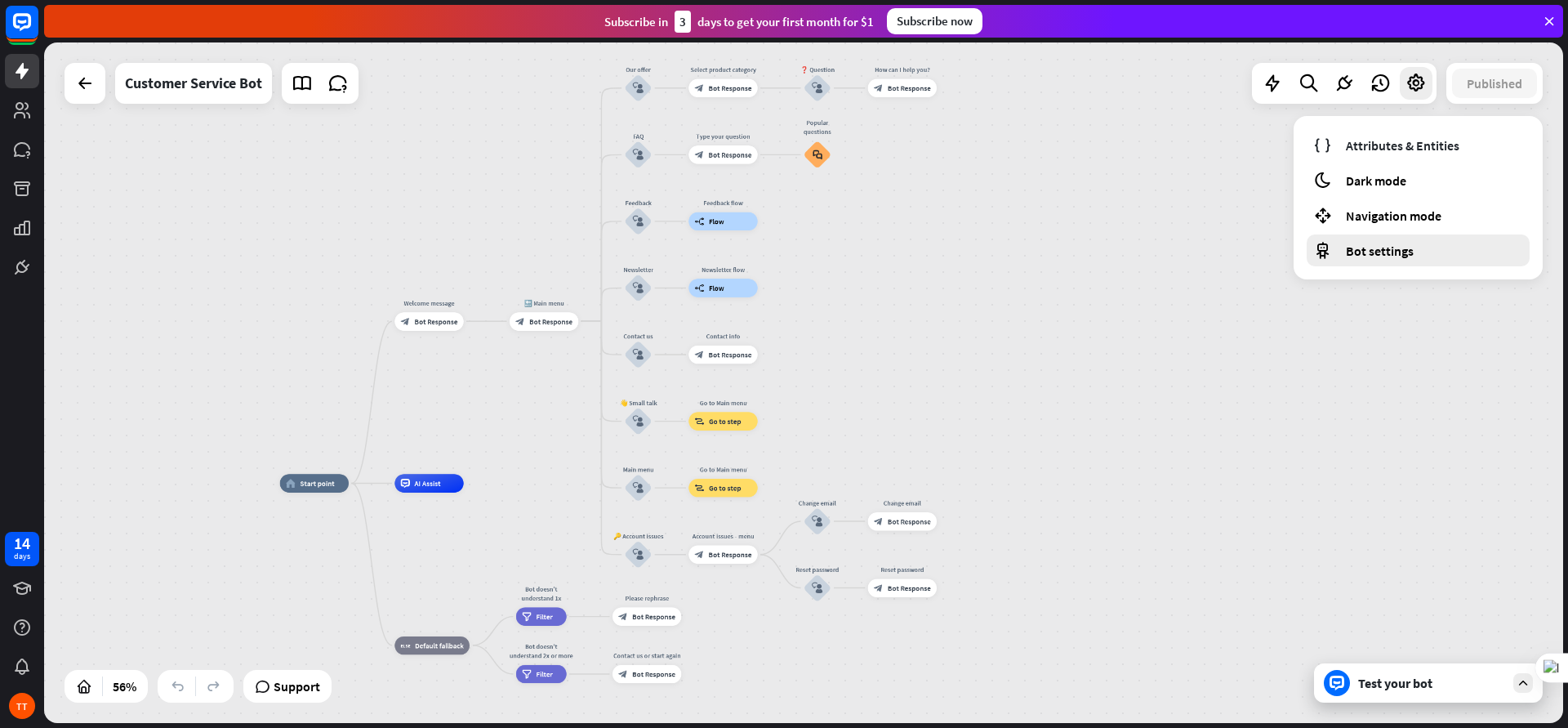
click at [1254, 238] on div "Bot settings" at bounding box center [1418, 250] width 223 height 32
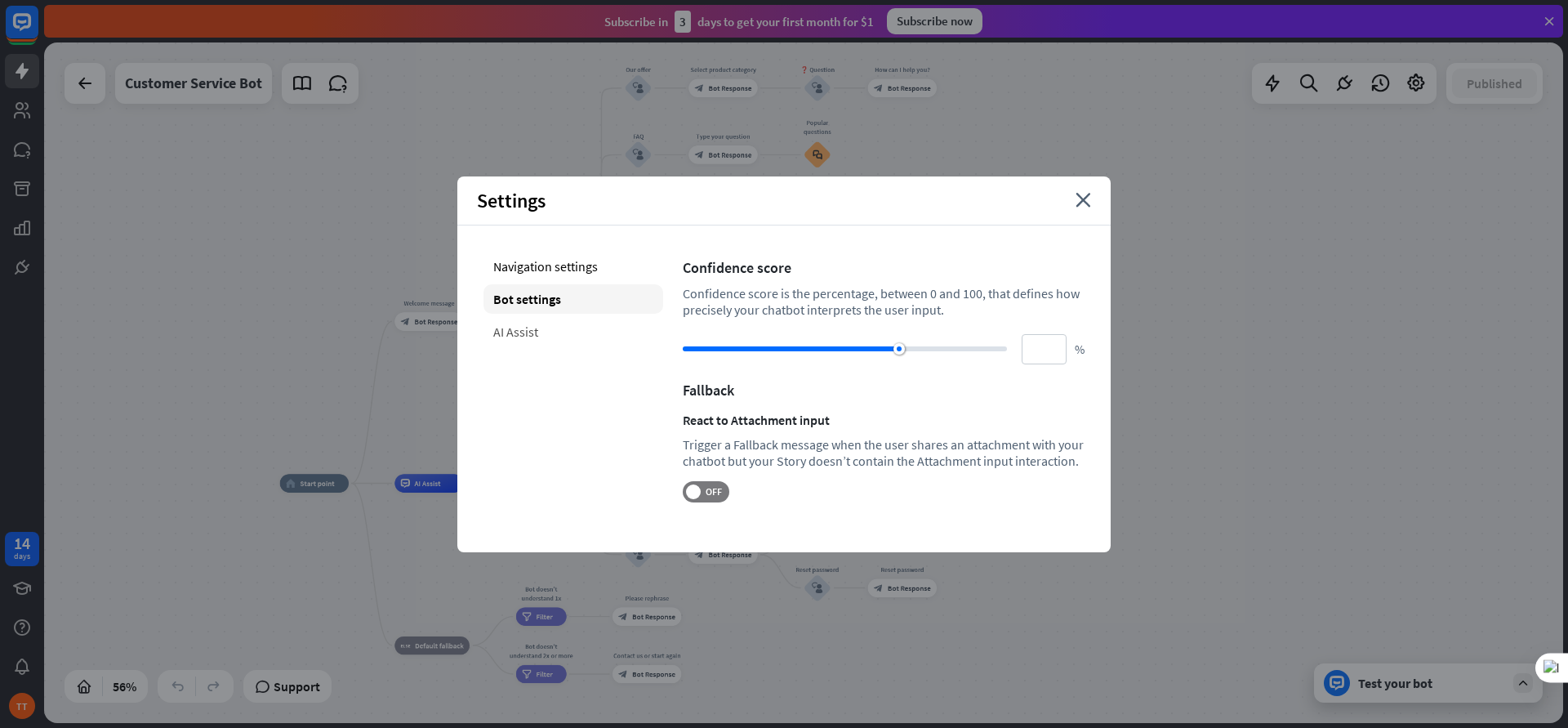
click at [542, 334] on div "AI Assist" at bounding box center [573, 331] width 179 height 29
type input "**"
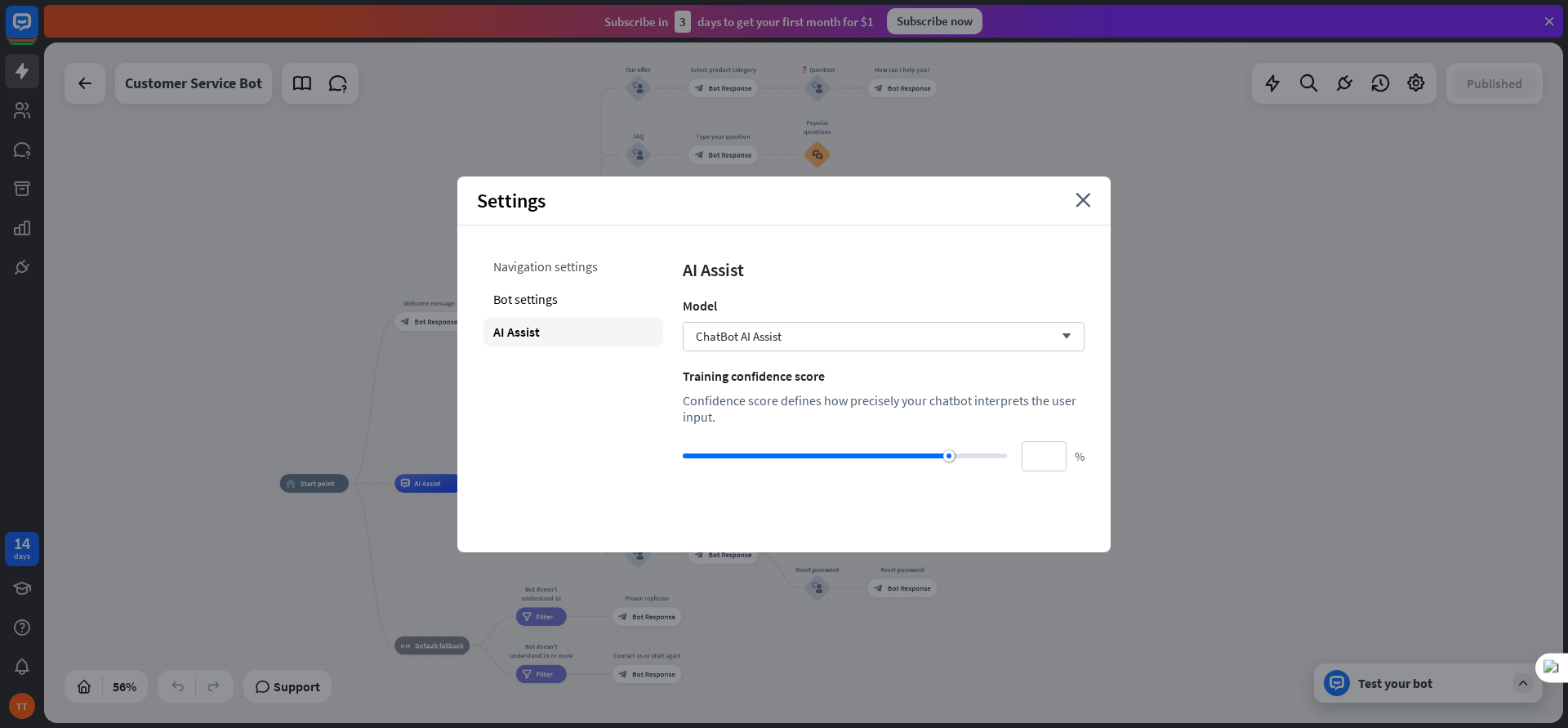
click at [564, 264] on div "Navigation settings" at bounding box center [573, 266] width 179 height 29
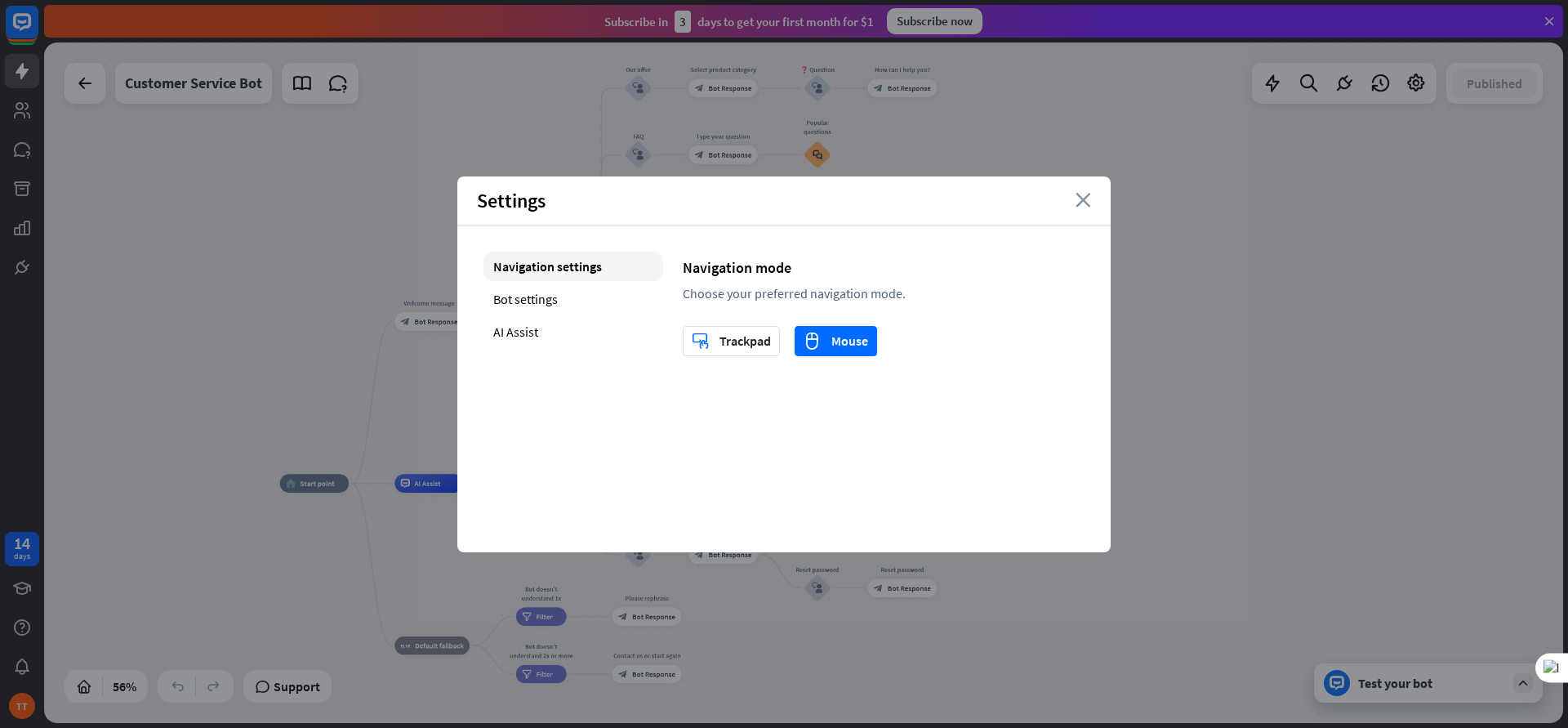
click at [1077, 199] on icon "close" at bounding box center [1084, 200] width 16 height 15
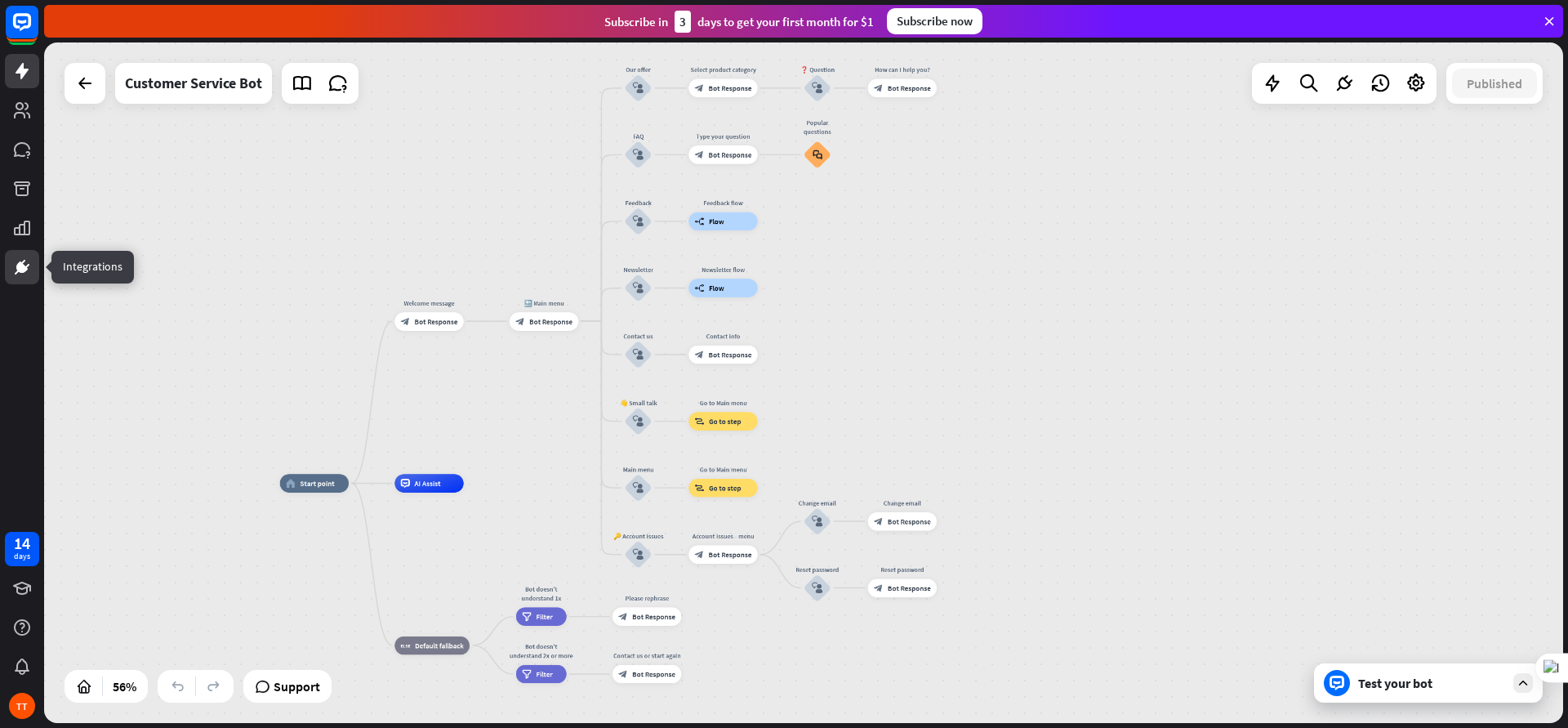
click at [23, 256] on link at bounding box center [21, 266] width 34 height 34
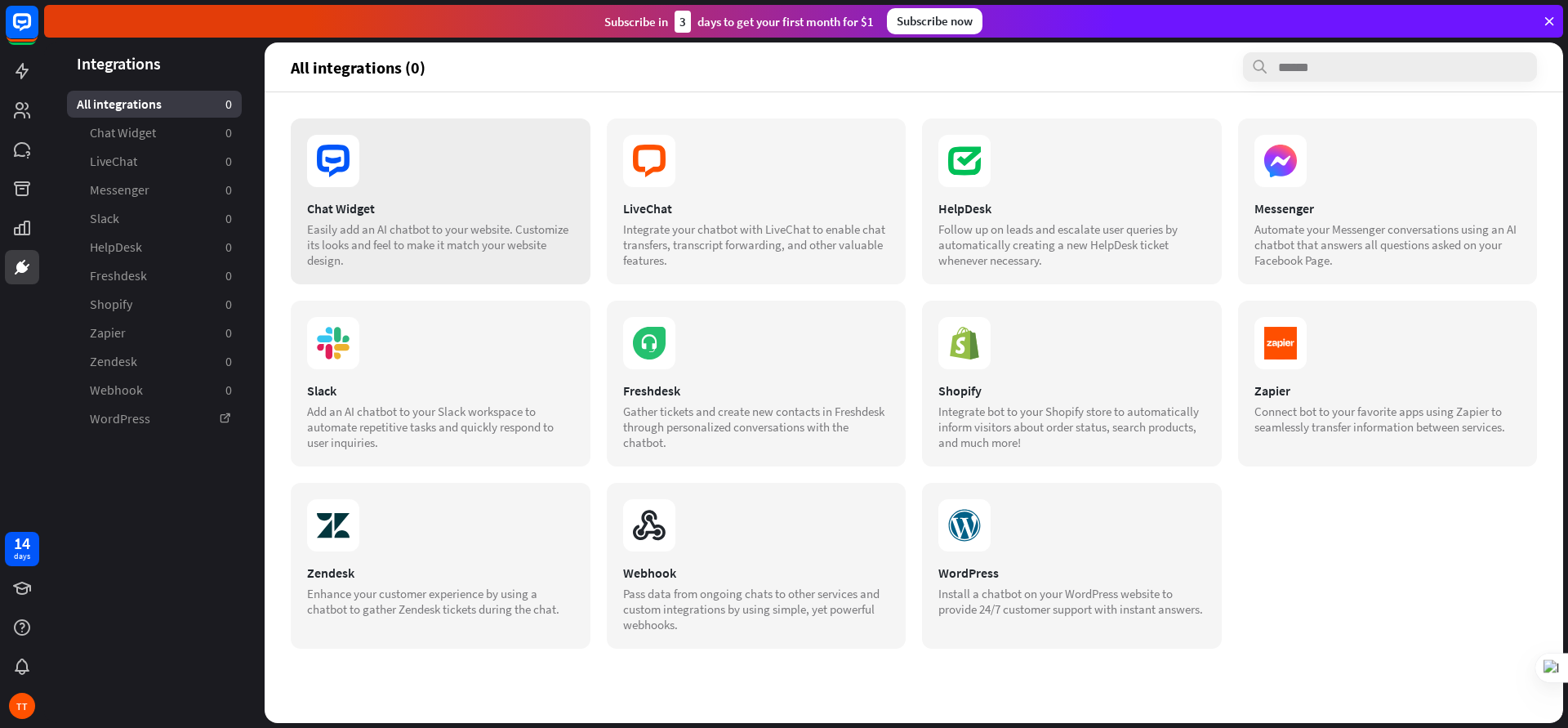
click at [502, 125] on div "Chat Widget Easily add an AI chatbot to your website. Customize its looks and f…" at bounding box center [440, 202] width 300 height 166
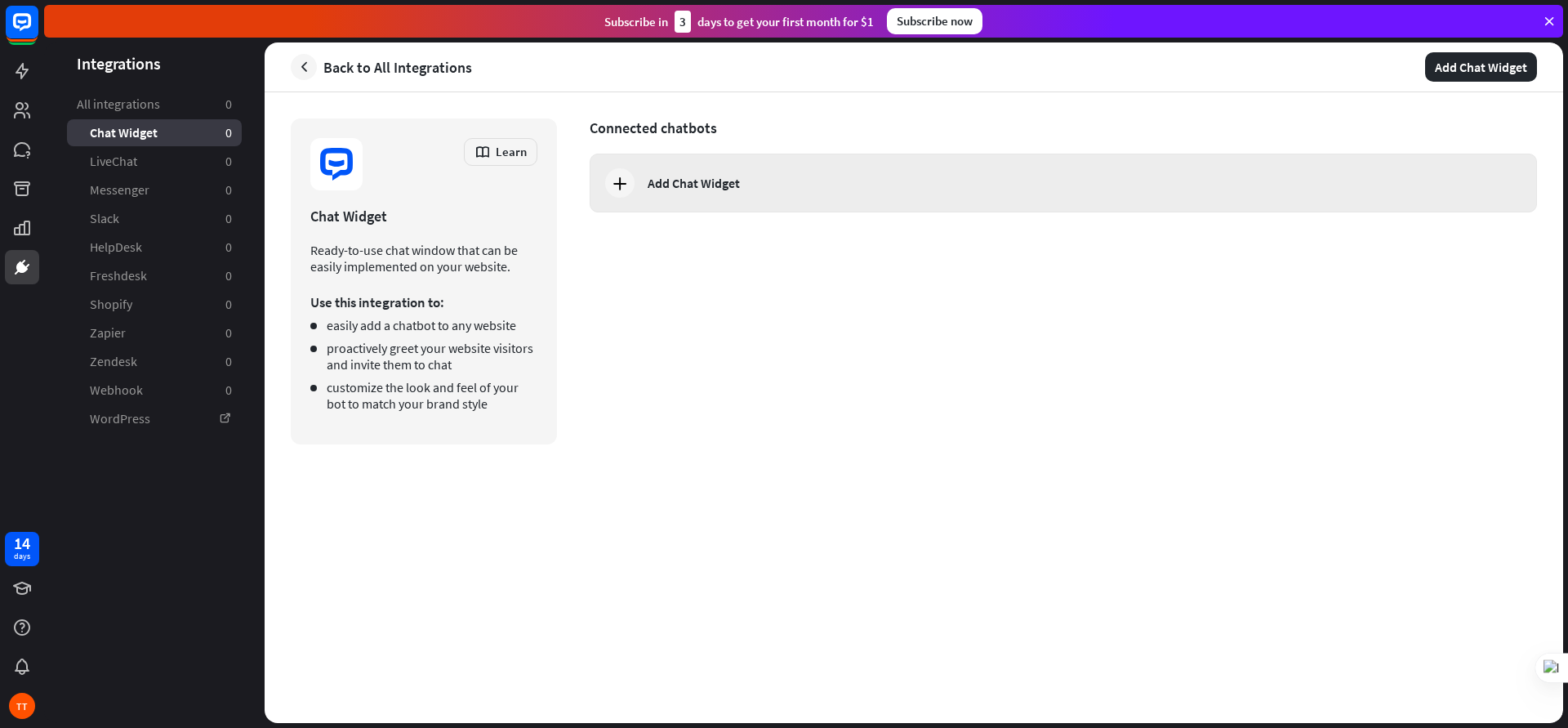
click at [703, 189] on div "Add Chat Widget" at bounding box center [694, 182] width 93 height 17
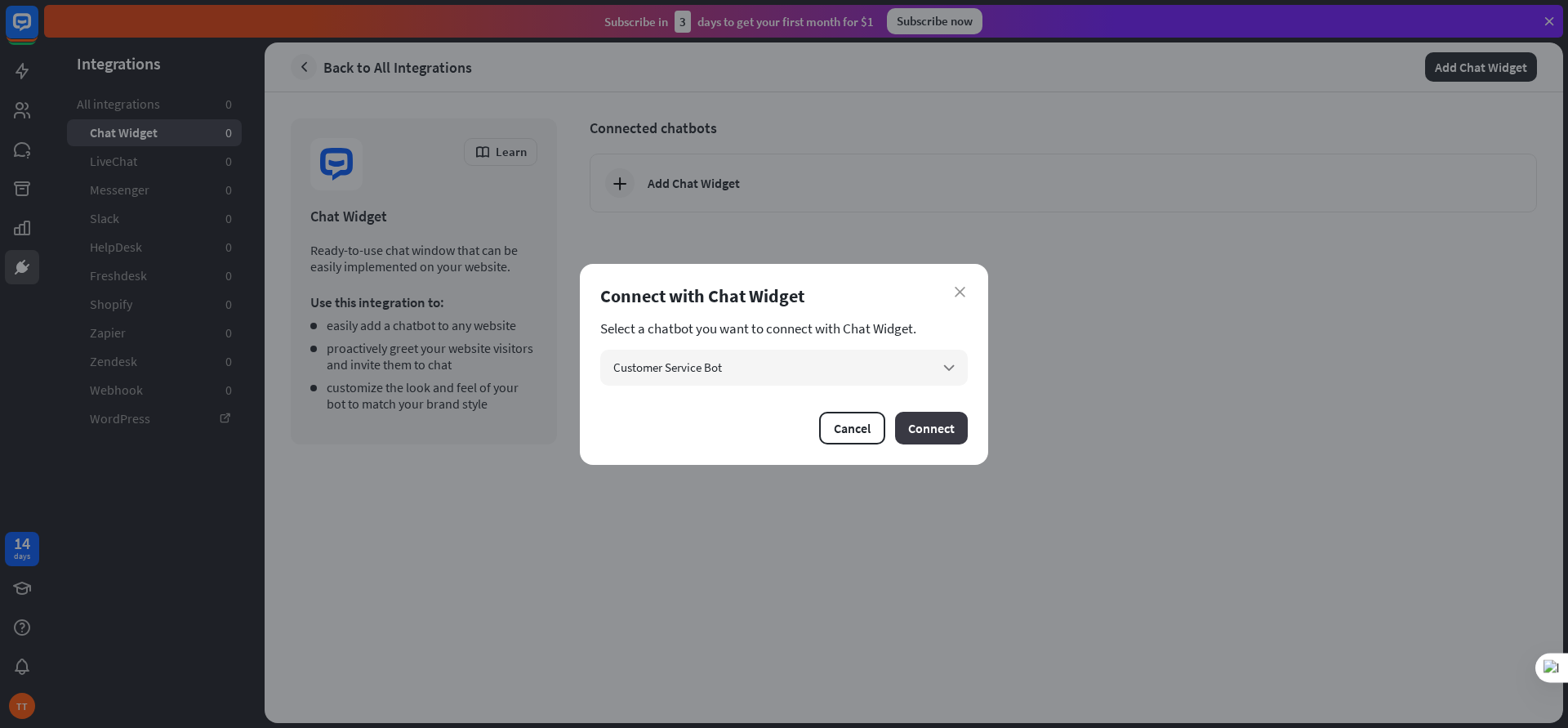
click at [920, 437] on button "Connect" at bounding box center [932, 428] width 73 height 33
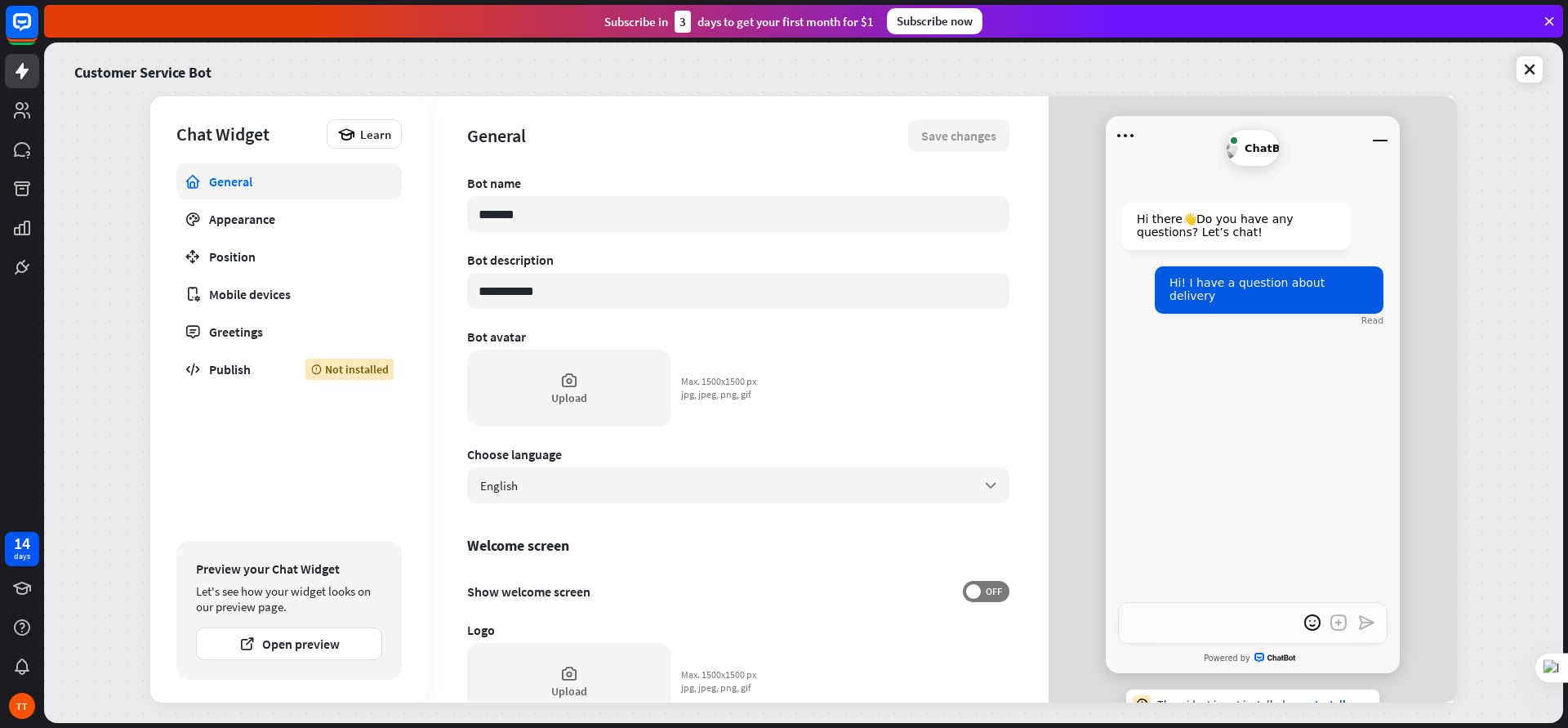
type textarea "*"
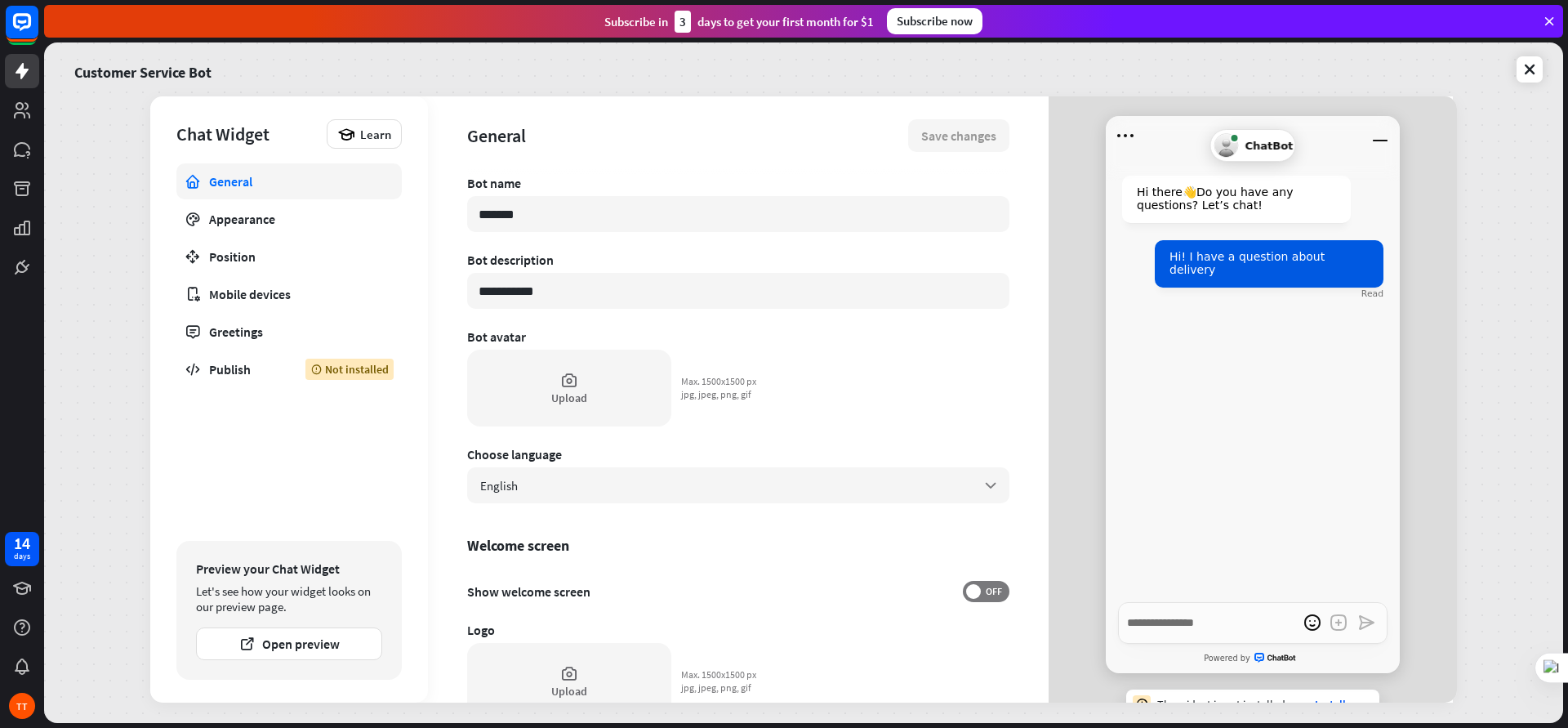
scroll to position [25, 0]
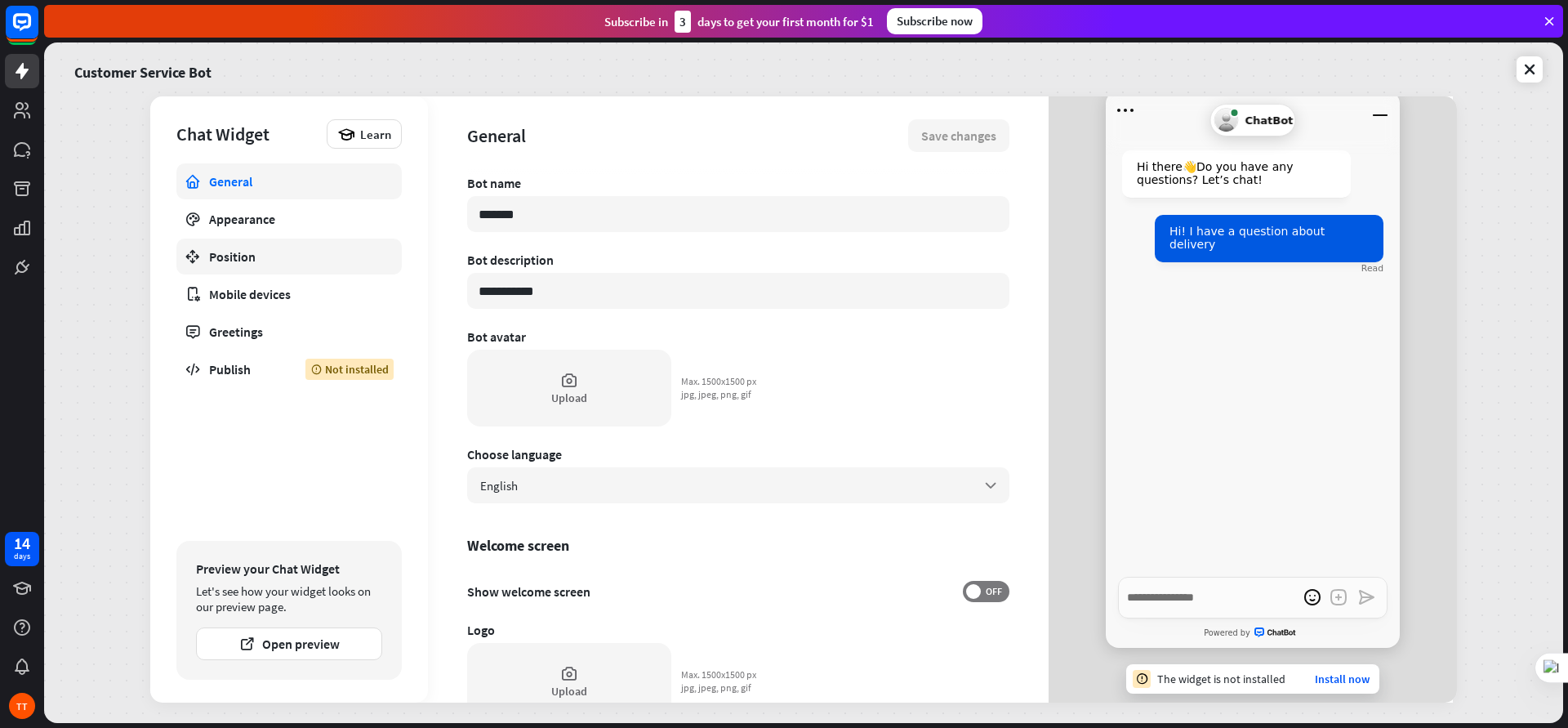
click at [262, 240] on link "Position" at bounding box center [288, 256] width 225 height 36
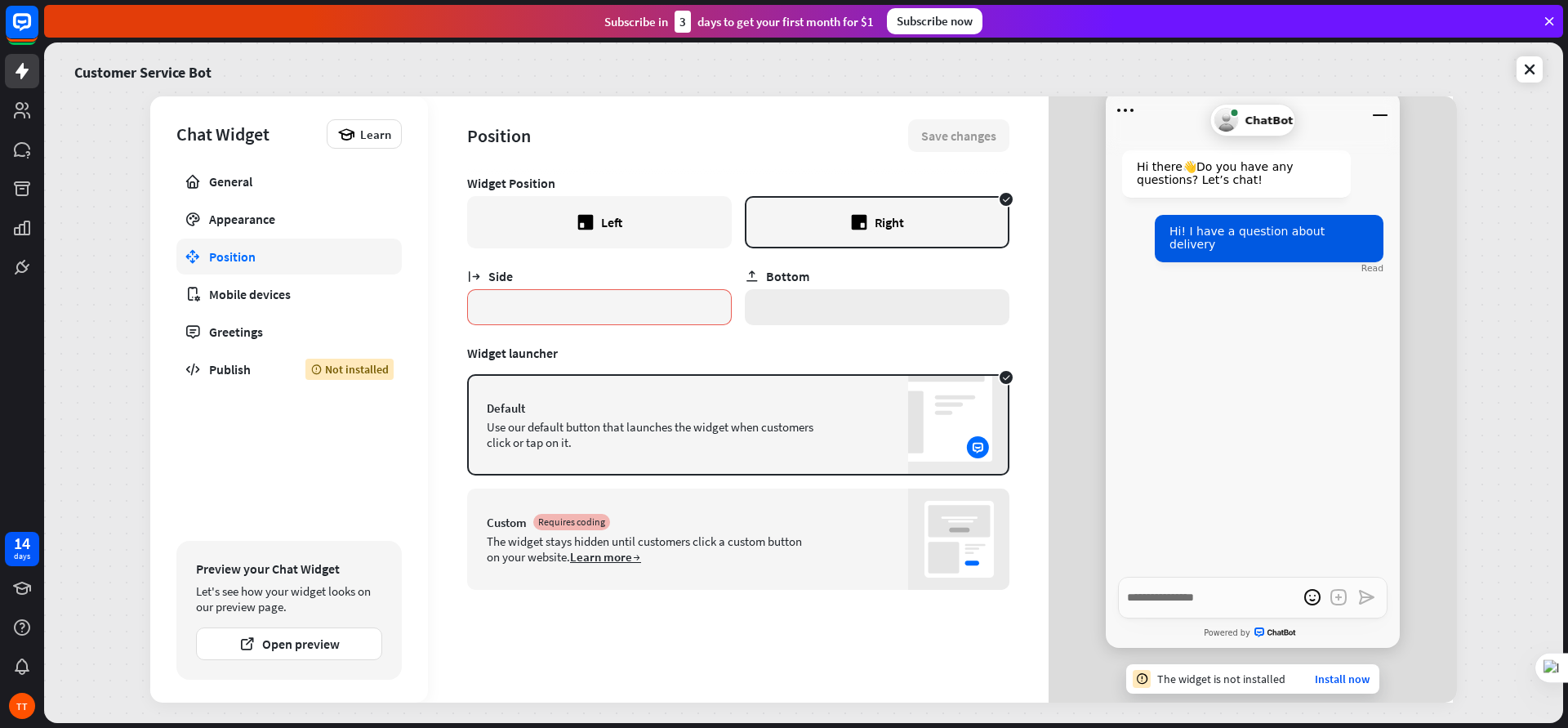
click at [810, 301] on input "*" at bounding box center [877, 307] width 265 height 36
type input "*"
type textarea "*"
type input "*"
click at [815, 348] on div "Widget launcher" at bounding box center [738, 353] width 543 height 17
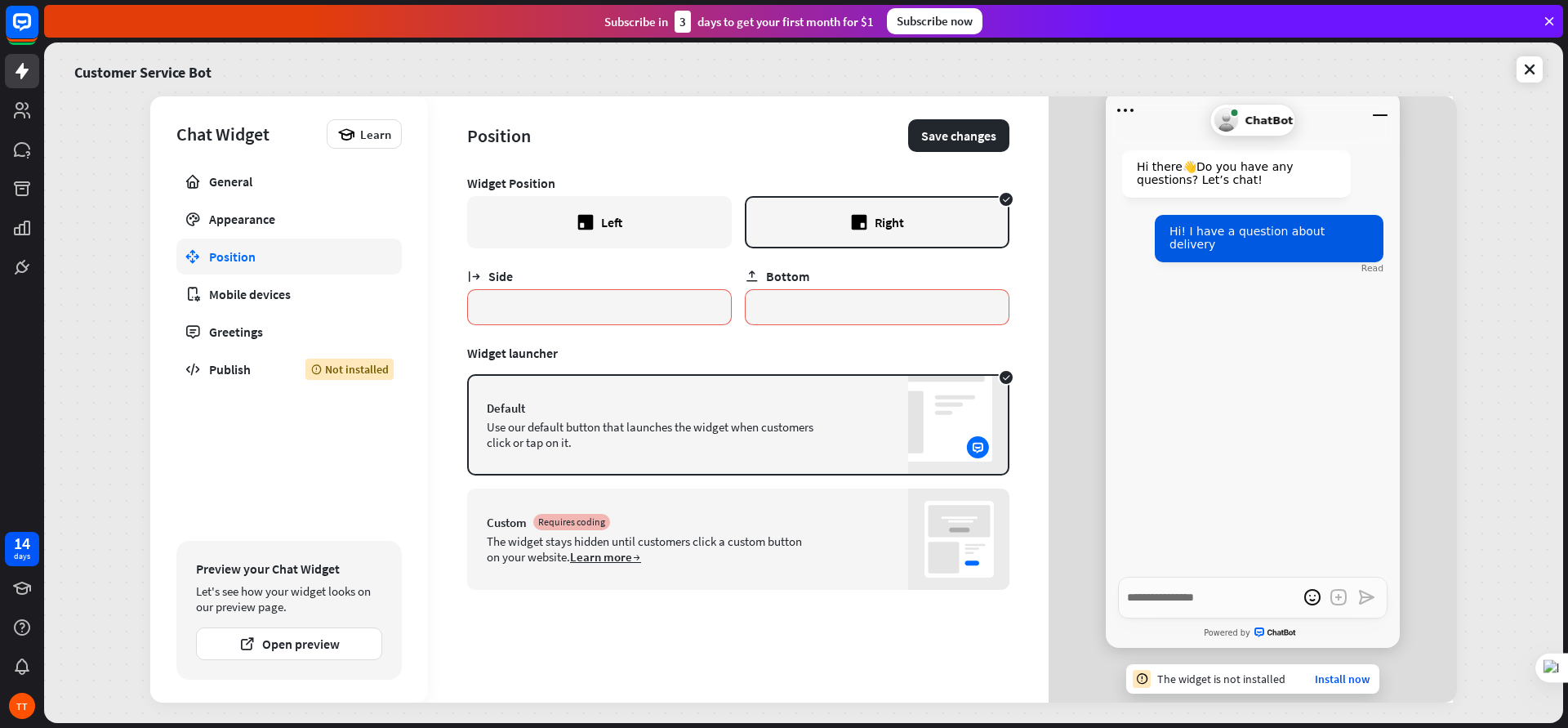
click at [676, 214] on div "Left" at bounding box center [599, 222] width 265 height 53
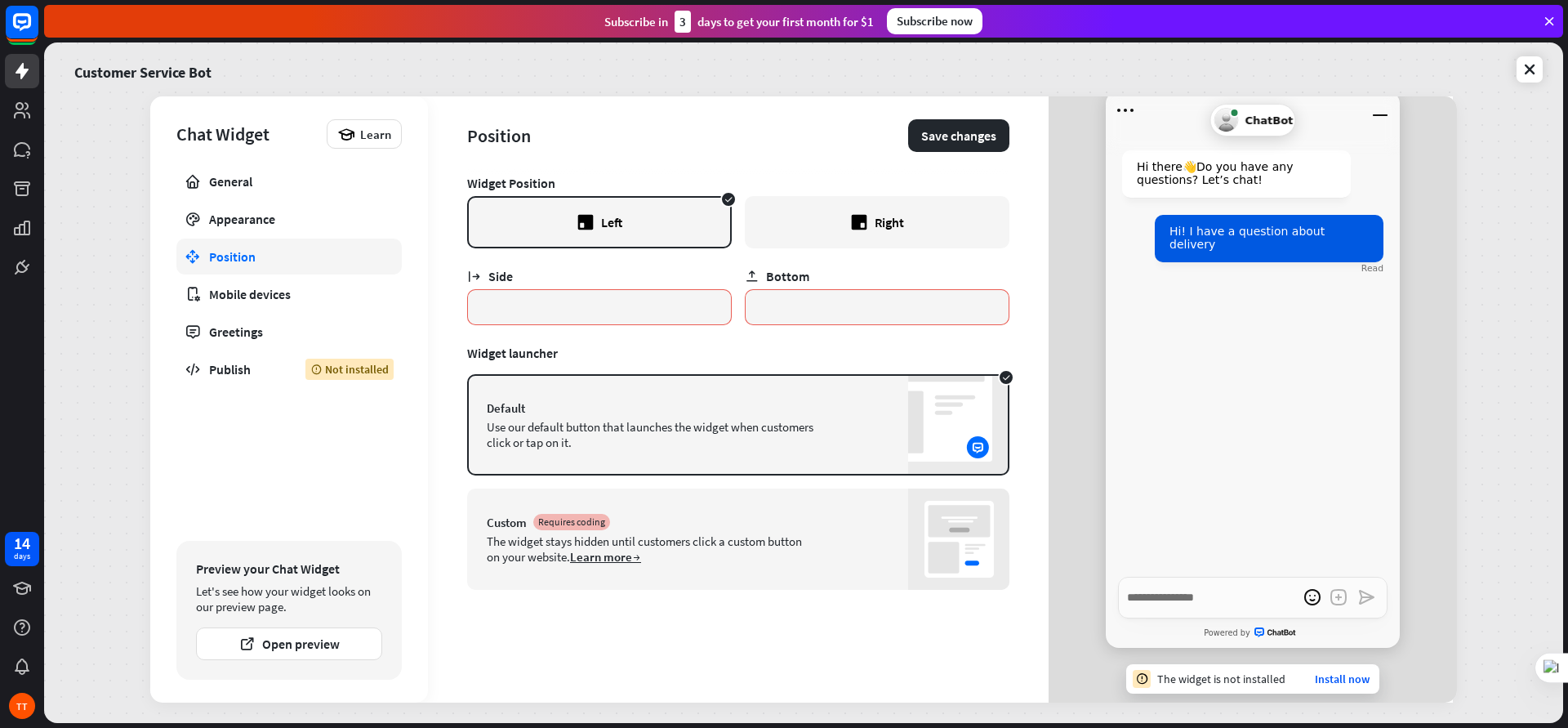
click at [915, 223] on div "Right" at bounding box center [877, 222] width 265 height 53
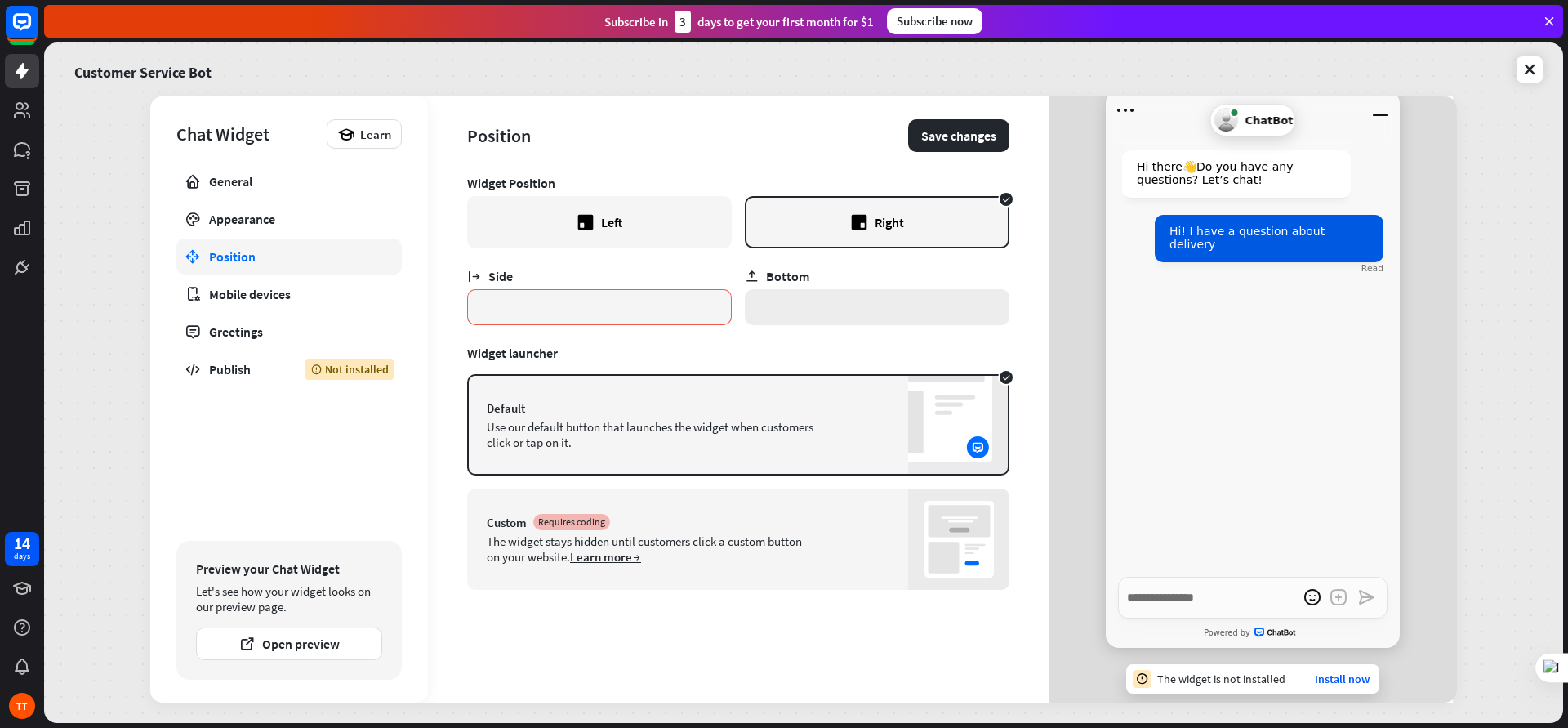
click at [823, 299] on input "*" at bounding box center [877, 307] width 265 height 36
drag, startPoint x: 749, startPoint y: 312, endPoint x: 716, endPoint y: 311, distance: 33.0
click at [725, 311] on div "Side * Bottom *" at bounding box center [738, 287] width 543 height 77
type textarea "*"
type input "*"
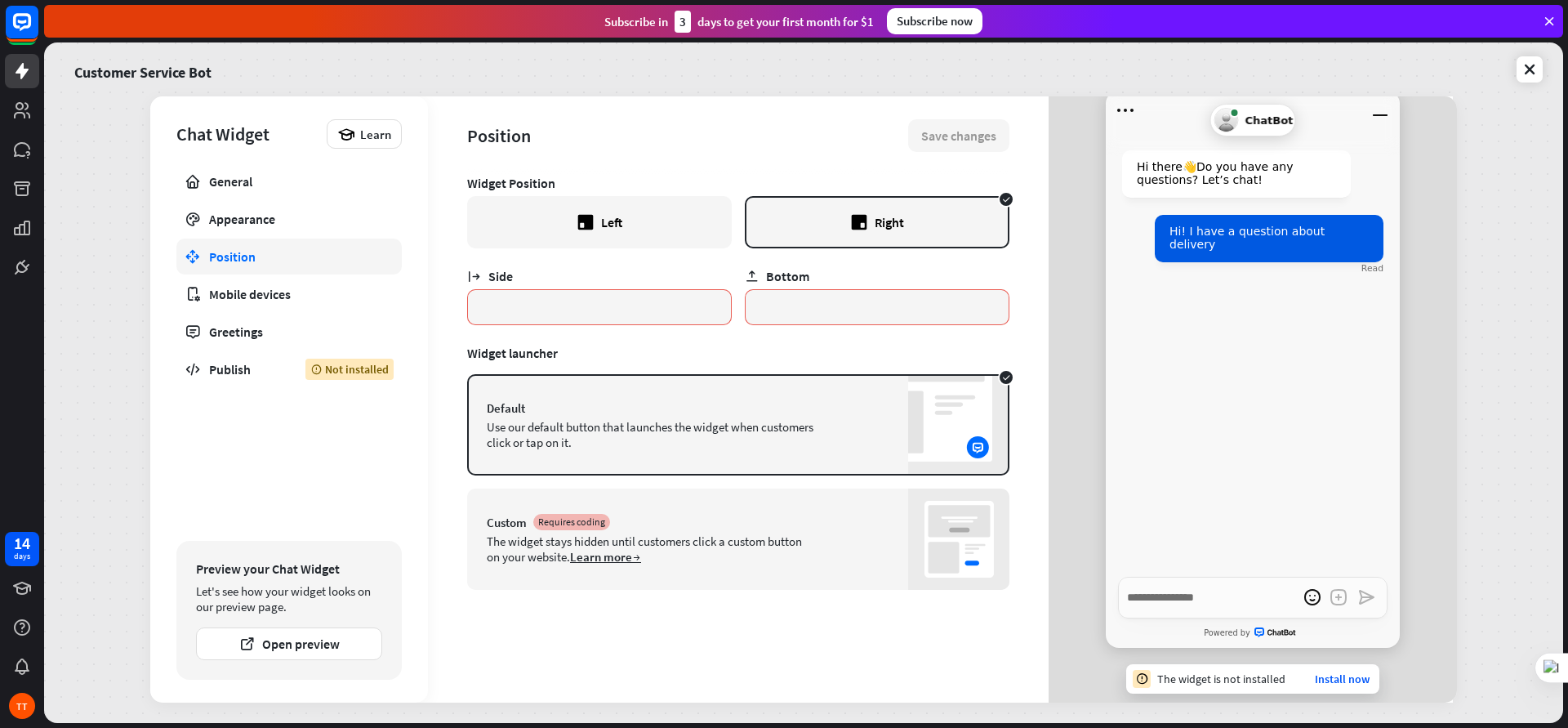
drag, startPoint x: 799, startPoint y: 349, endPoint x: 786, endPoint y: 353, distance: 13.6
click at [799, 351] on div "Widget launcher" at bounding box center [738, 353] width 543 height 17
click at [284, 305] on link "Mobile devices" at bounding box center [288, 293] width 225 height 36
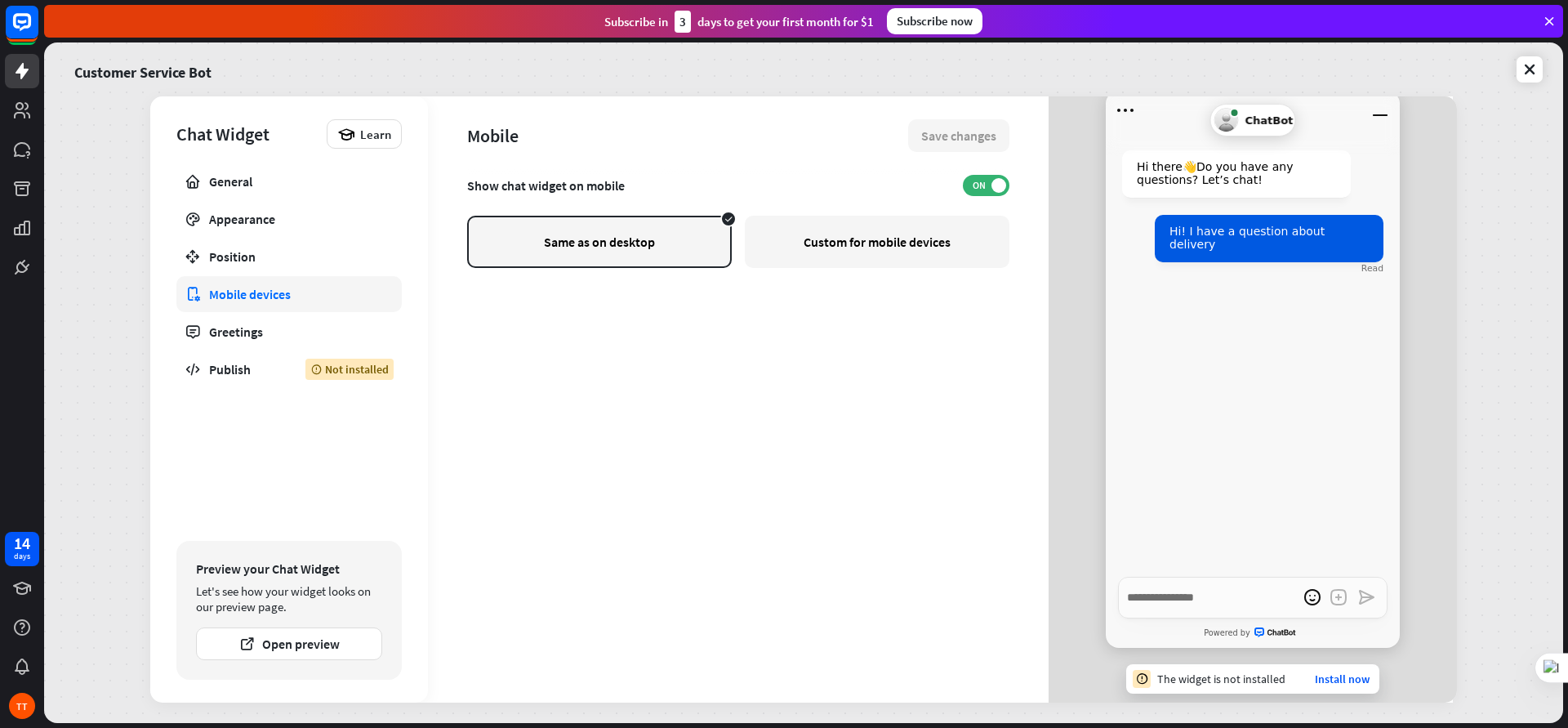
click at [860, 253] on div "Custom for mobile devices" at bounding box center [877, 242] width 265 height 53
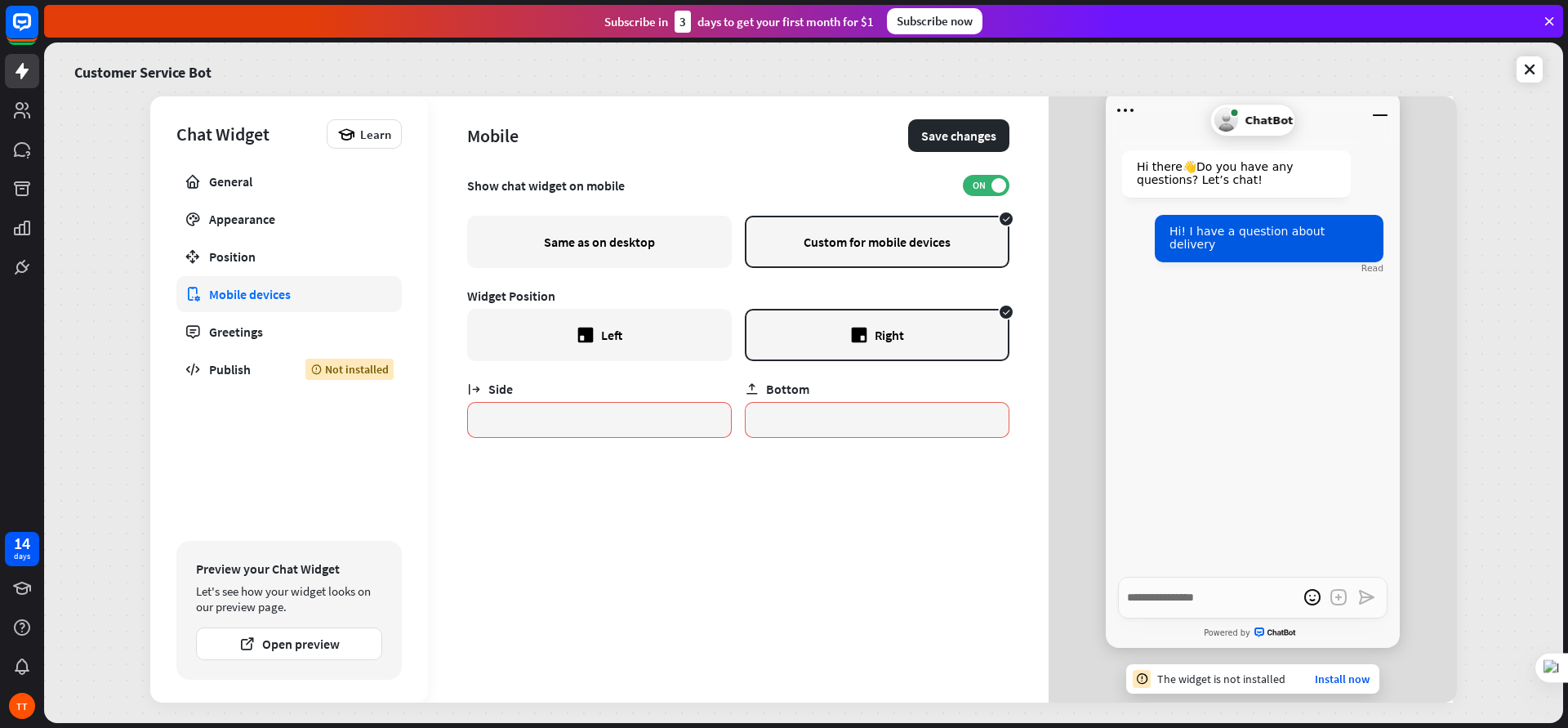
click at [518, 249] on div "Same as on desktop" at bounding box center [599, 242] width 265 height 53
type textarea "*"
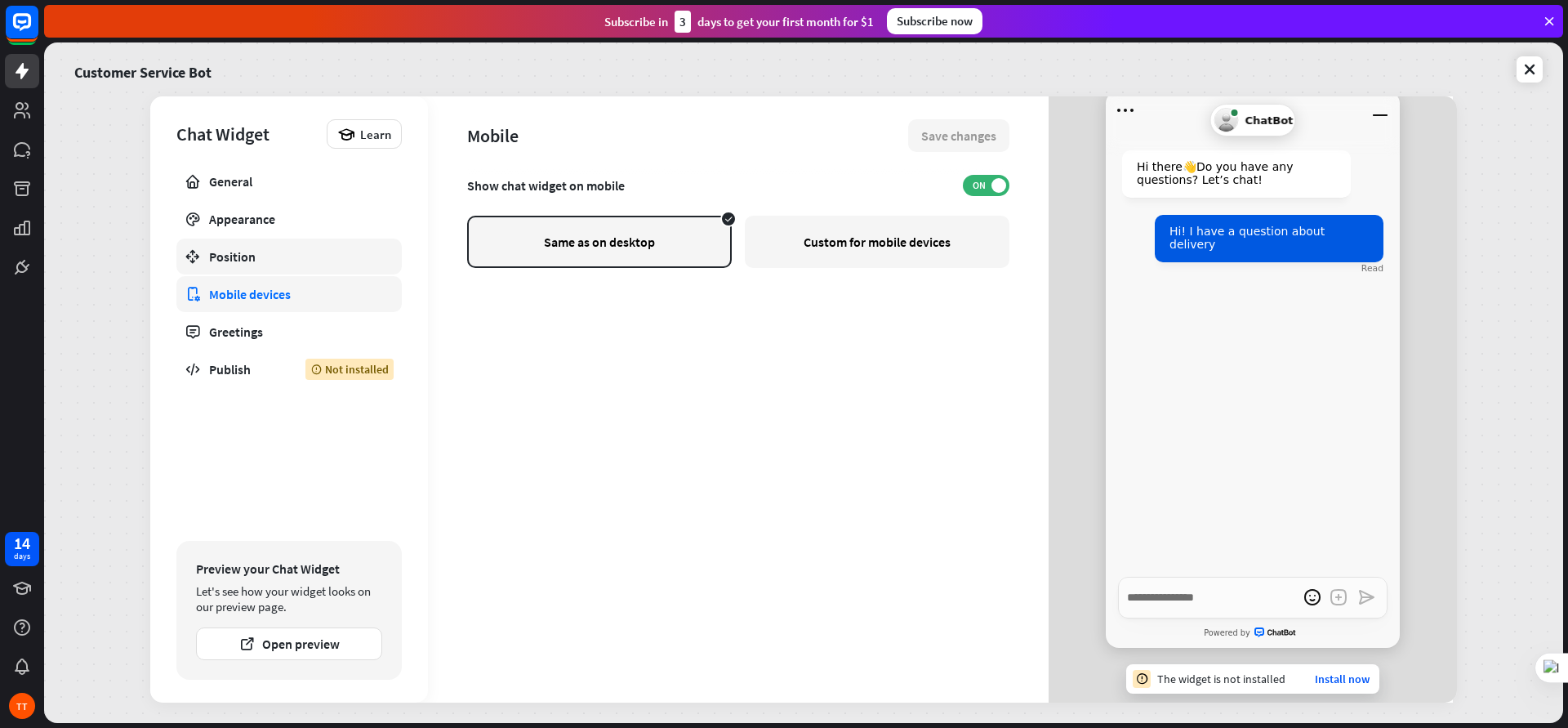
click at [289, 251] on div "Position" at bounding box center [289, 256] width 160 height 17
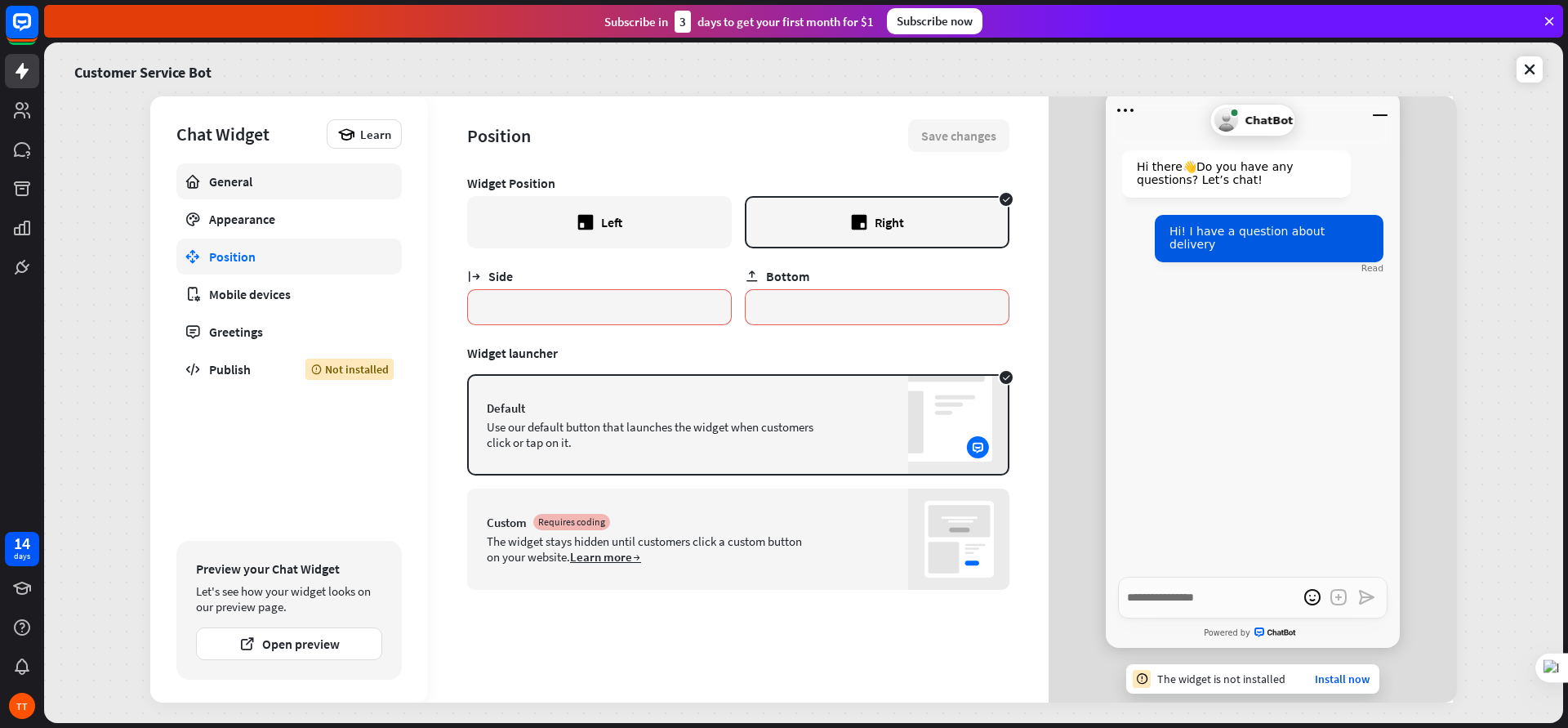
click at [230, 184] on div "General" at bounding box center [289, 181] width 160 height 17
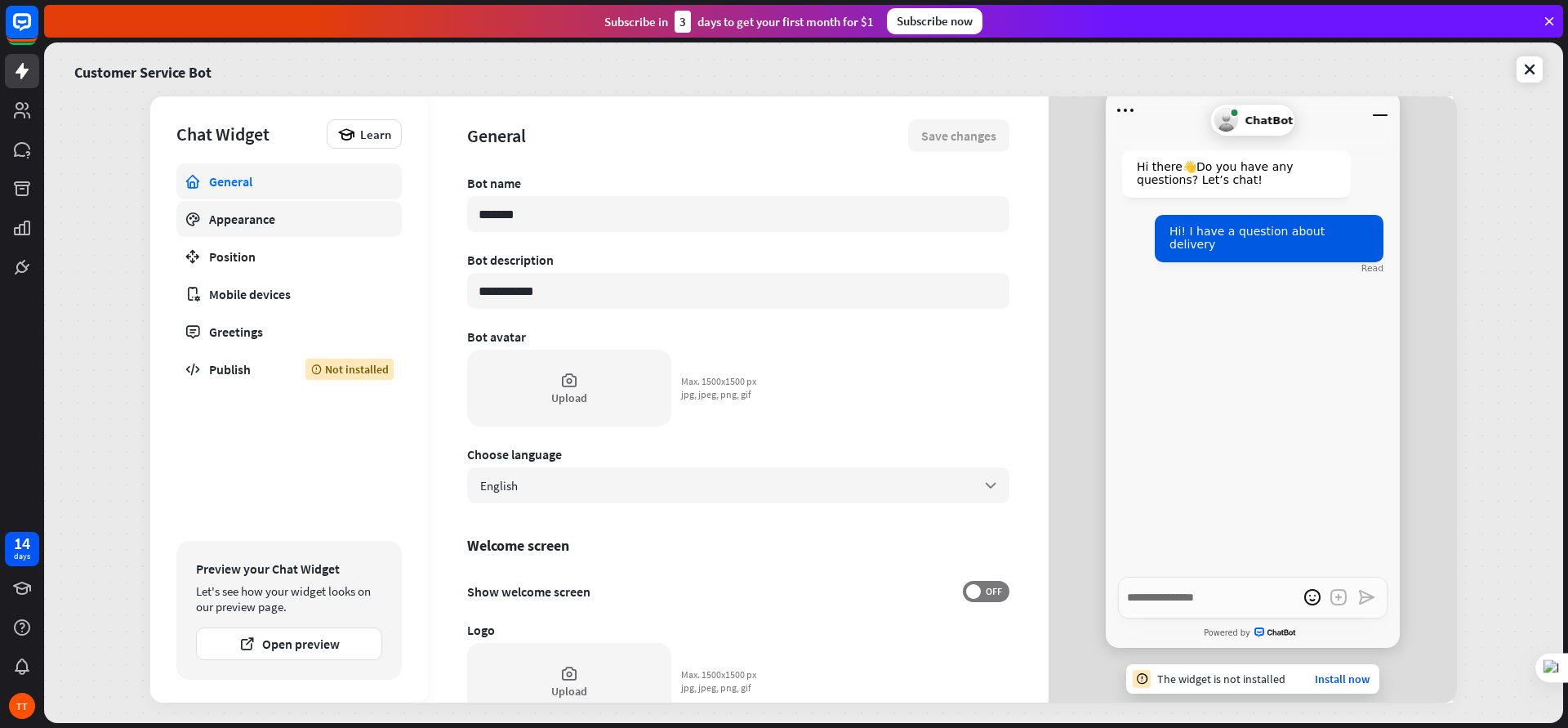
click at [245, 218] on div "Appearance" at bounding box center [289, 218] width 160 height 17
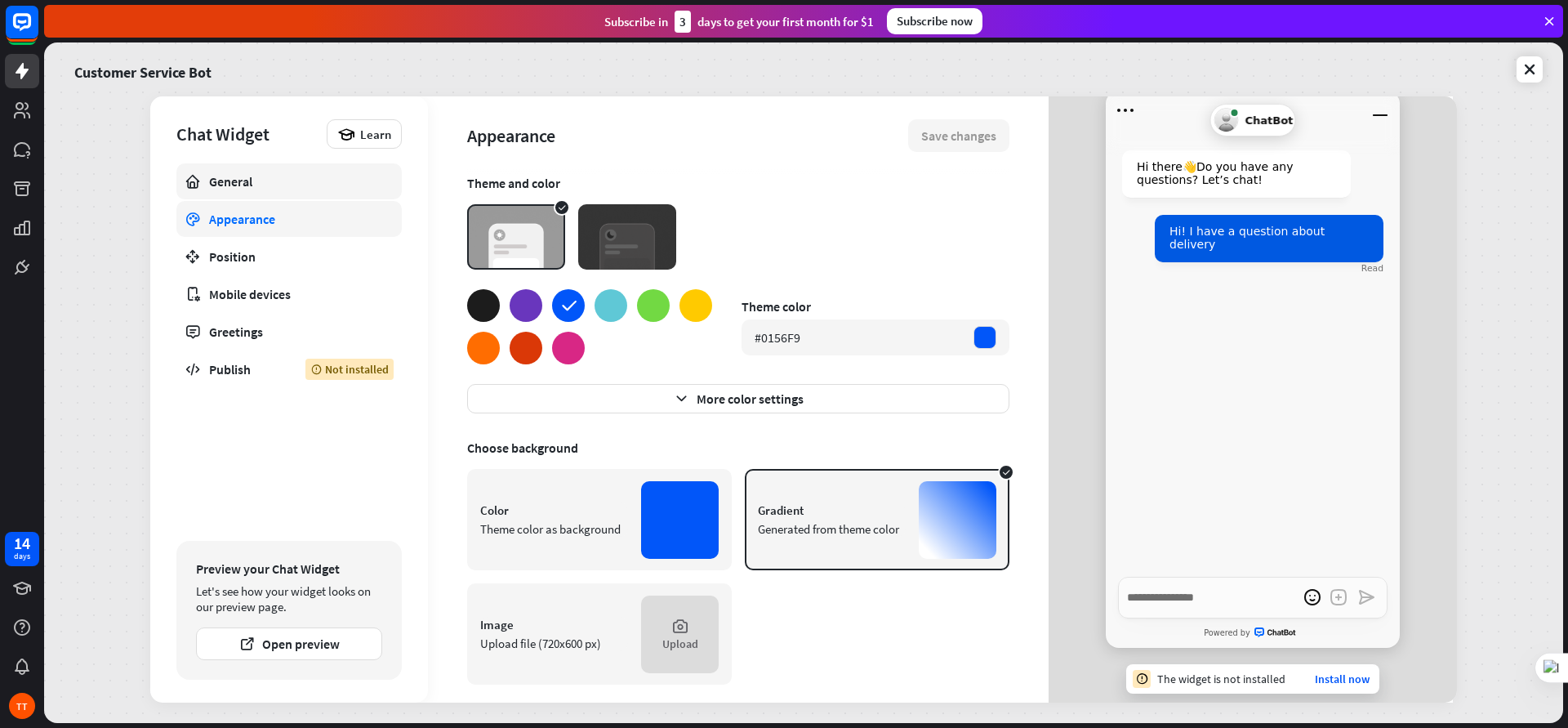
click at [254, 184] on div "General" at bounding box center [289, 181] width 160 height 17
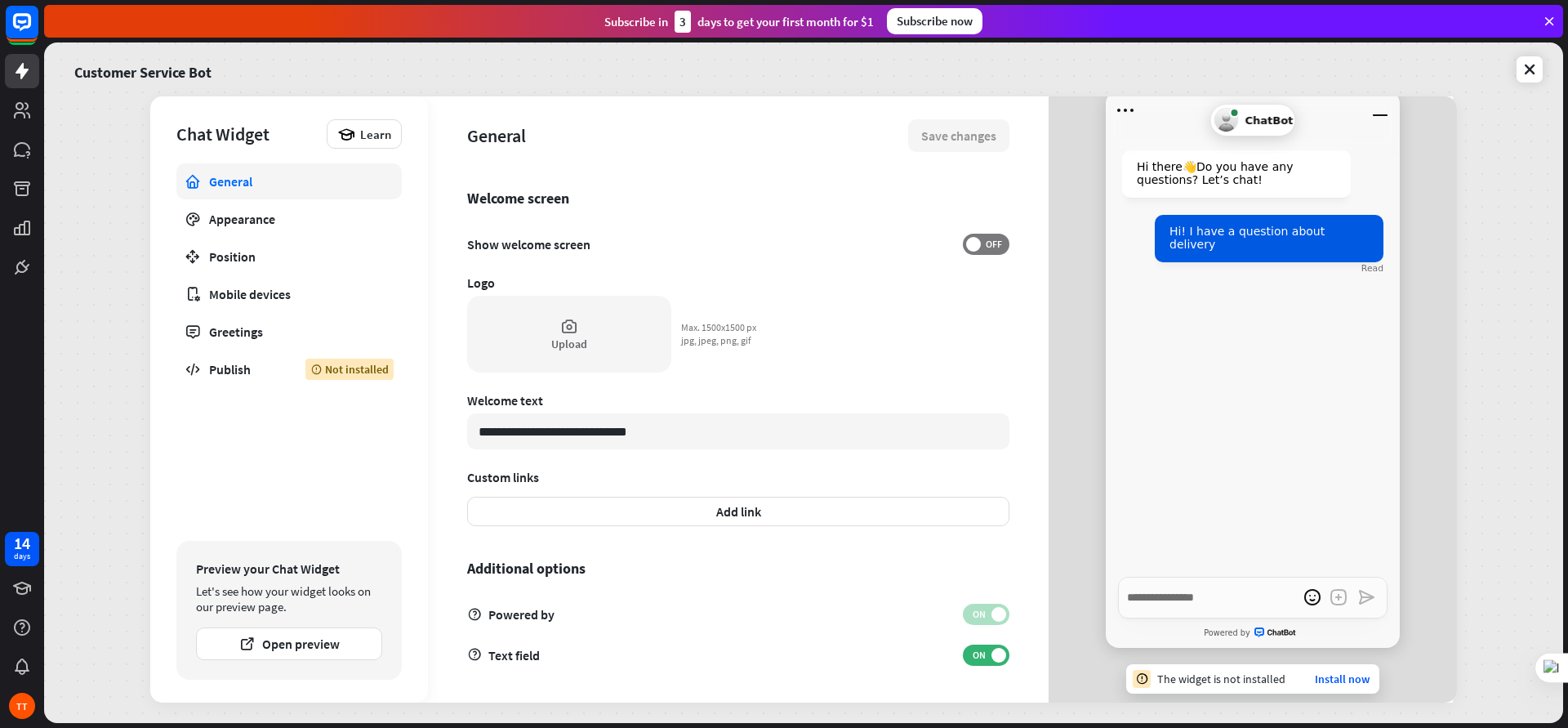
scroll to position [109, 0]
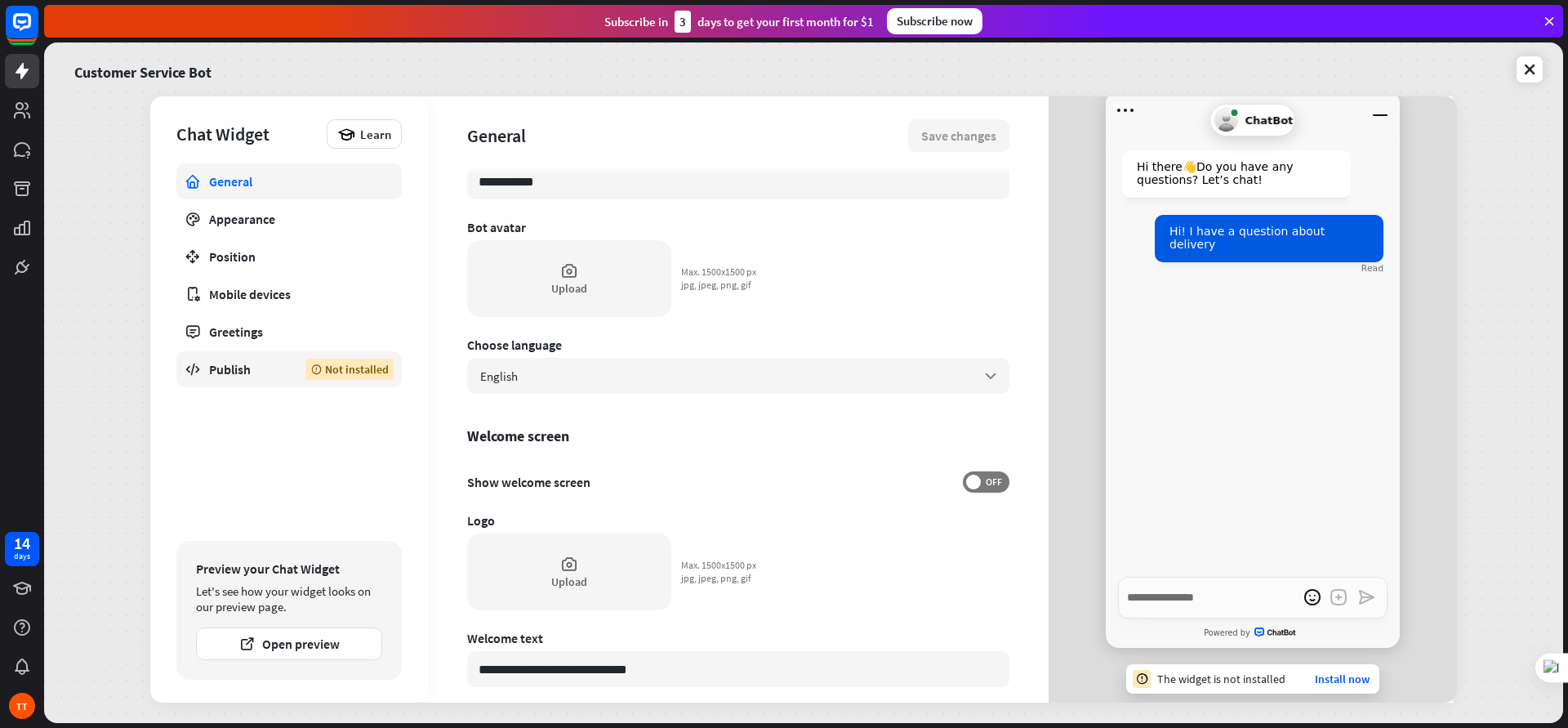
click at [246, 375] on div "Publish" at bounding box center [246, 368] width 72 height 17
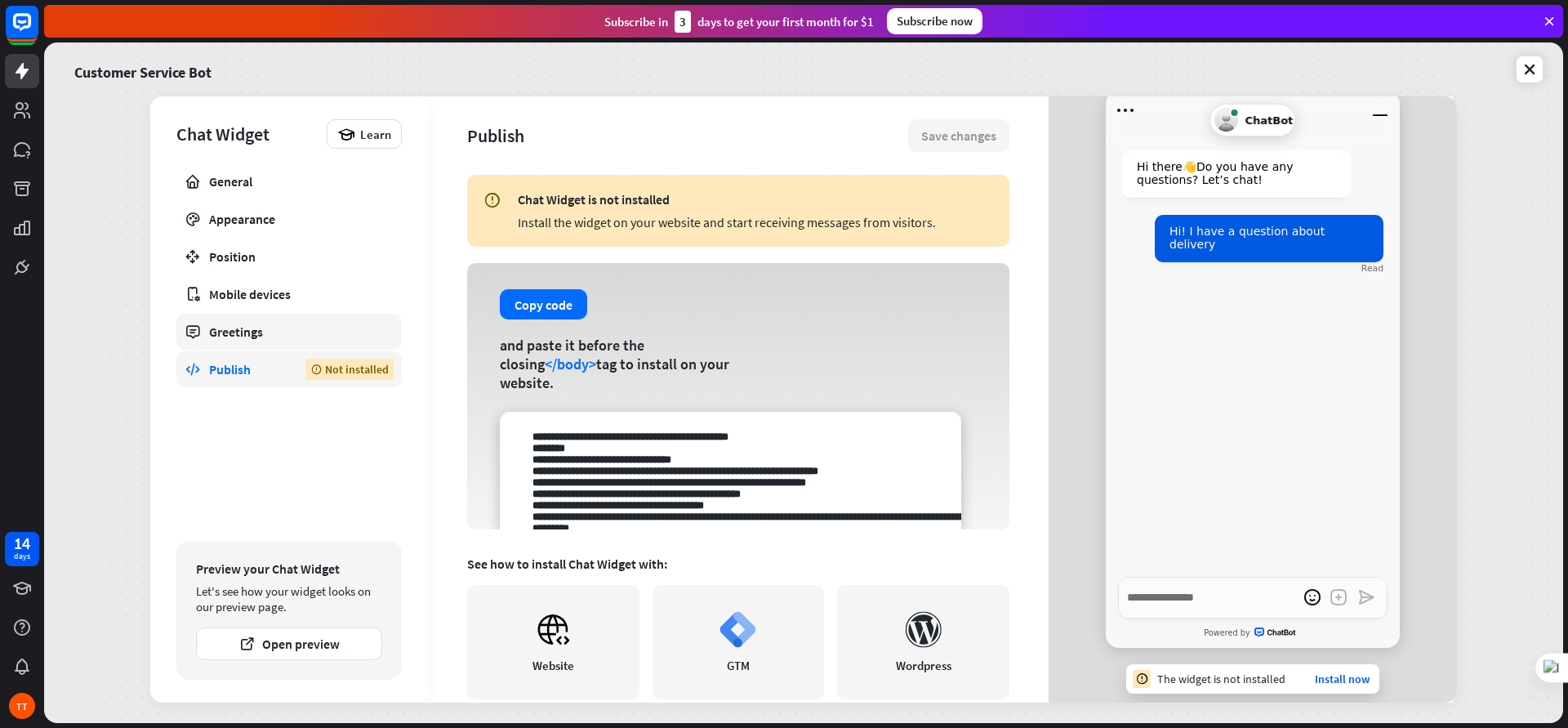
click at [255, 346] on link "Greetings" at bounding box center [288, 331] width 225 height 36
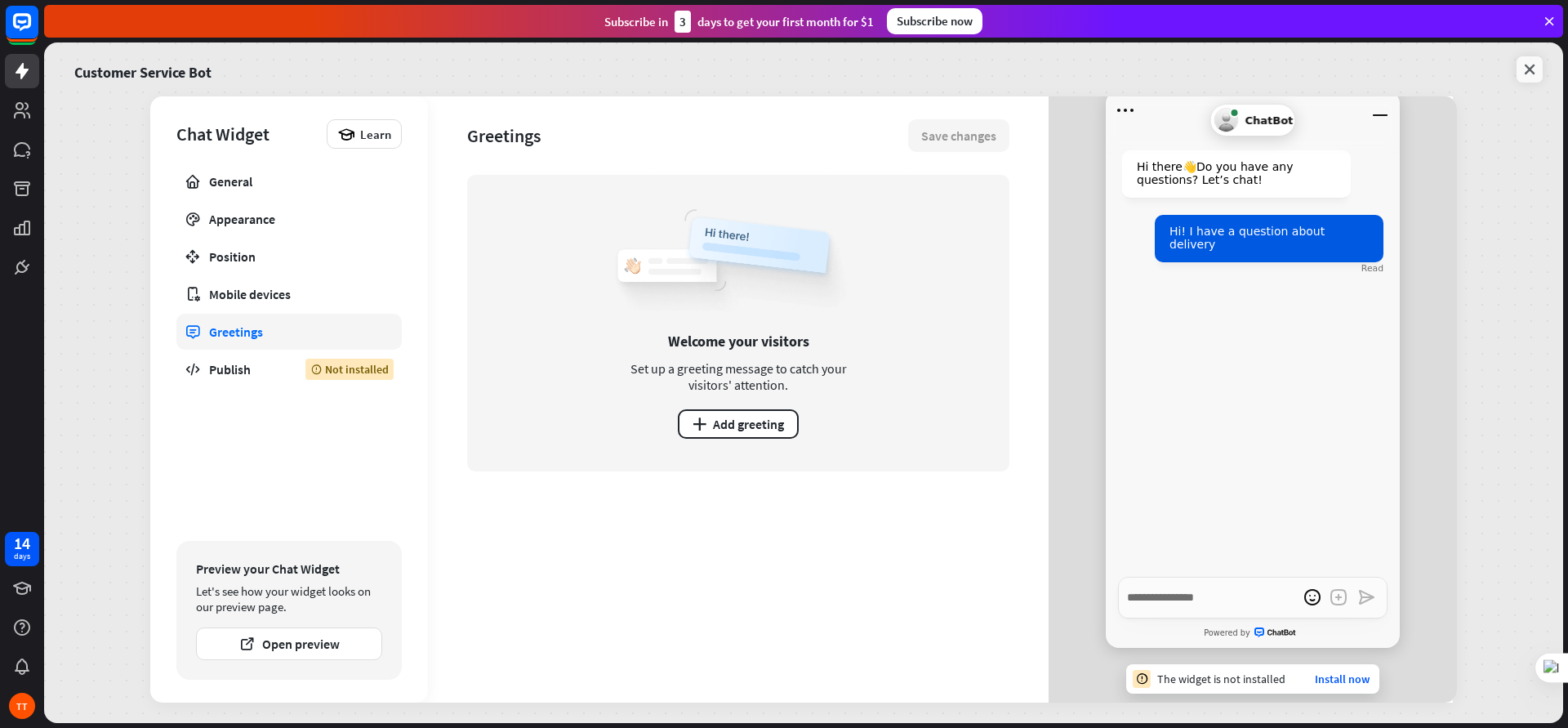
click at [1254, 72] on icon at bounding box center [1530, 69] width 17 height 17
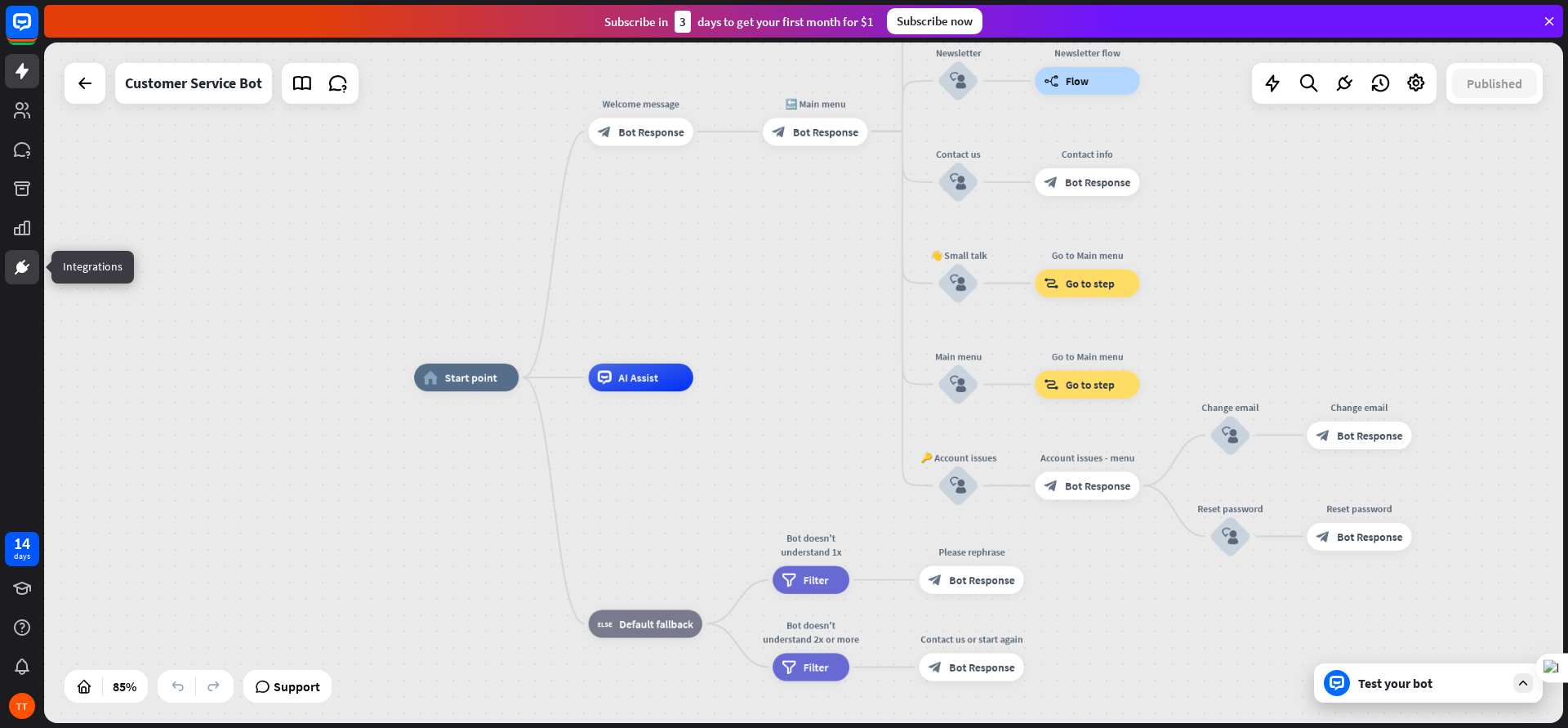
click at [27, 276] on icon at bounding box center [22, 267] width 19 height 19
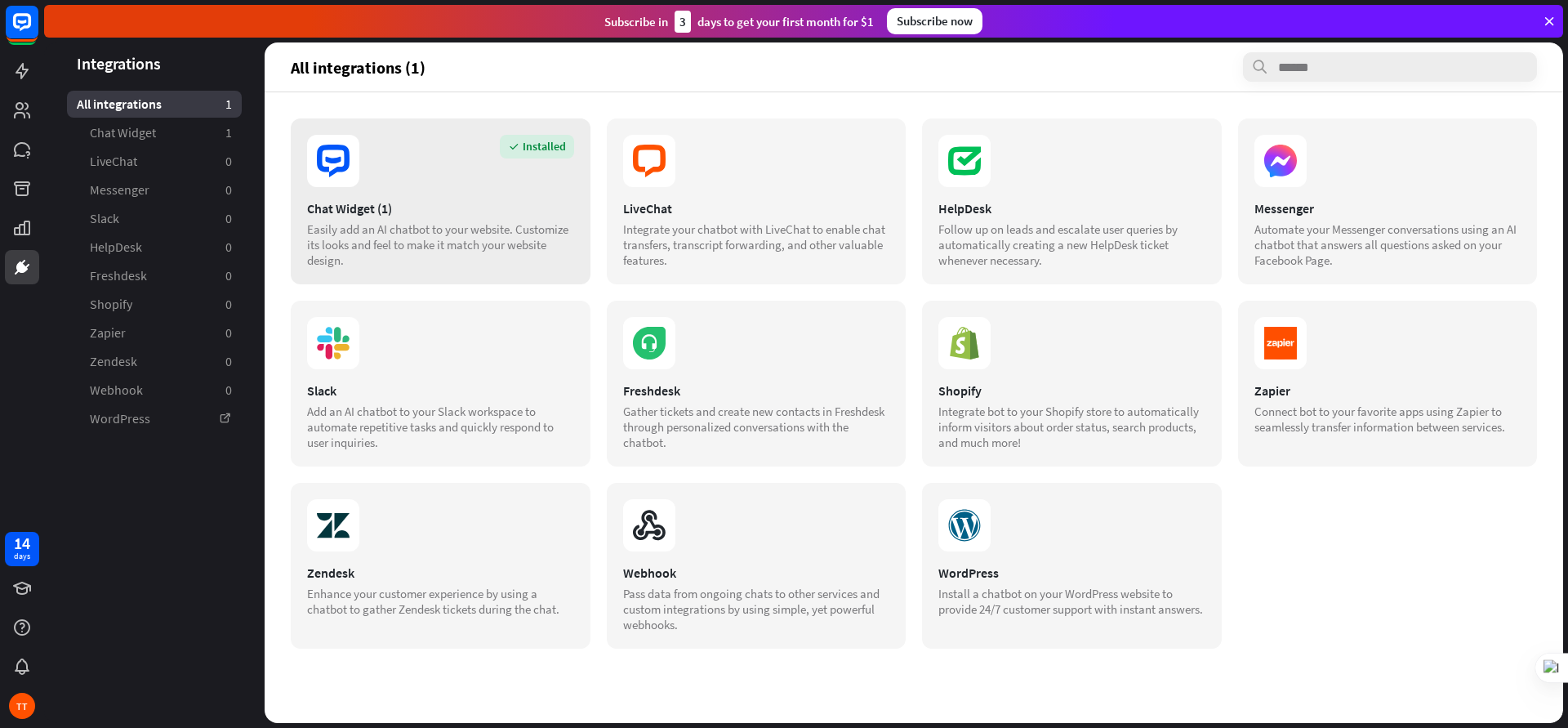
click at [424, 200] on div "Chat Widget (1)" at bounding box center [440, 208] width 267 height 17
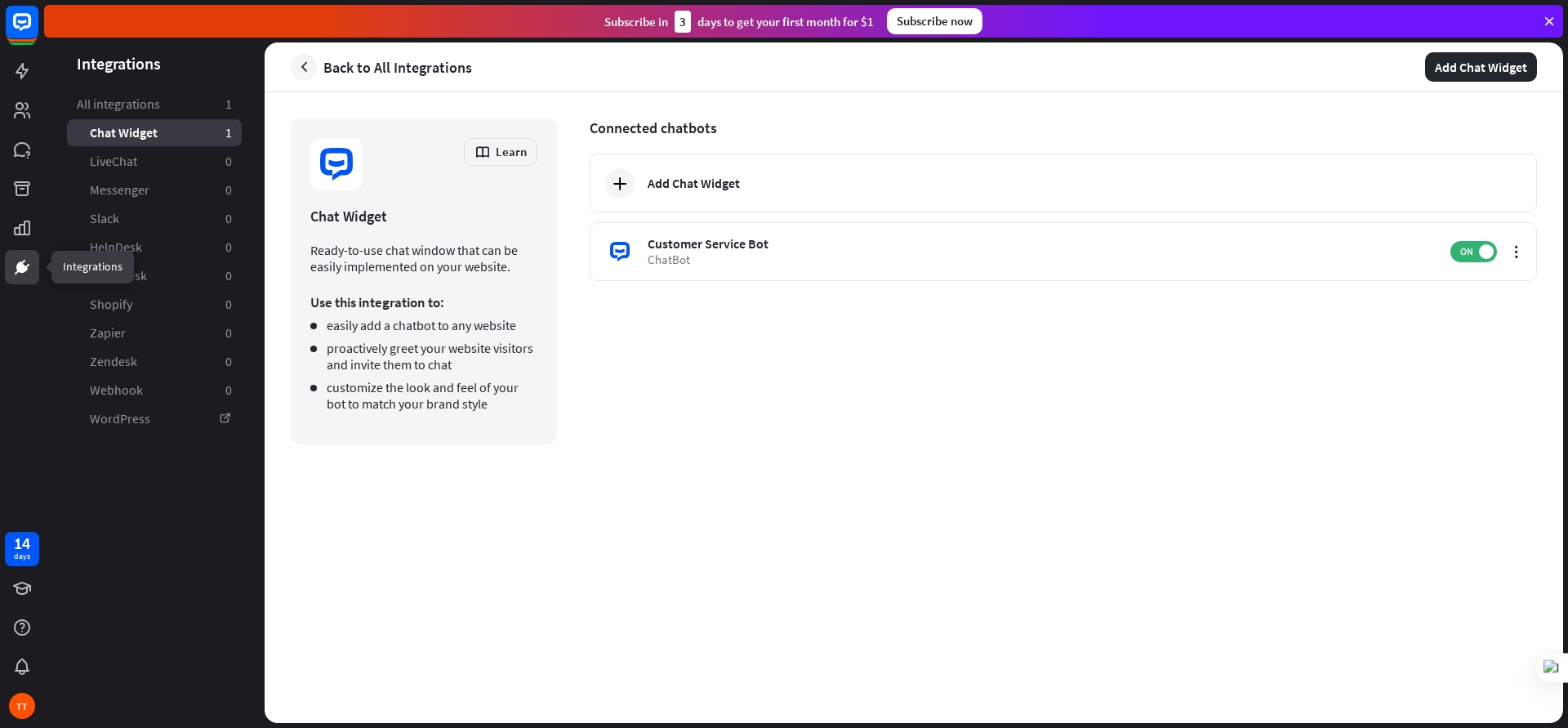
click at [15, 263] on icon at bounding box center [22, 267] width 19 height 19
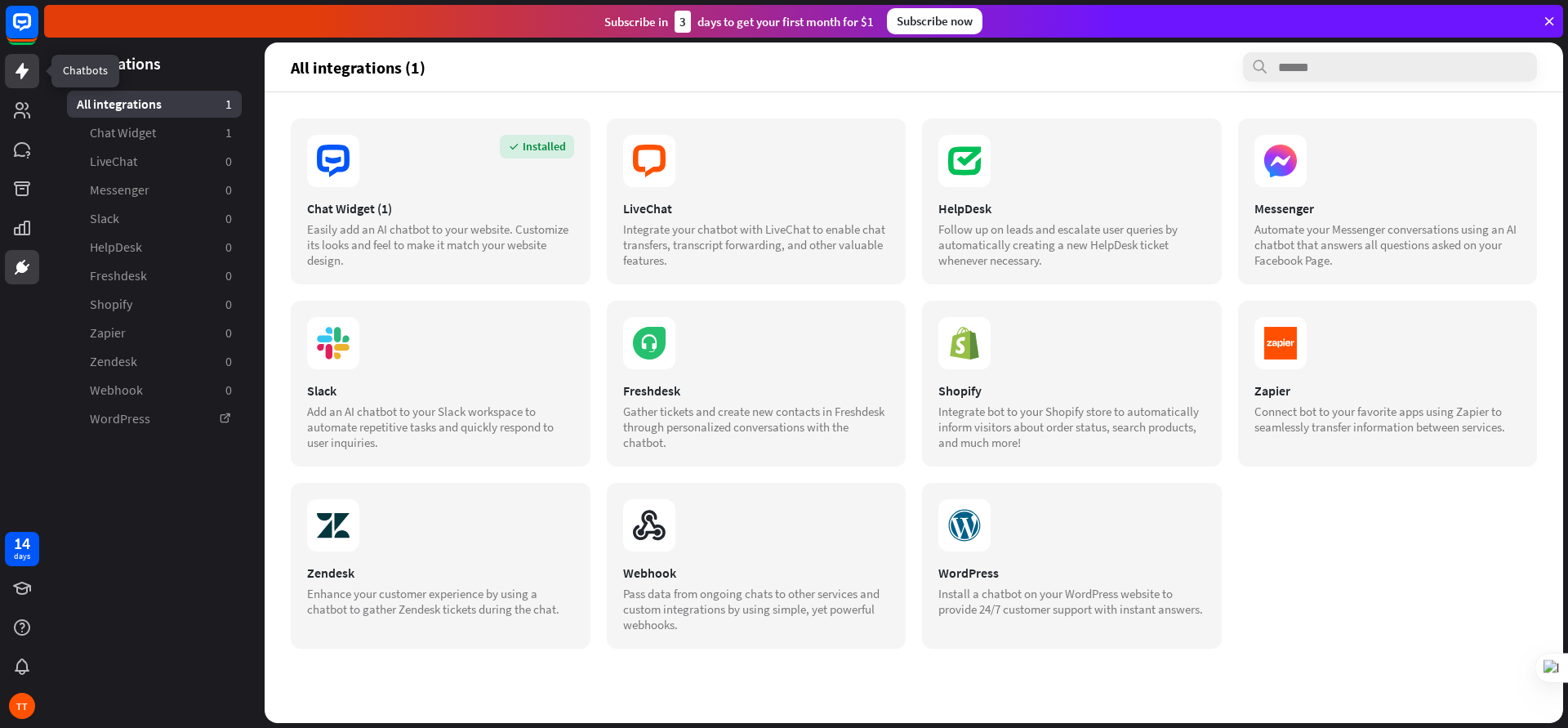
click at [19, 67] on icon at bounding box center [21, 71] width 13 height 17
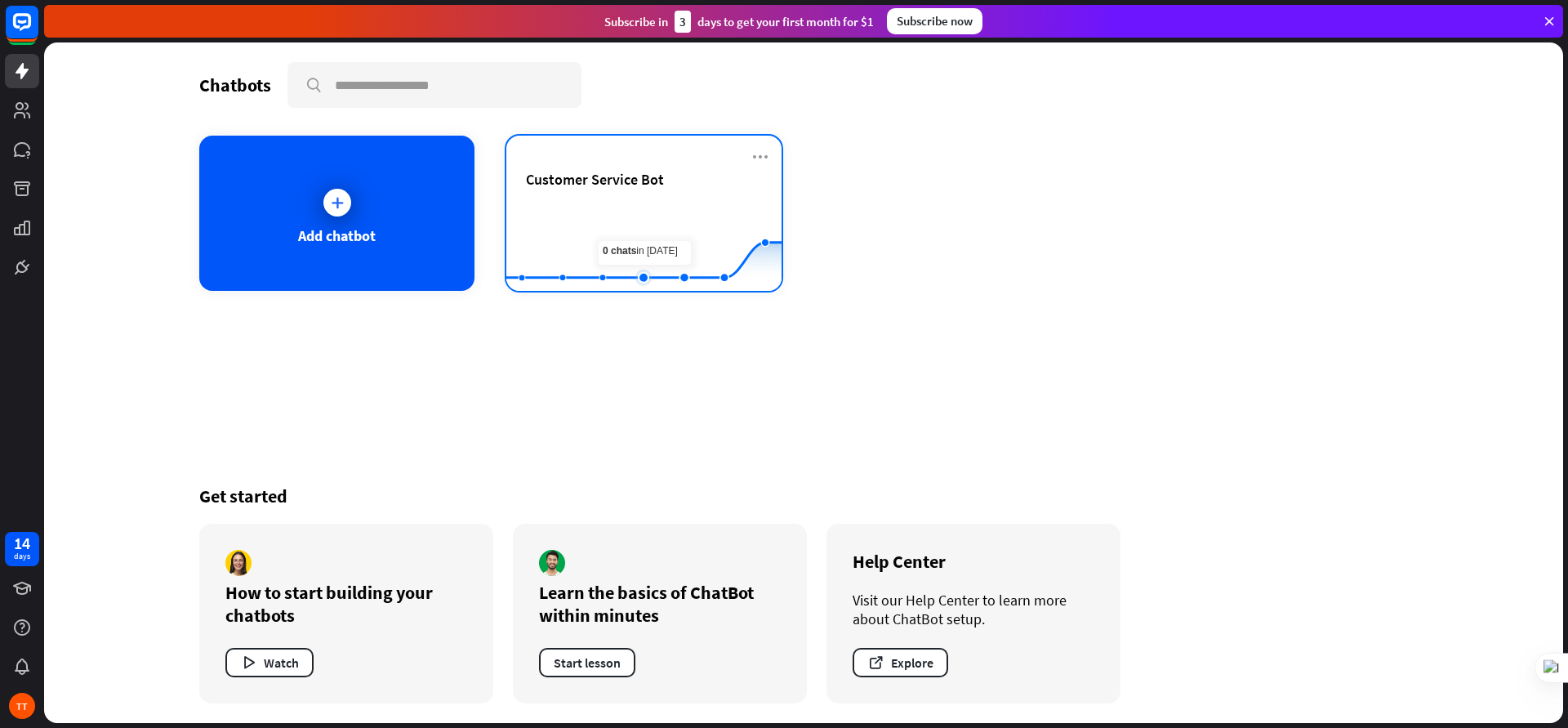
click at [649, 244] on rect at bounding box center [644, 250] width 275 height 102
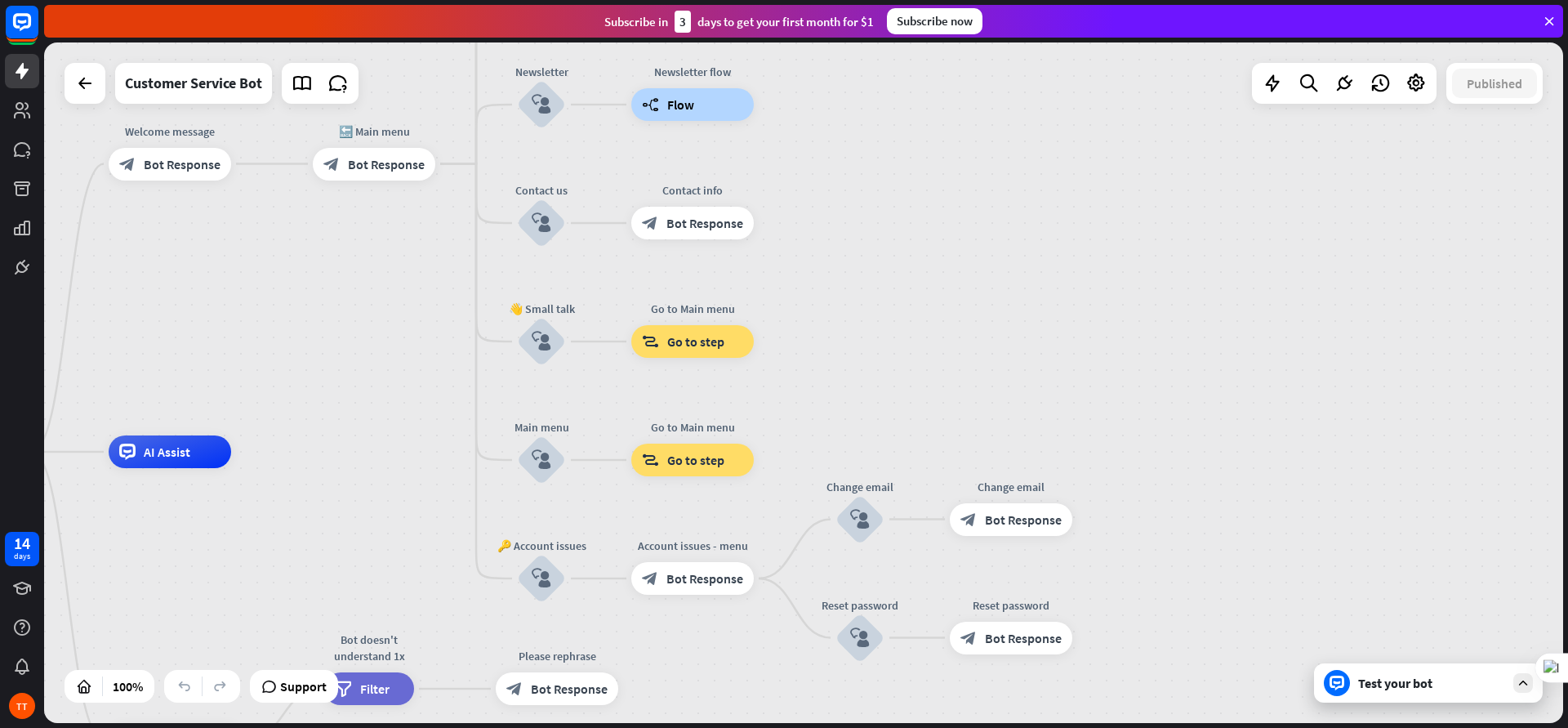
drag, startPoint x: 1253, startPoint y: 298, endPoint x: 809, endPoint y: 366, distance: 449.2
click at [809, 366] on div "home_2 Start point Welcome message block_bot_response Bot Response 🔙 Main menu …" at bounding box center [803, 383] width 1519 height 680
click at [1254, 582] on div "Test your bot" at bounding box center [1429, 683] width 229 height 39
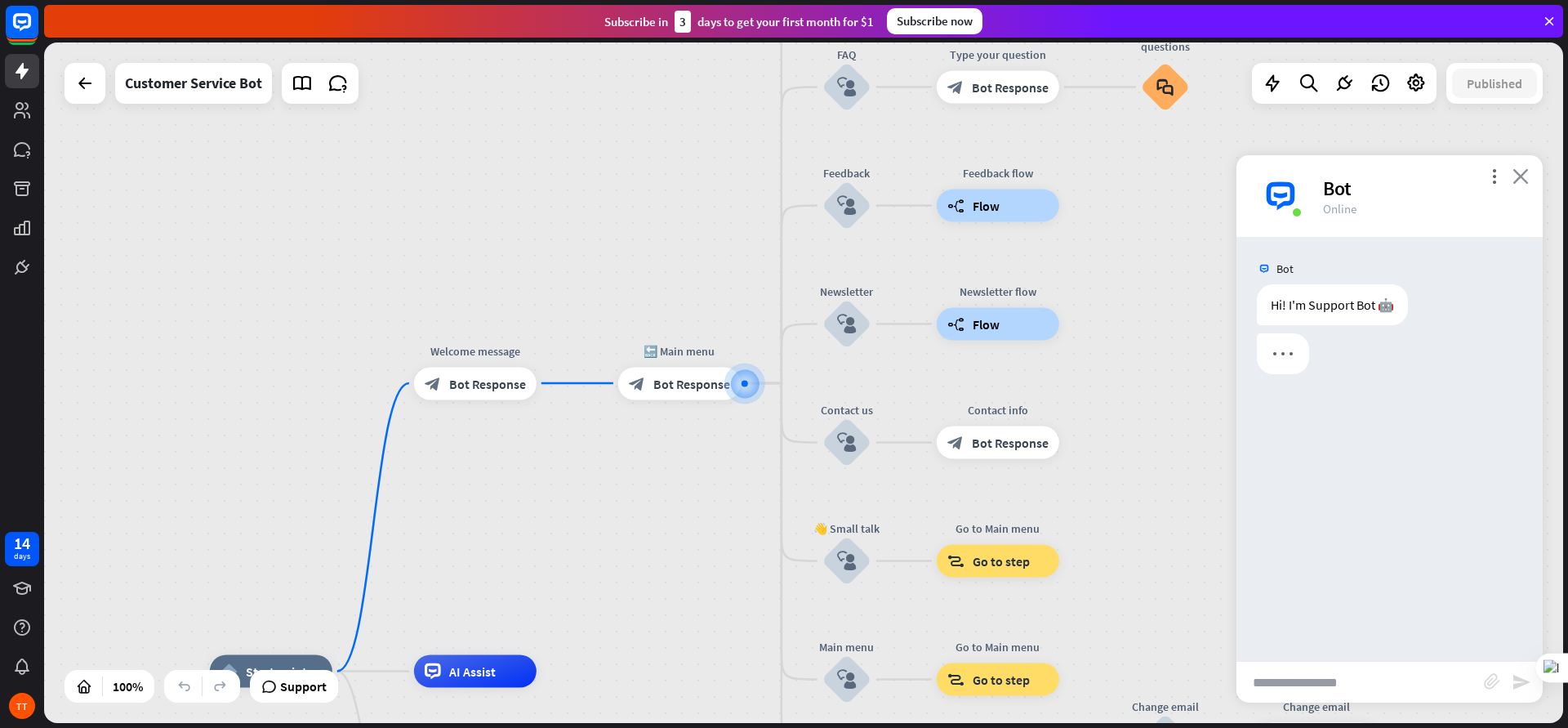
click at [1254, 179] on icon "close" at bounding box center [1520, 176] width 17 height 16
